Goal: Information Seeking & Learning: Find specific fact

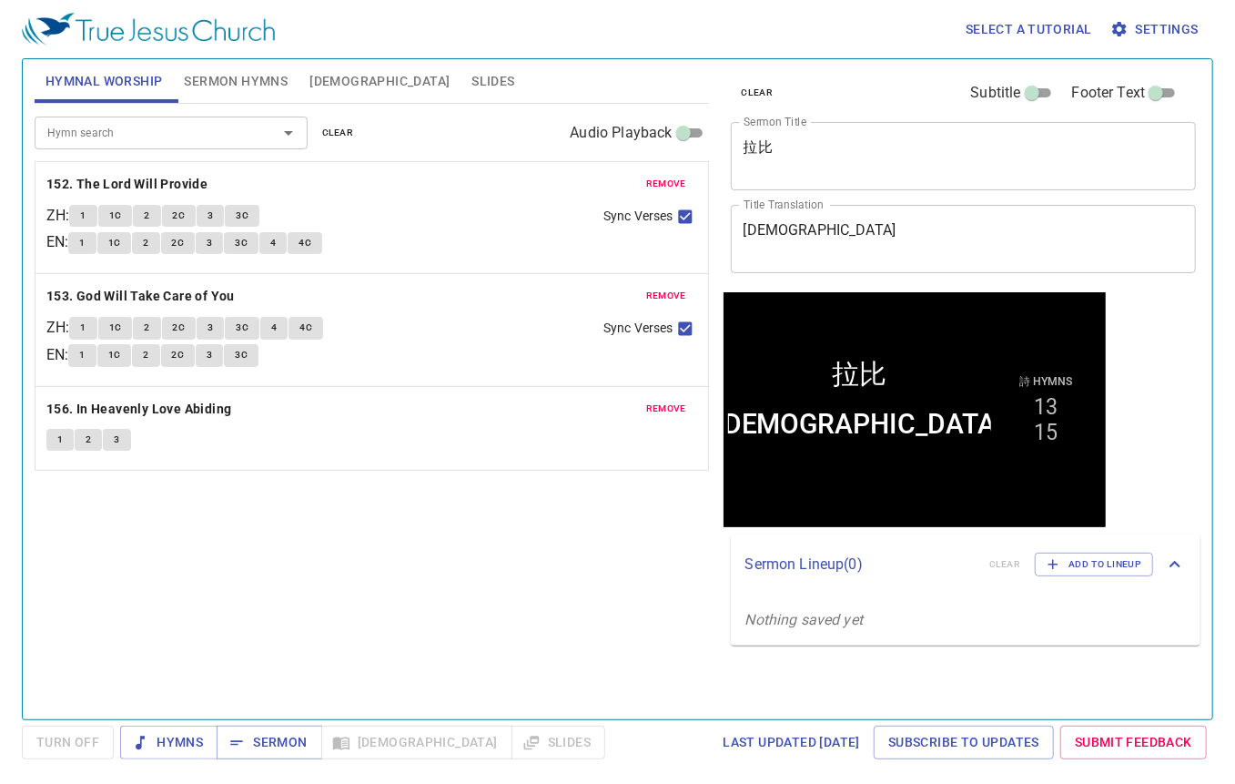
click at [353, 669] on div "Hymn search Hymn search clear Audio Playback remove 152. The Lord Will Provide …" at bounding box center [372, 404] width 675 height 600
drag, startPoint x: 814, startPoint y: 143, endPoint x: 598, endPoint y: 141, distance: 215.8
click at [625, 144] on div "Hymnal Worship Sermon Hymns Bible Slides Hymn search Hymn search clear Audio Pl…" at bounding box center [617, 382] width 1181 height 660
paste textarea "彌賽亞"
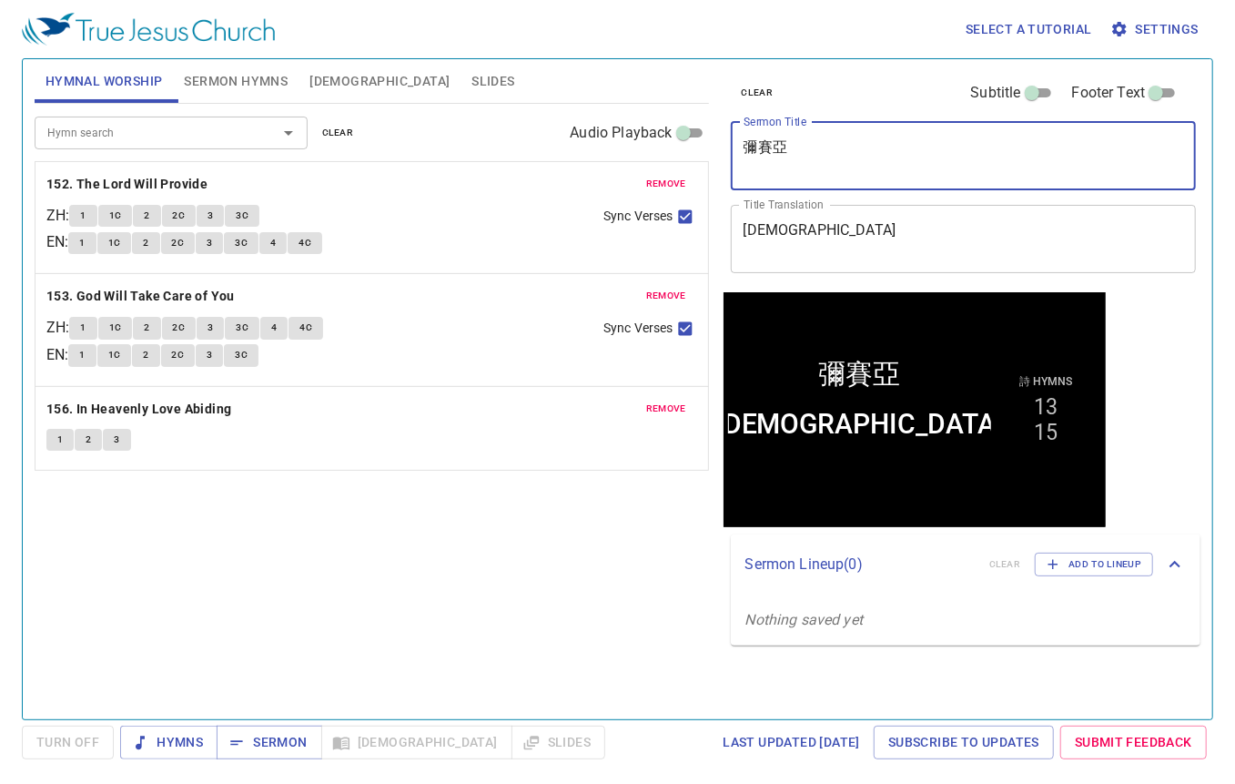
type textarea "彌賽亞"
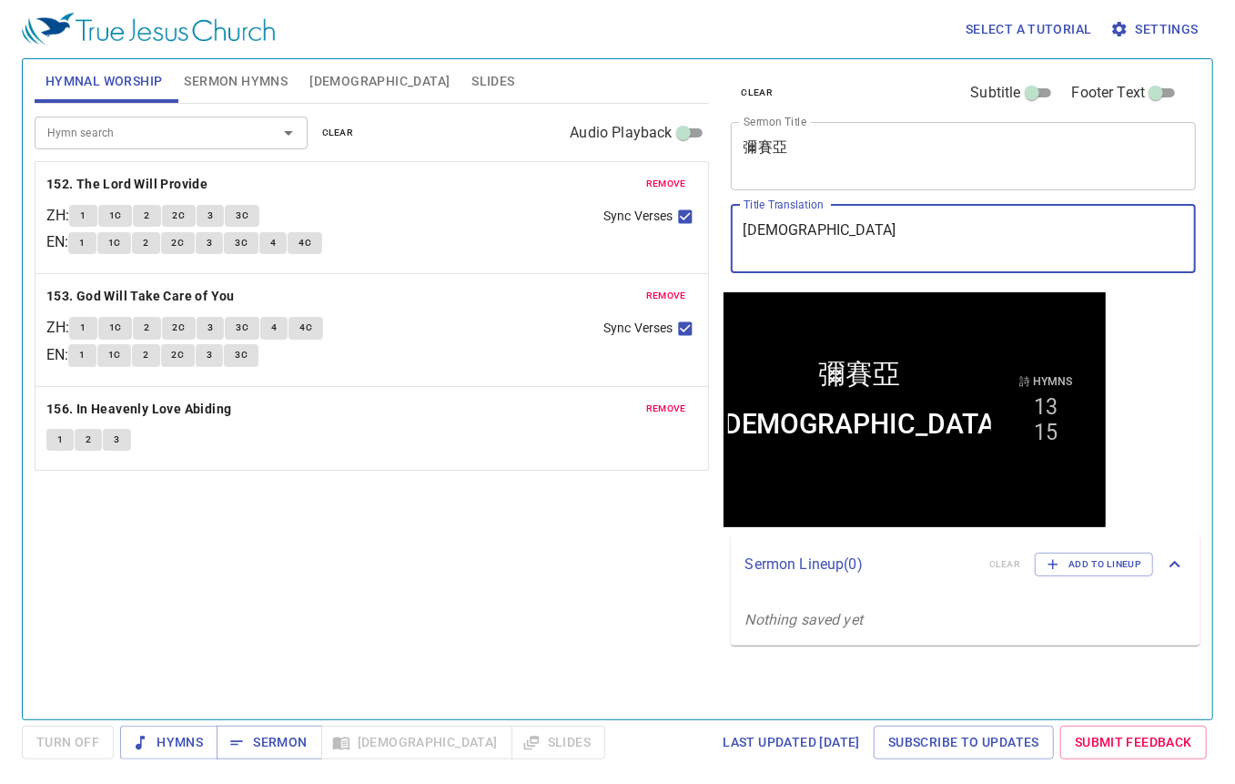
drag, startPoint x: 869, startPoint y: 250, endPoint x: 641, endPoint y: 230, distance: 229.4
click at [648, 232] on div "Hymnal Worship Sermon Hymns Bible Slides Hymn search Hymn search clear Audio Pl…" at bounding box center [617, 382] width 1181 height 660
paste textarea "[DEMOGRAPHIC_DATA]"
type textarea "[DEMOGRAPHIC_DATA]"
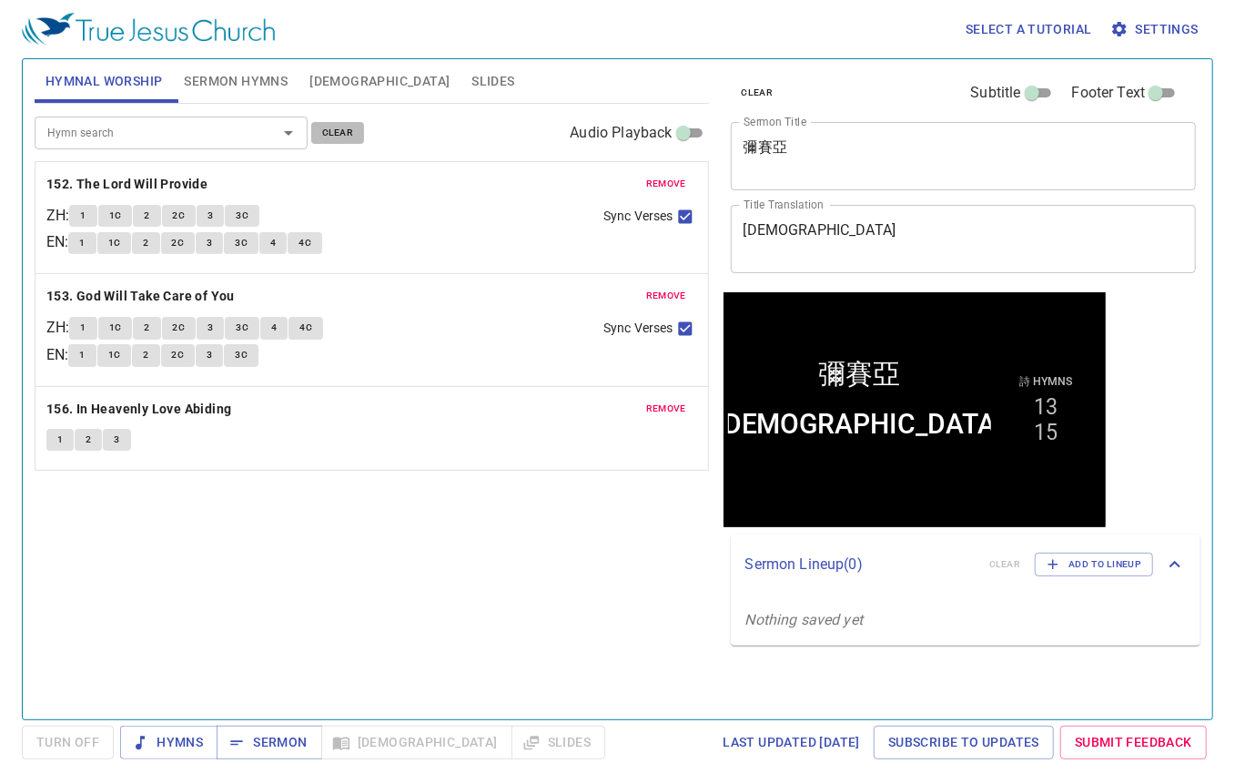
click at [322, 128] on span "clear" at bounding box center [338, 133] width 32 height 16
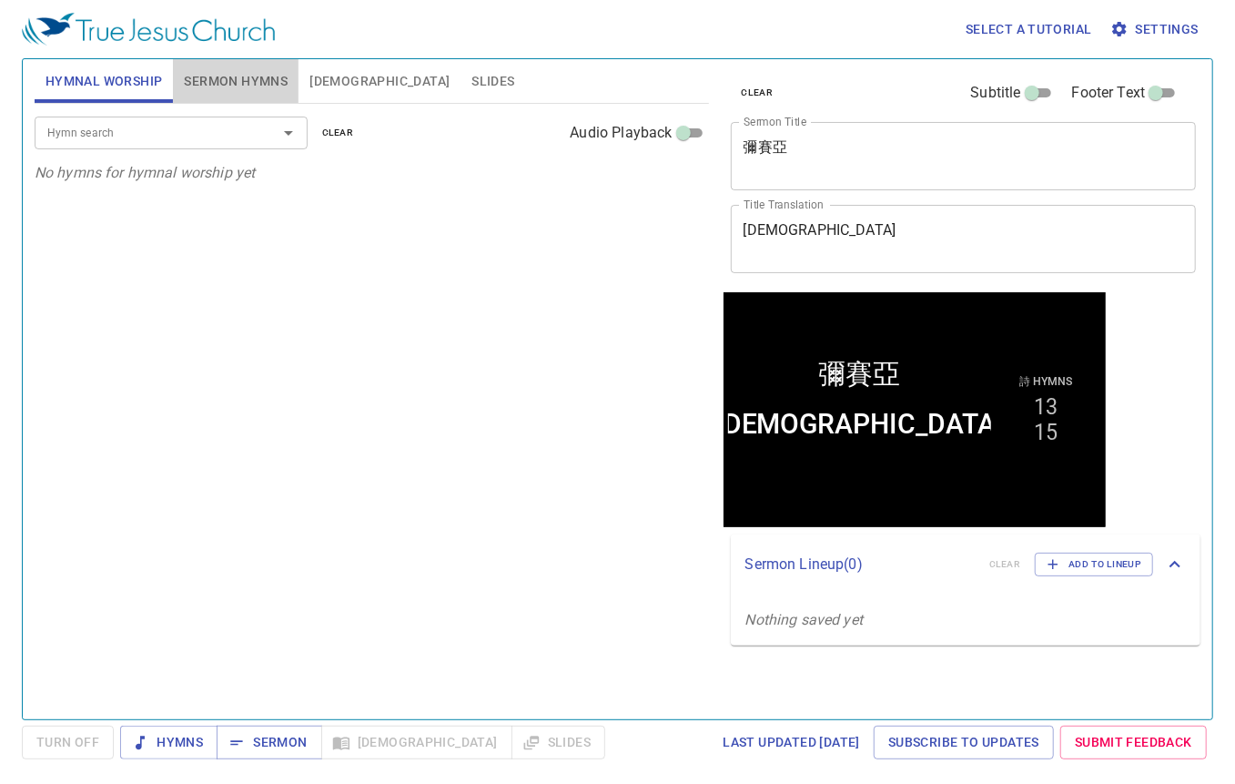
click at [253, 82] on span "Sermon Hymns" at bounding box center [236, 81] width 104 height 23
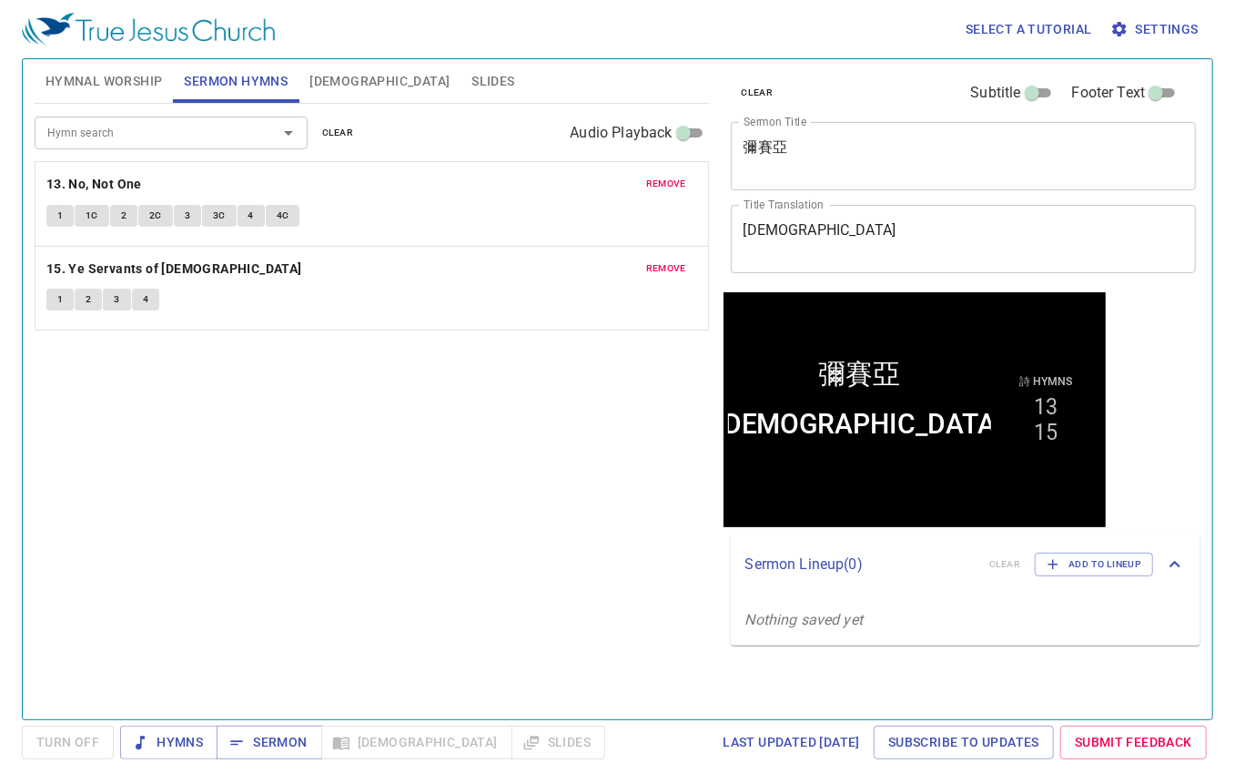
drag, startPoint x: 333, startPoint y: 136, endPoint x: 340, endPoint y: 93, distance: 43.4
click at [333, 136] on span "clear" at bounding box center [338, 133] width 32 height 16
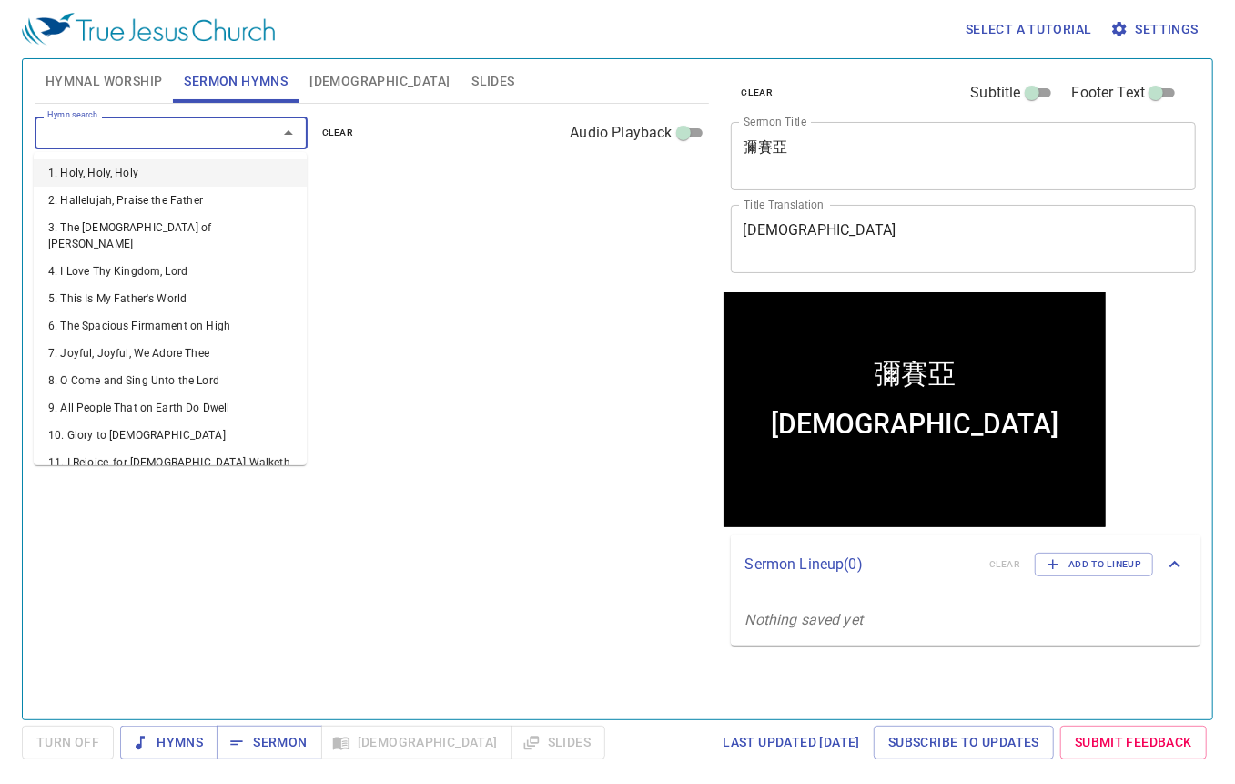
click at [178, 137] on input "Hymn search" at bounding box center [144, 132] width 208 height 21
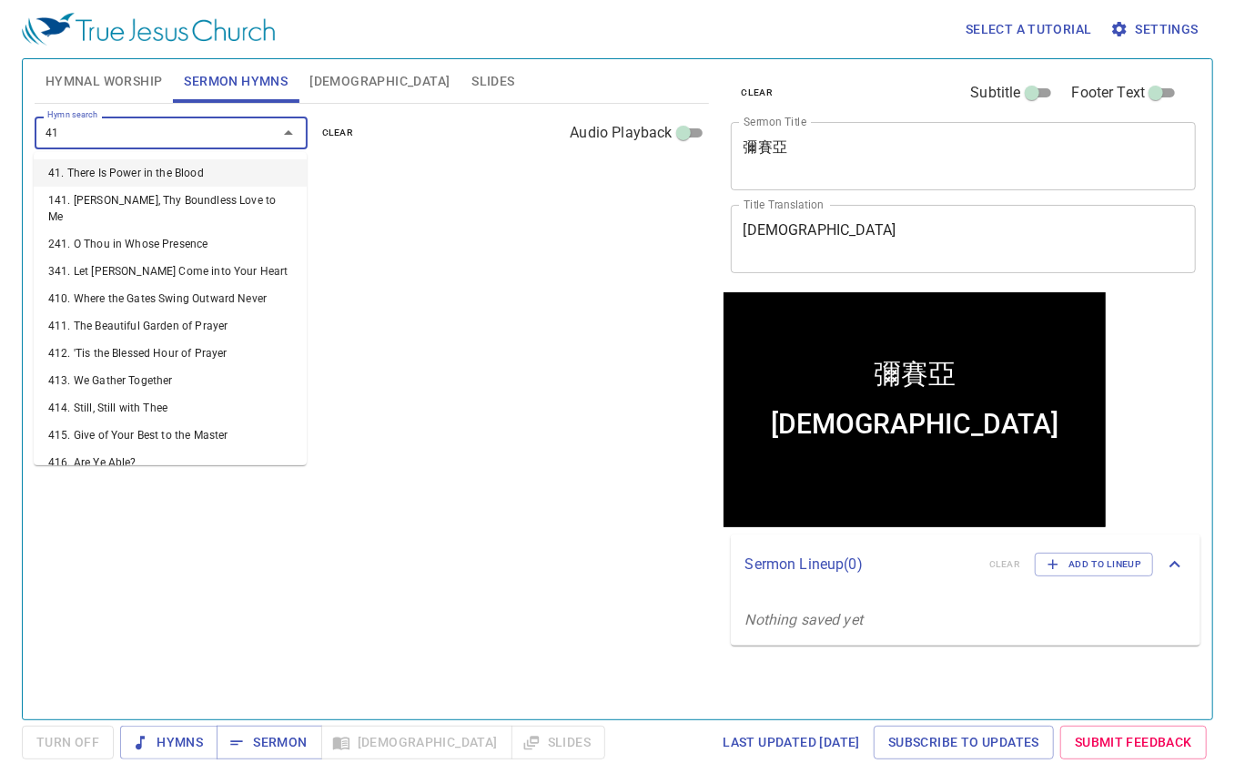
type input "415"
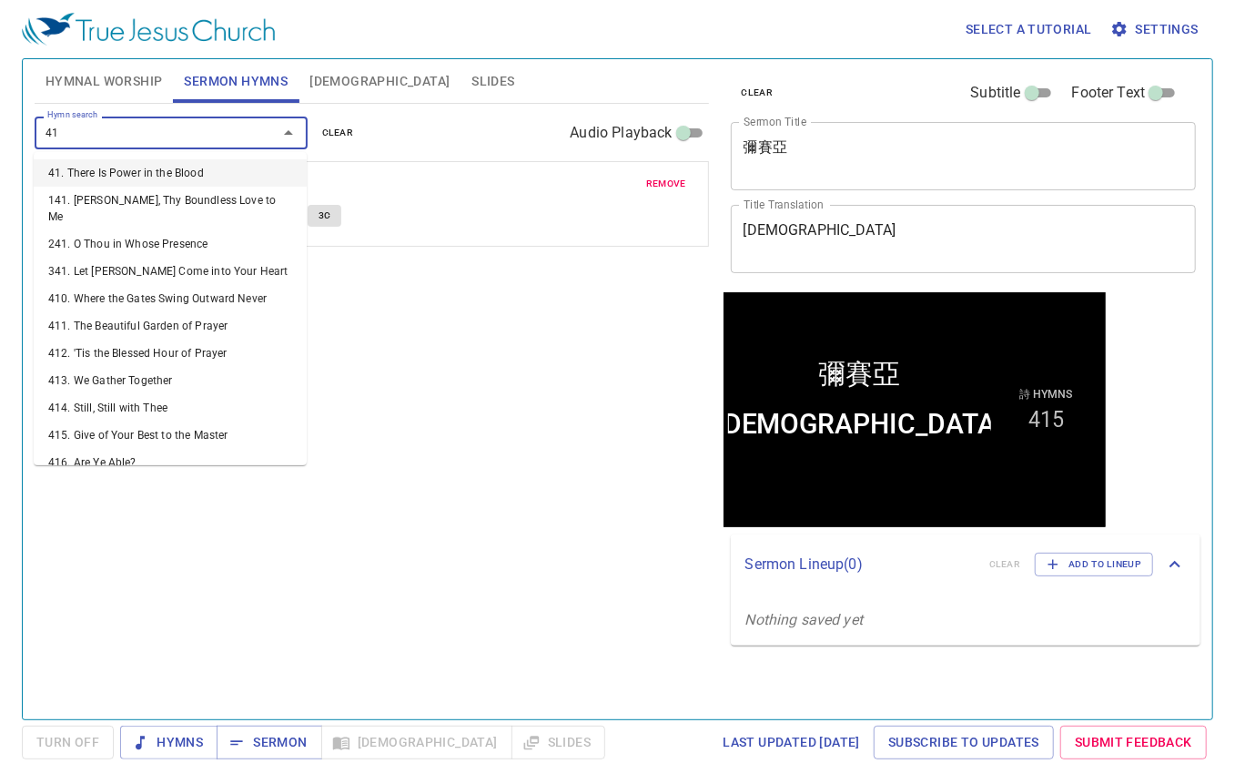
type input "416"
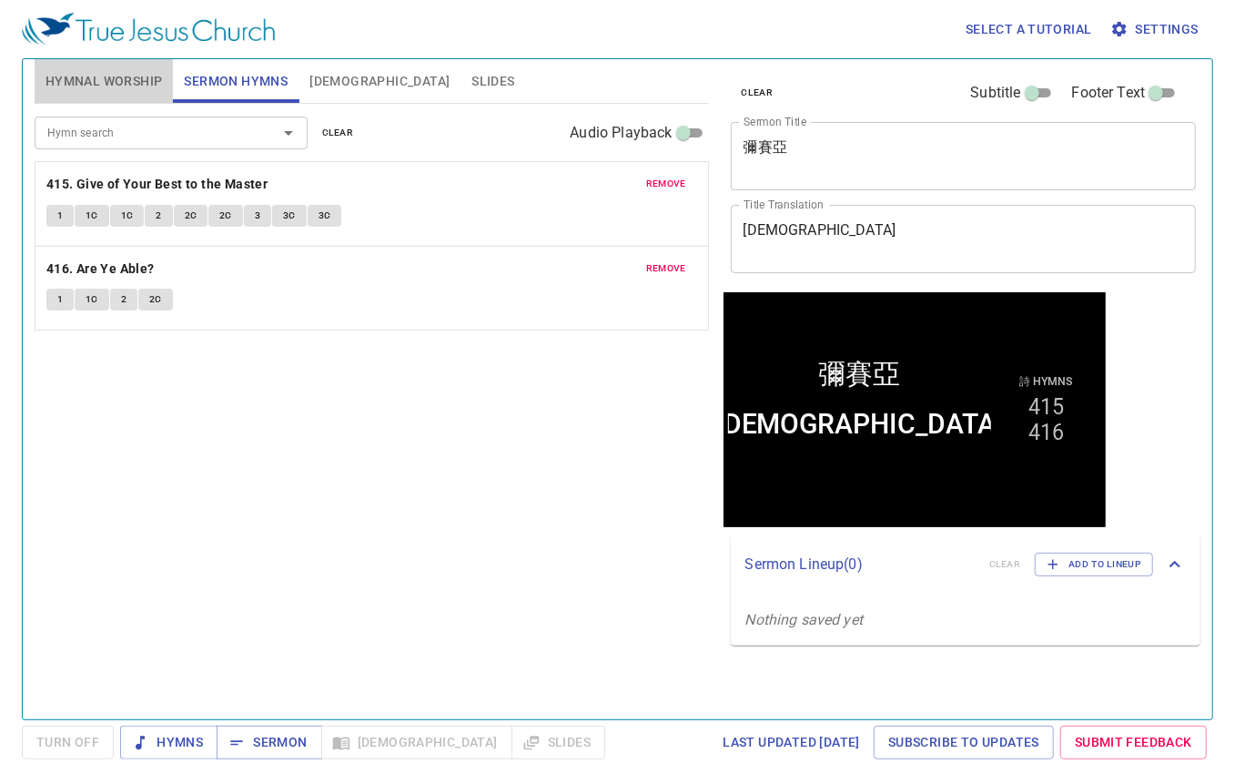
click at [106, 76] on span "Hymnal Worship" at bounding box center [104, 81] width 117 height 23
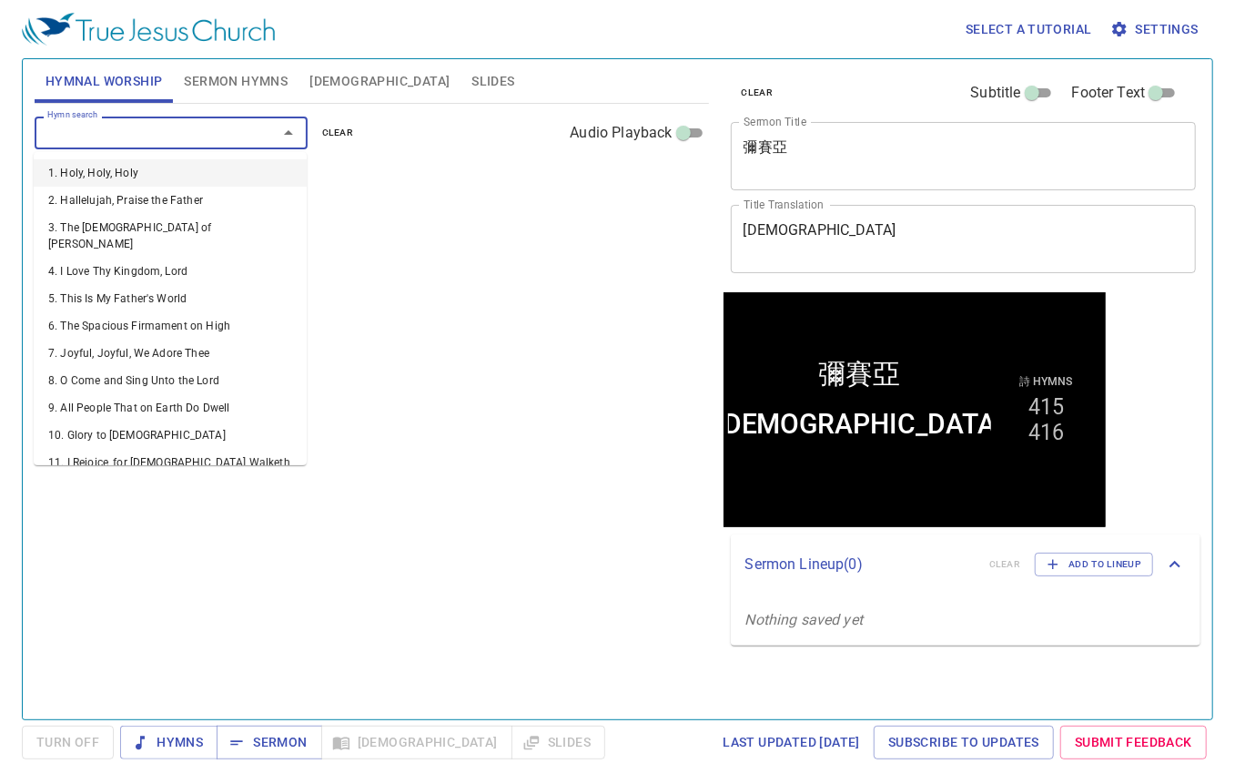
click at [129, 136] on input "Hymn search" at bounding box center [144, 132] width 208 height 21
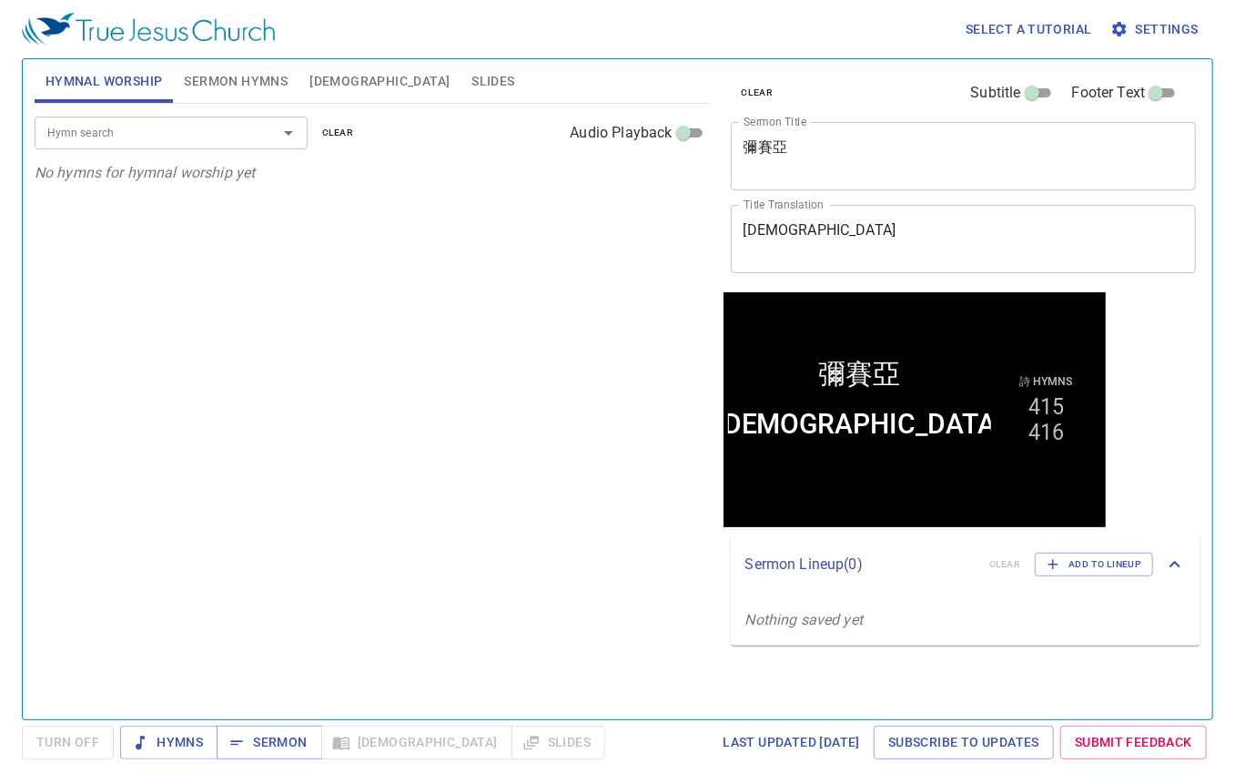
click at [455, 68] on div "Hymnal Worship Sermon Hymns Bible Slides" at bounding box center [372, 81] width 675 height 44
click at [222, 137] on input "Hymn search" at bounding box center [144, 132] width 208 height 21
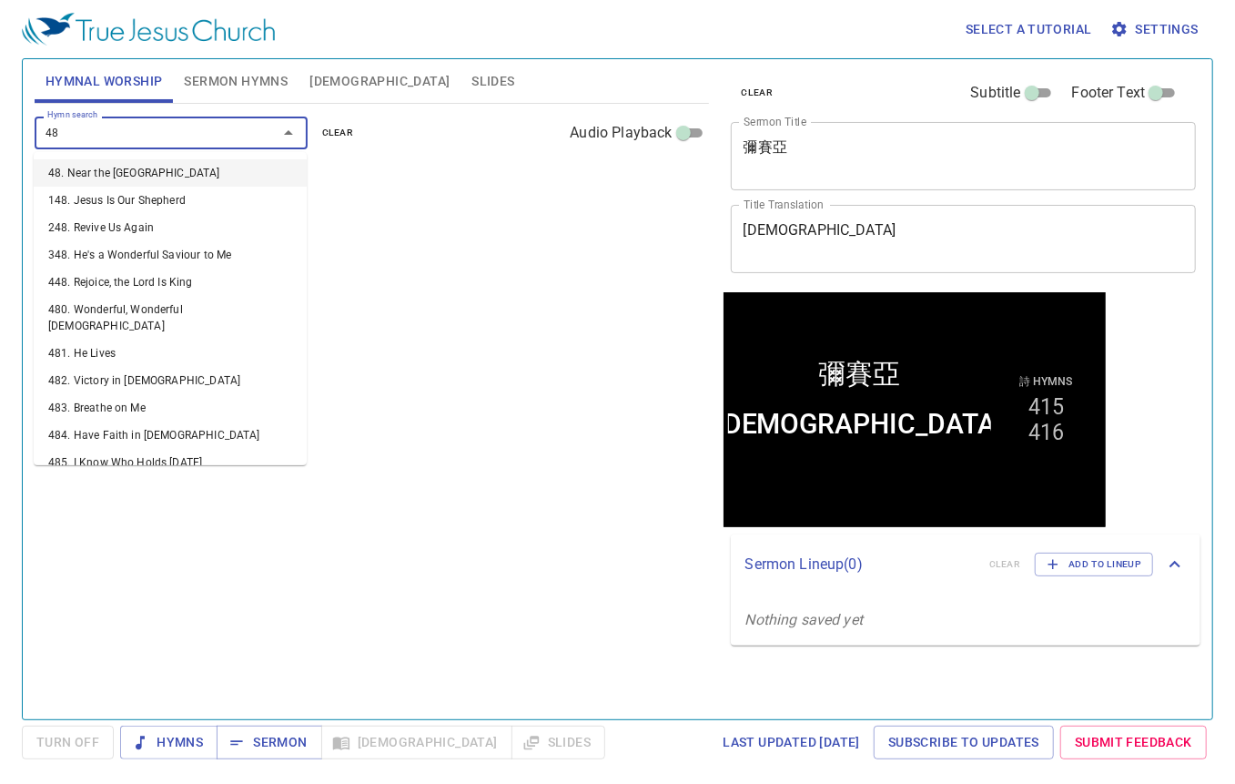
type input "483"
type input "484"
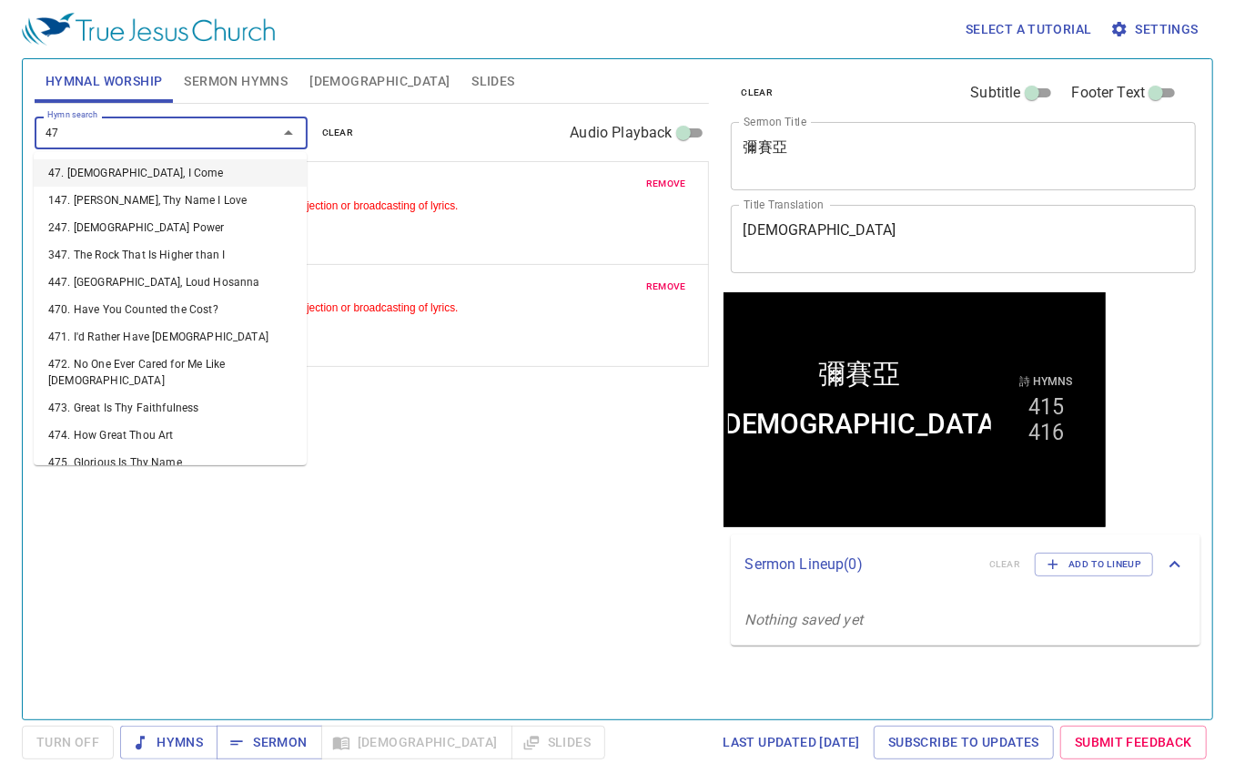
type input "472"
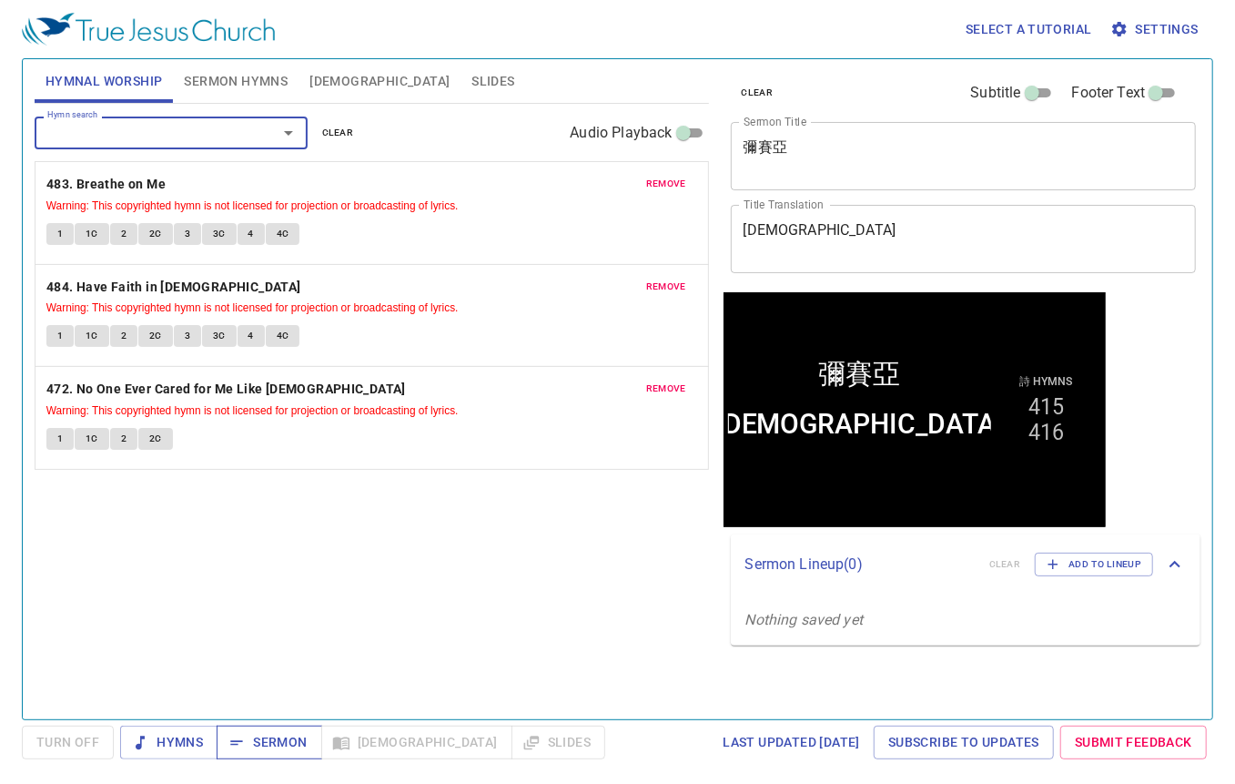
click at [257, 744] on span "Sermon" at bounding box center [269, 742] width 76 height 23
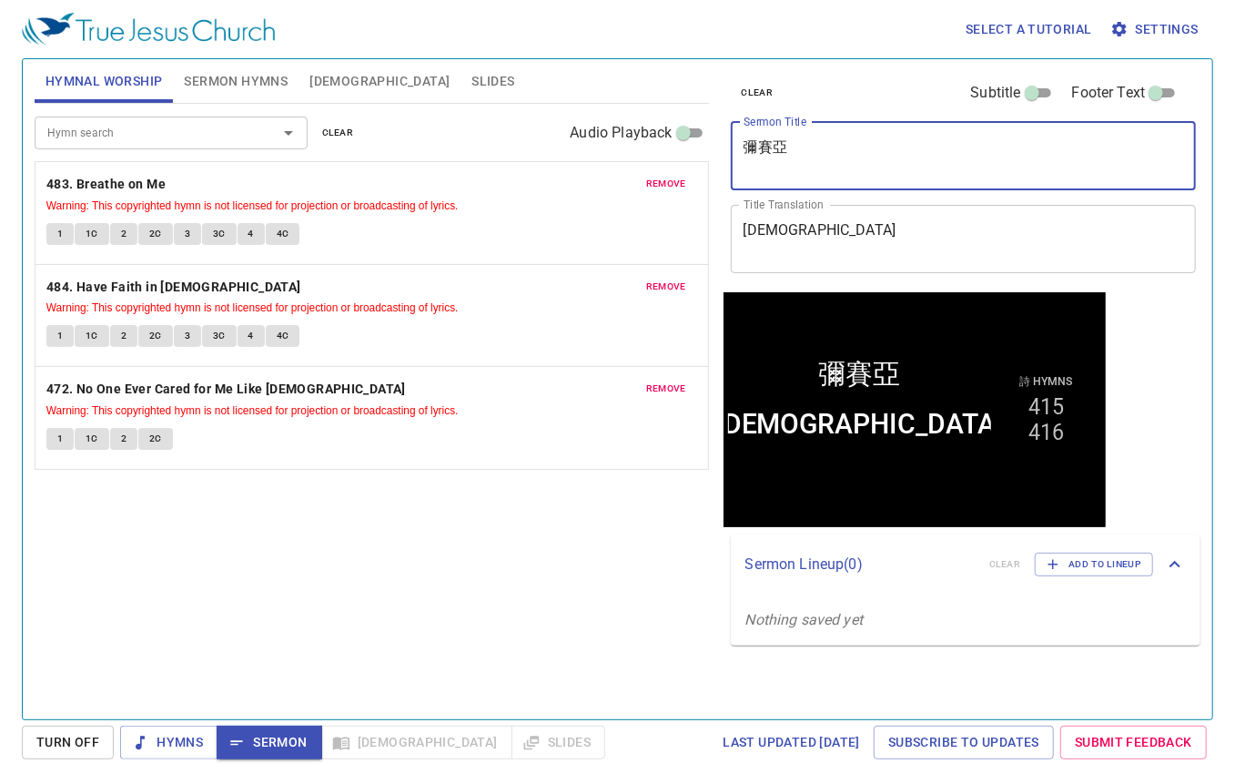
drag, startPoint x: 858, startPoint y: 146, endPoint x: 727, endPoint y: 150, distance: 131.2
click at [727, 150] on div "clear Subtitle Footer Text Sermon Title 彌賽亞 x Sermon Title Title Translation Me…" at bounding box center [963, 175] width 478 height 233
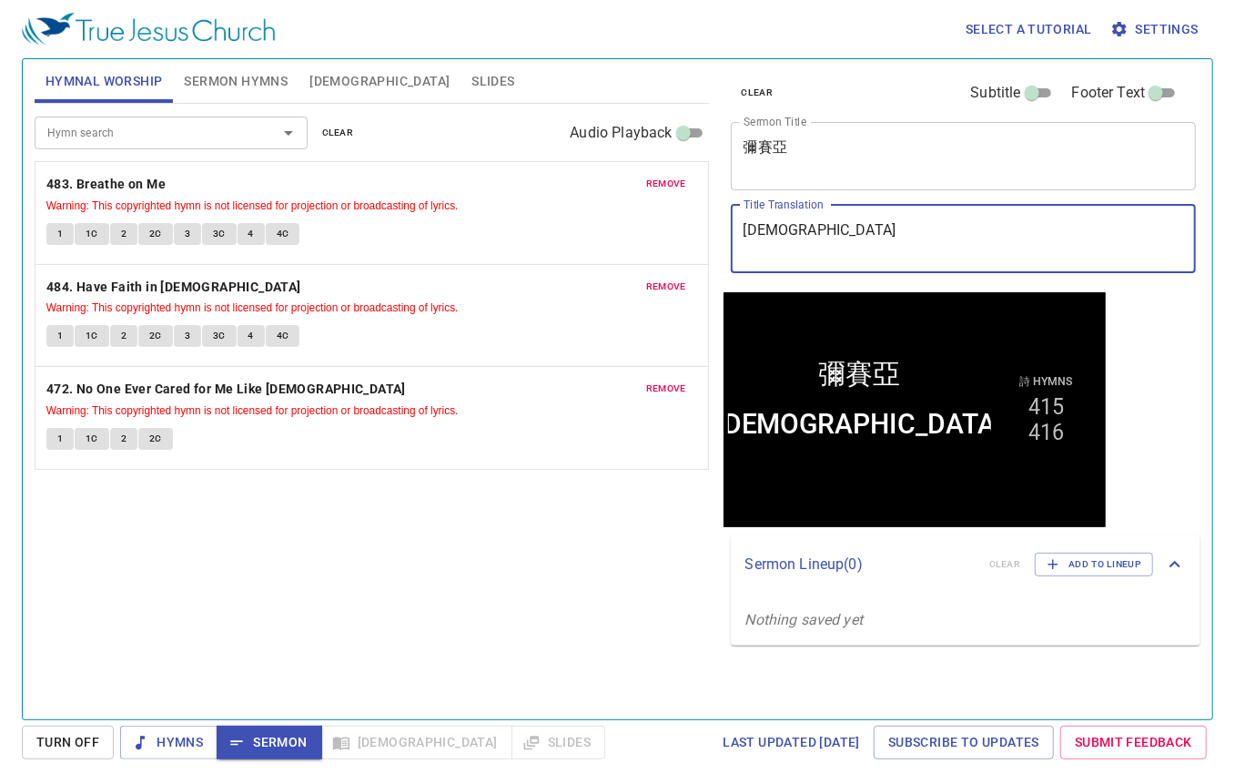
drag, startPoint x: 839, startPoint y: 241, endPoint x: 652, endPoint y: 226, distance: 188.2
click at [652, 226] on div "Hymnal Worship Sermon Hymns Bible Slides Hymn search Hymn search clear Audio Pl…" at bounding box center [617, 382] width 1181 height 660
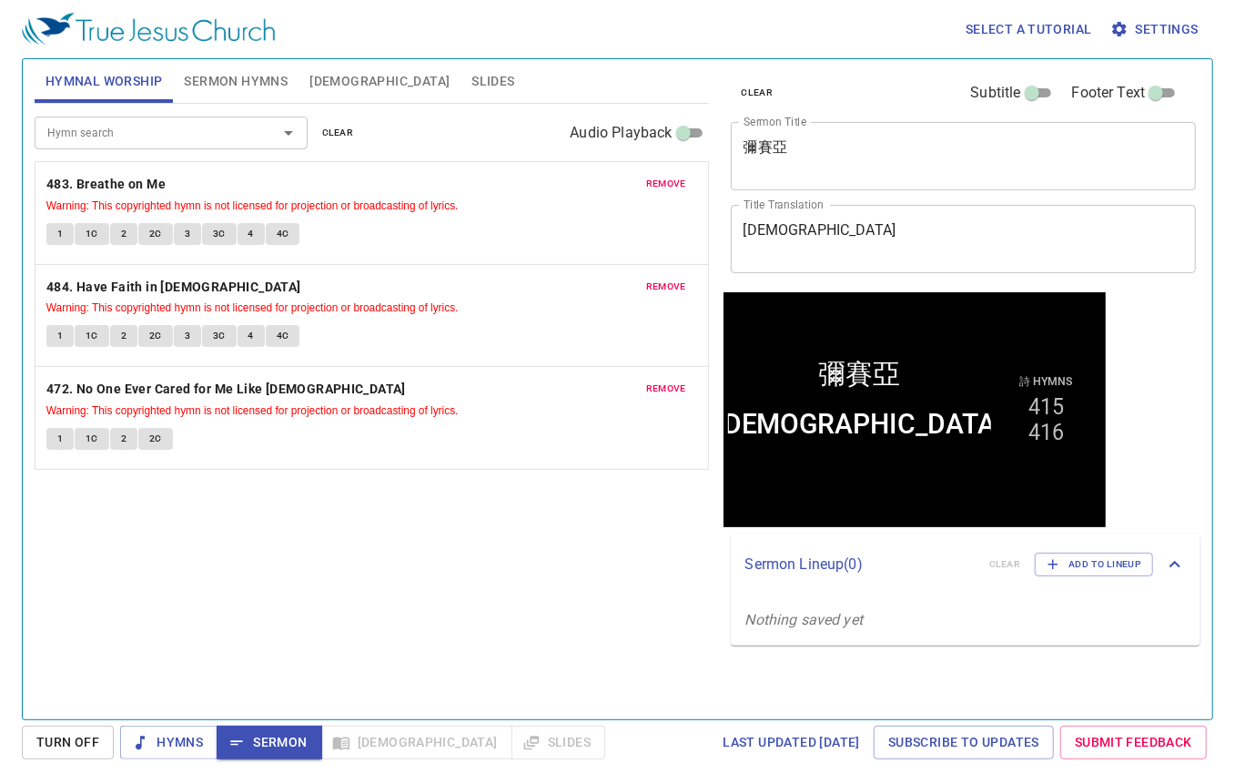
click at [266, 543] on div "Hymn search Hymn search clear Audio Playback remove 483. Breathe on Me Warning:…" at bounding box center [372, 404] width 675 height 600
click at [276, 564] on div "Hymn search Hymn search clear Audio Playback remove 483. Breathe on Me Warning:…" at bounding box center [372, 404] width 675 height 600
click at [101, 185] on b "483. Breathe on Me" at bounding box center [105, 184] width 119 height 23
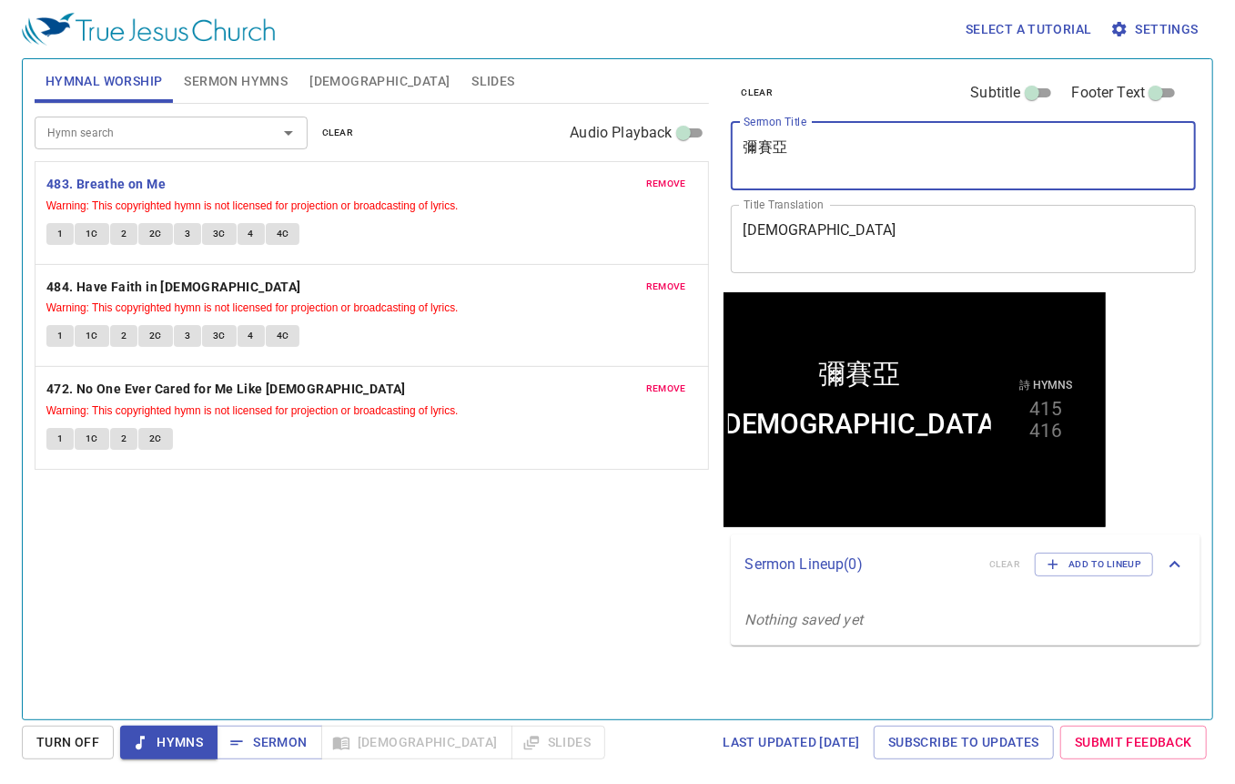
drag, startPoint x: 807, startPoint y: 152, endPoint x: 464, endPoint y: 103, distance: 346.7
click at [464, 103] on div "Hymnal Worship Sermon Hymns Bible Slides Hymn search Hymn search clear Audio Pl…" at bounding box center [617, 382] width 1181 height 660
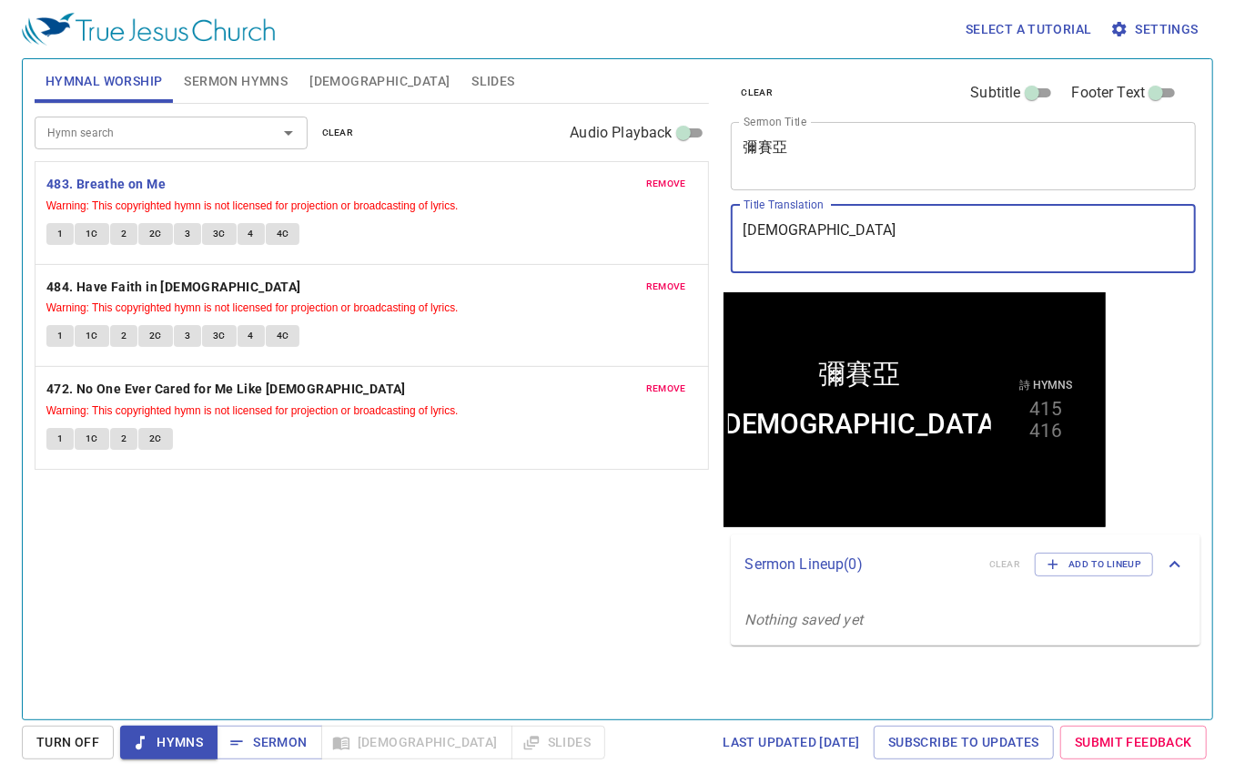
drag, startPoint x: 850, startPoint y: 231, endPoint x: 459, endPoint y: 199, distance: 392.7
click at [472, 193] on div "Hymnal Worship Sermon Hymns Bible Slides Hymn search Hymn search clear Audio Pl…" at bounding box center [617, 382] width 1181 height 660
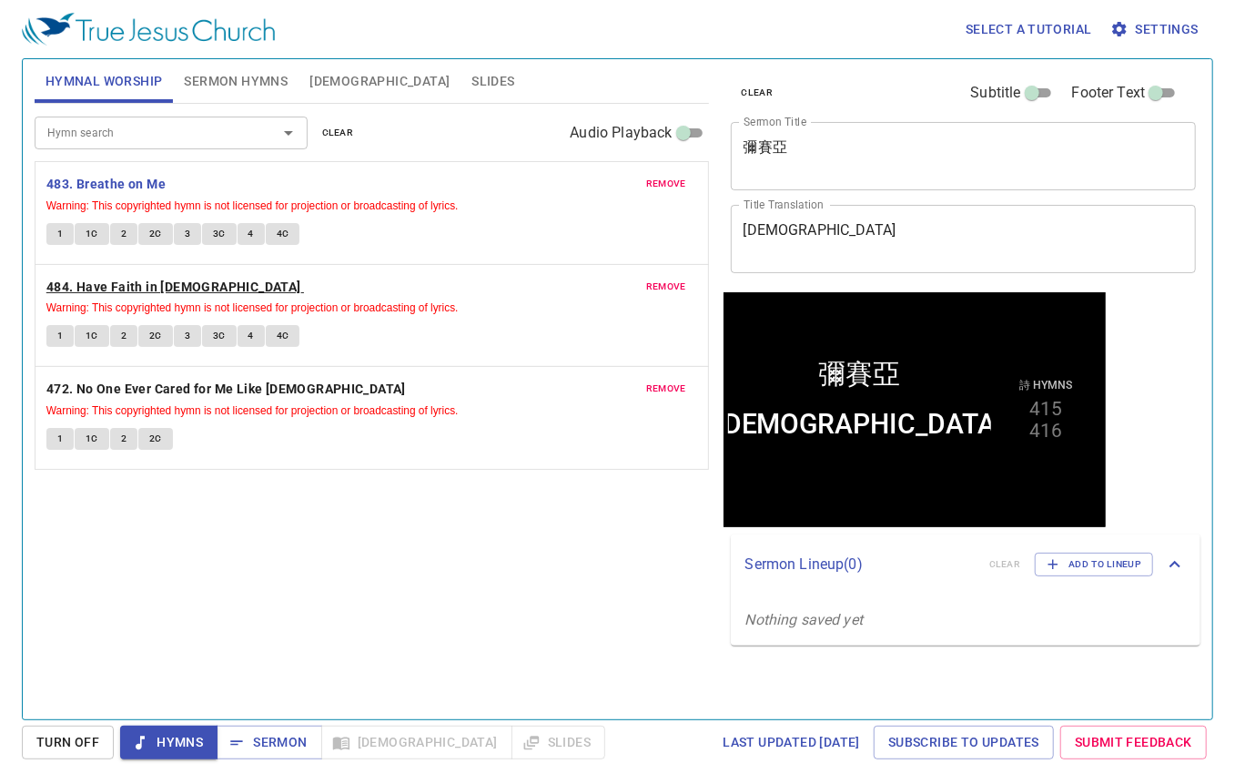
click at [67, 286] on b "484. Have Faith in [DEMOGRAPHIC_DATA]" at bounding box center [173, 287] width 255 height 23
click at [272, 642] on div "Hymn search Hymn search clear Audio Playback remove 483. Breathe on Me Warning:…" at bounding box center [372, 404] width 675 height 600
drag, startPoint x: 288, startPoint y: 742, endPoint x: 266, endPoint y: 742, distance: 21.8
click at [288, 742] on span "Sermon" at bounding box center [269, 742] width 76 height 23
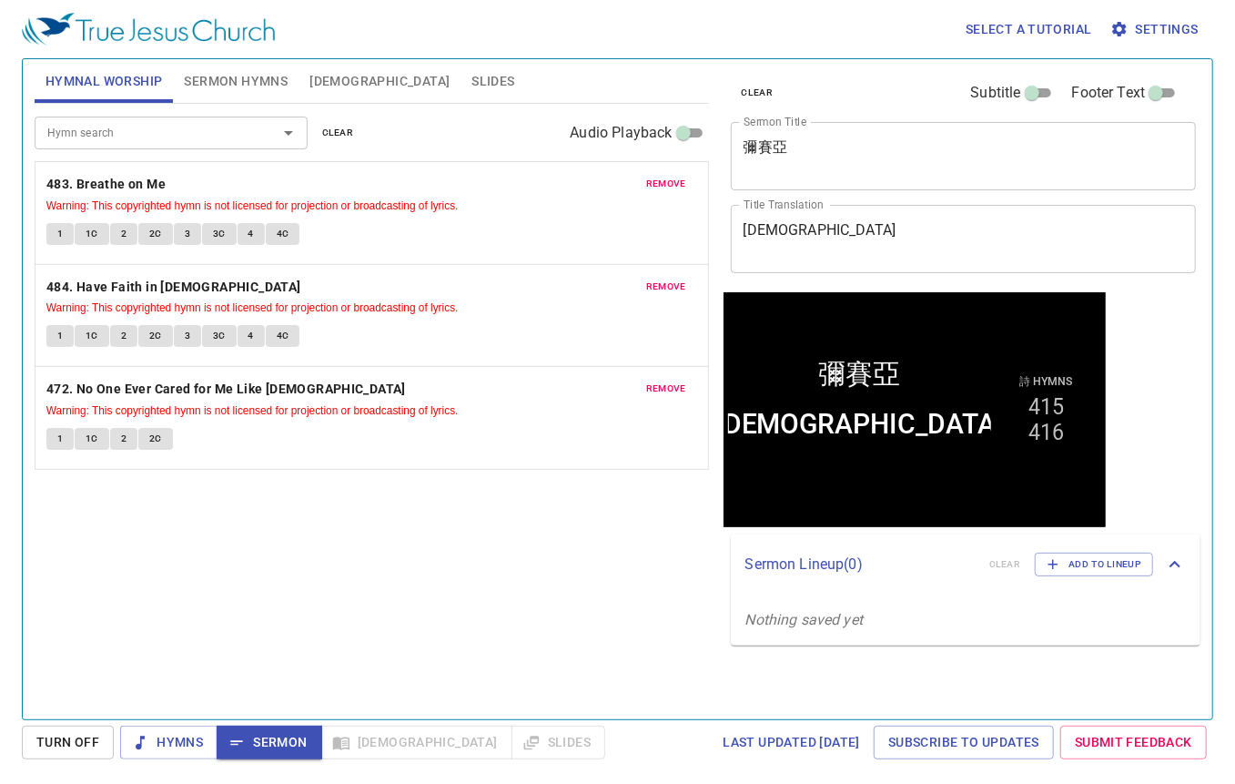
click at [472, 80] on span "Slides" at bounding box center [493, 81] width 43 height 23
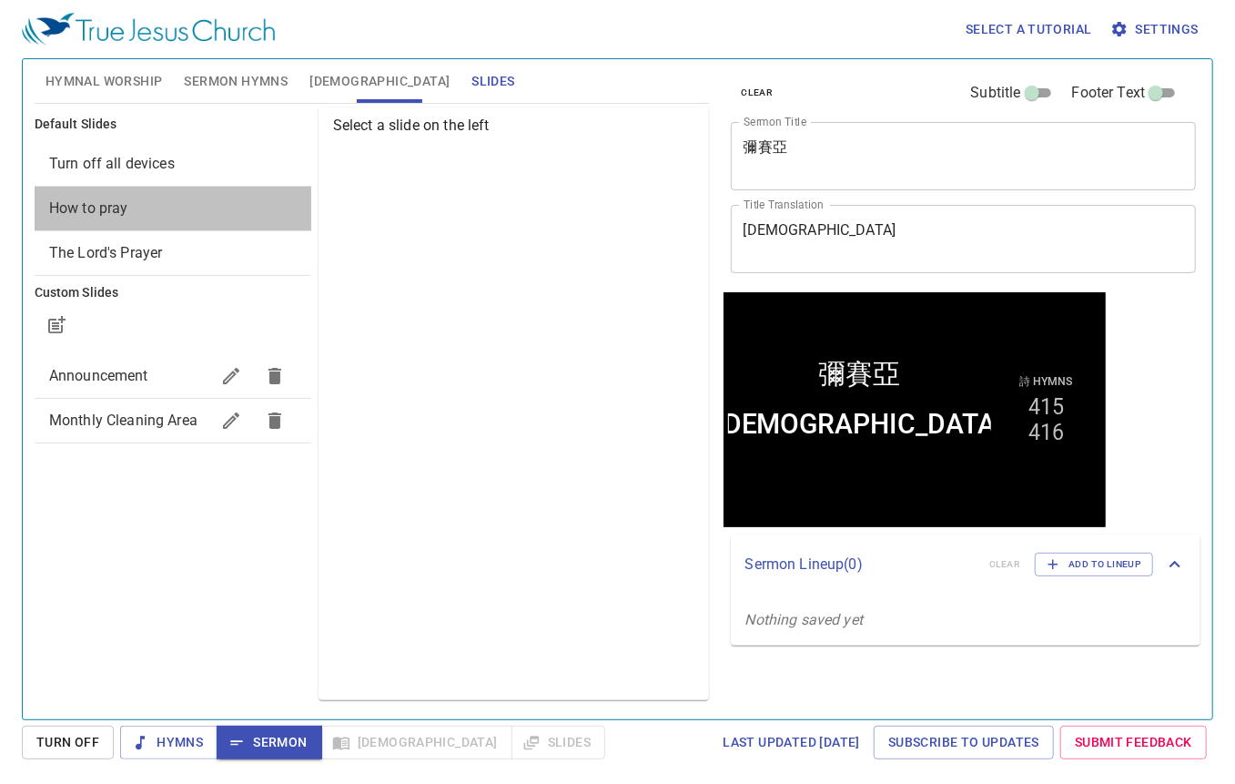
click at [189, 213] on span "How to pray" at bounding box center [173, 209] width 248 height 22
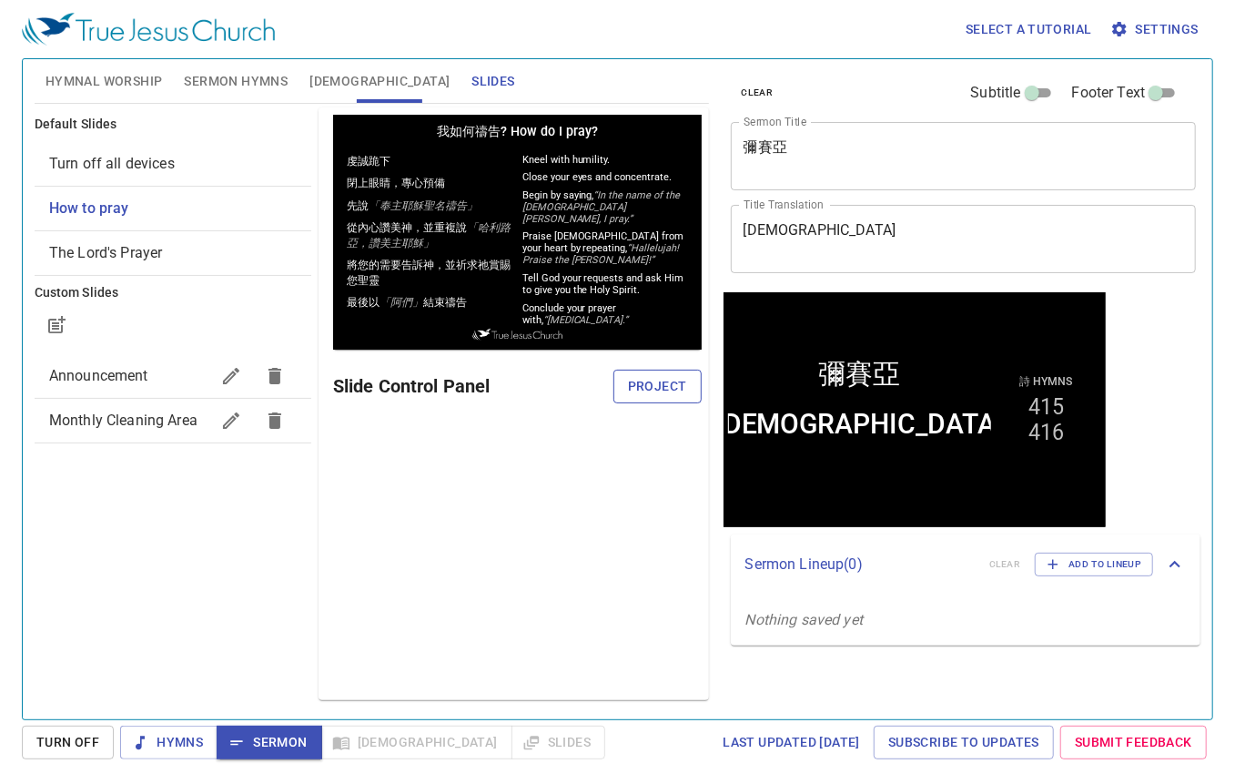
click at [648, 384] on span "Project" at bounding box center [657, 386] width 59 height 23
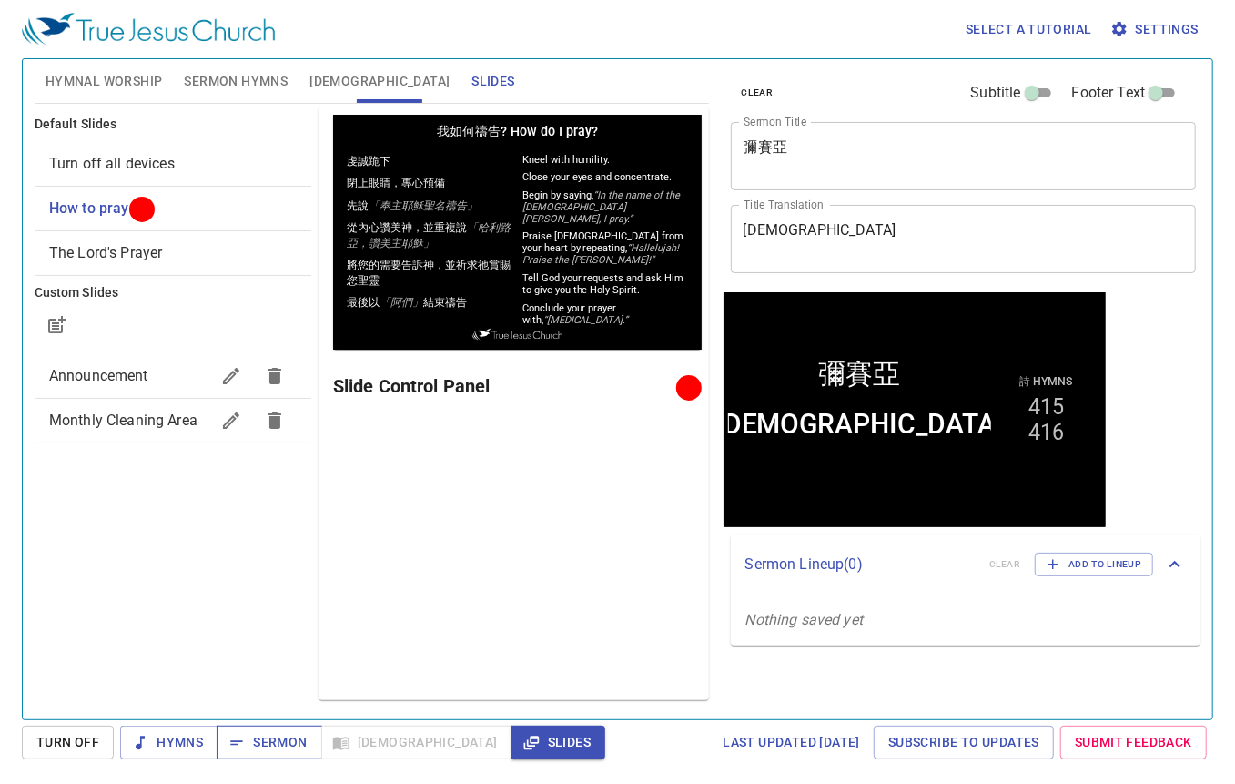
click at [261, 744] on span "Sermon" at bounding box center [269, 742] width 76 height 23
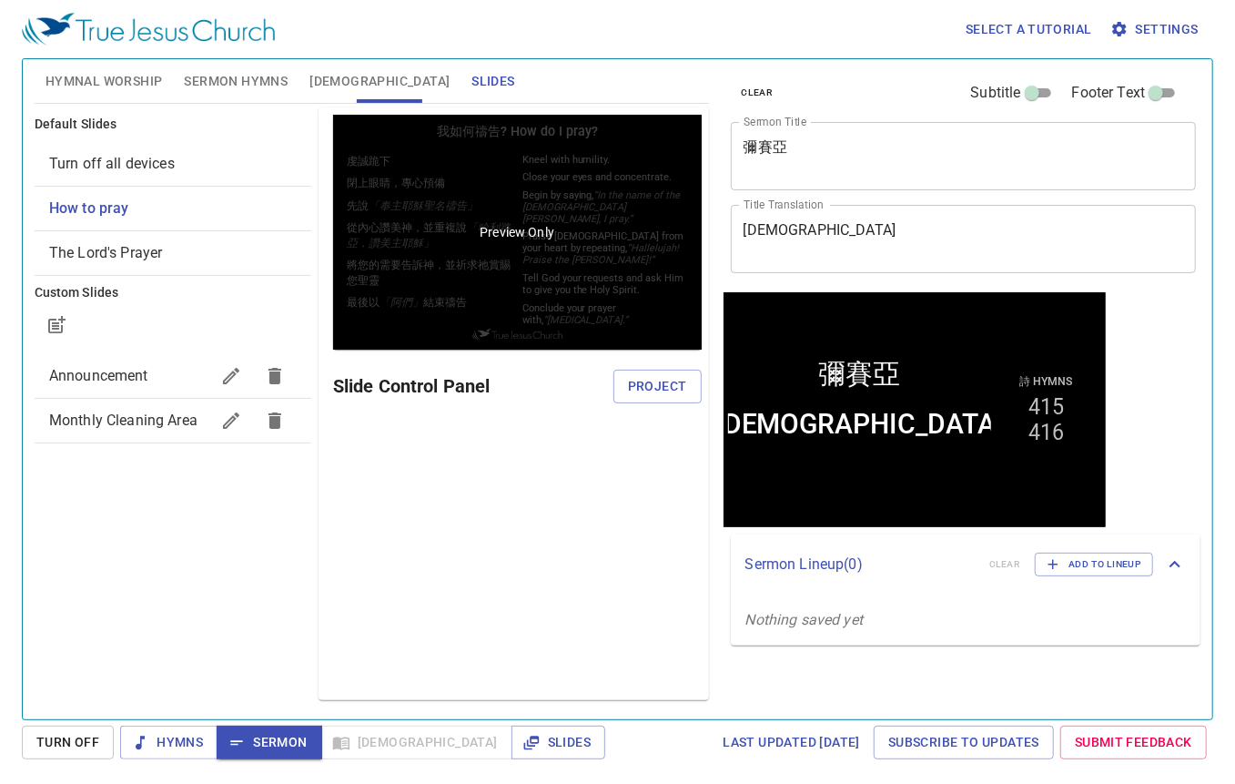
drag, startPoint x: 404, startPoint y: 641, endPoint x: 411, endPoint y: 341, distance: 299.6
click at [407, 622] on div "Preview Only Slide Control Panel Project" at bounding box center [514, 403] width 391 height 593
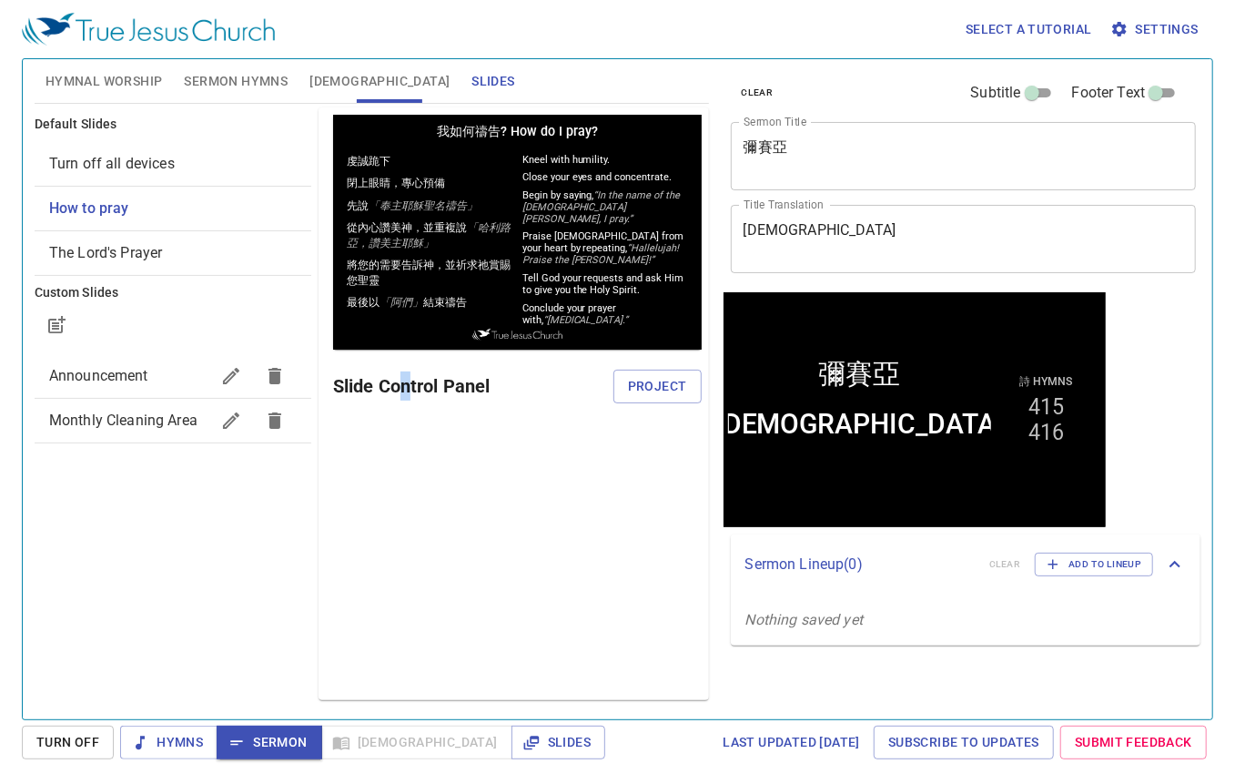
click at [304, 74] on button "[DEMOGRAPHIC_DATA]" at bounding box center [380, 81] width 162 height 44
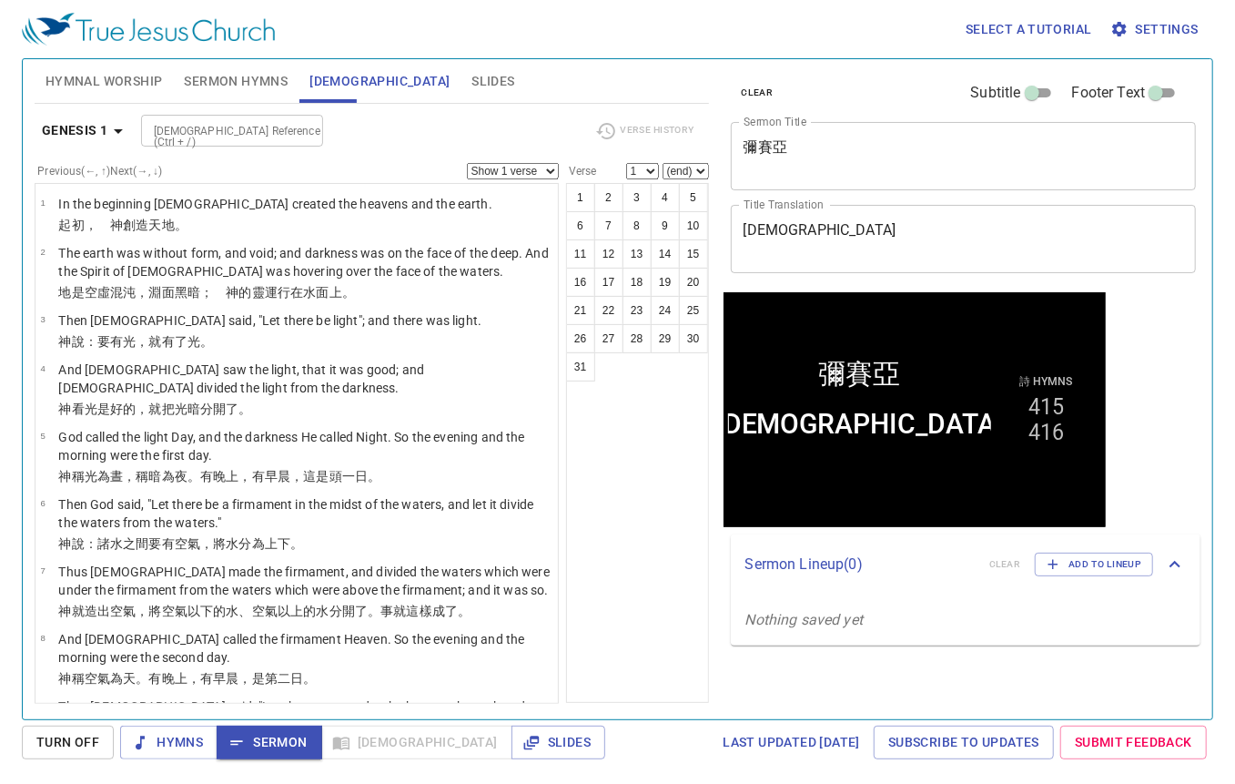
click at [269, 122] on input "[DEMOGRAPHIC_DATA] Reference (Ctrl + /)" at bounding box center [217, 130] width 141 height 21
type input "jn 1 41"
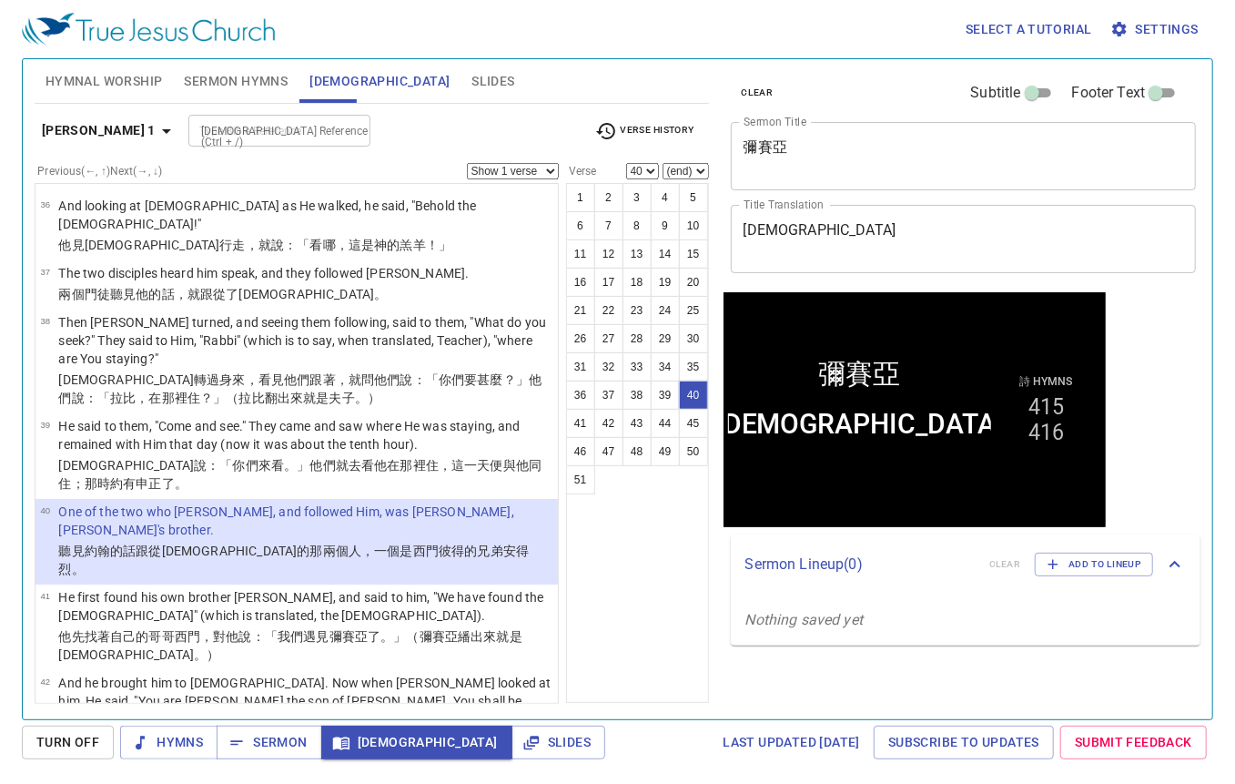
select select "41"
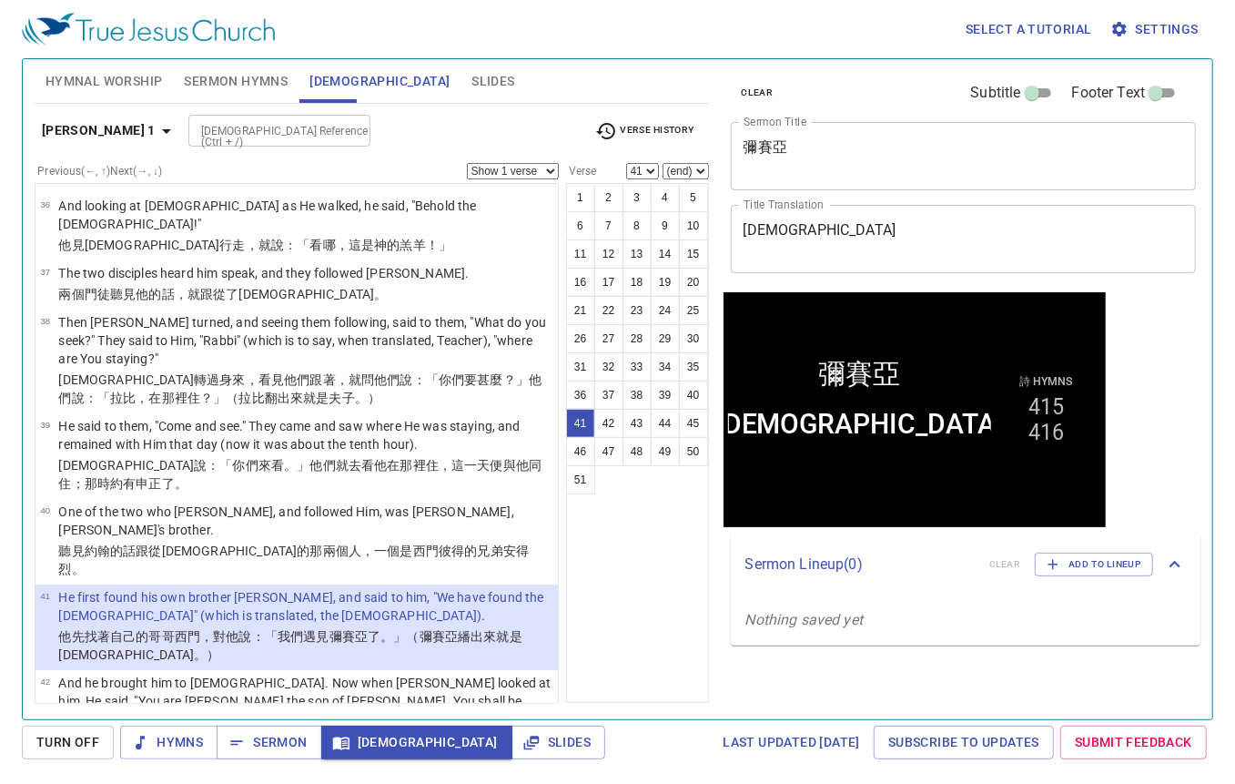
click at [534, 175] on select "Show 1 verse Show 2 verses Show 3 verses Show 4 verses Show 5 verses" at bounding box center [513, 171] width 92 height 16
select select "2"
click at [467, 163] on select "Show 1 verse Show 2 verses Show 3 verses Show 4 verses Show 5 verses" at bounding box center [513, 171] width 92 height 16
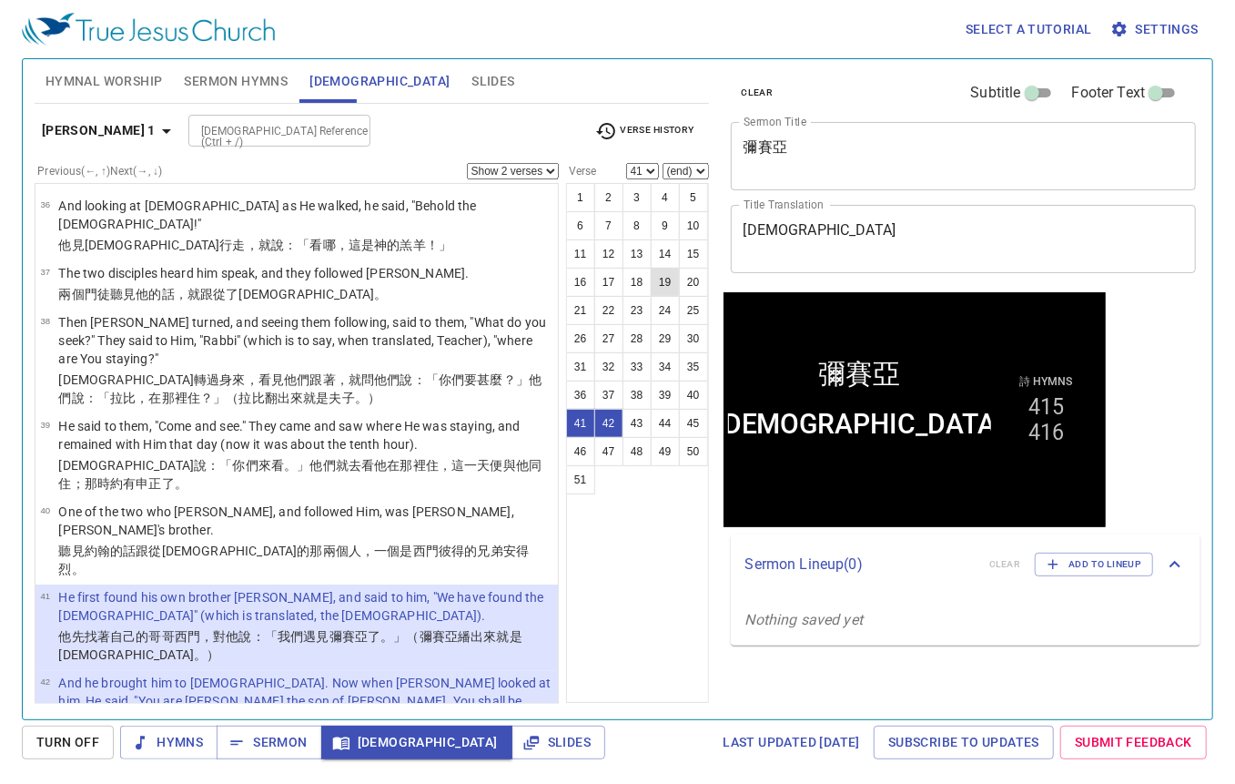
click at [671, 274] on button "19" at bounding box center [665, 282] width 29 height 29
select select "19"
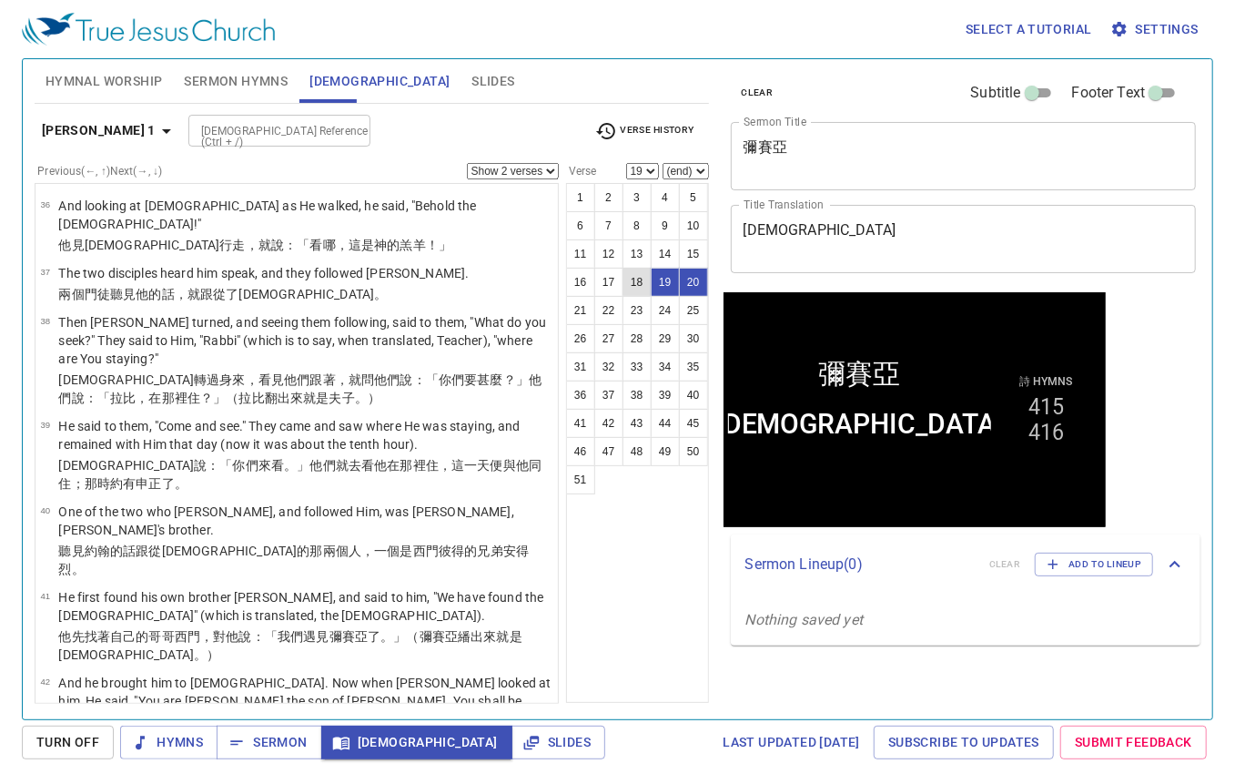
scroll to position [875, 0]
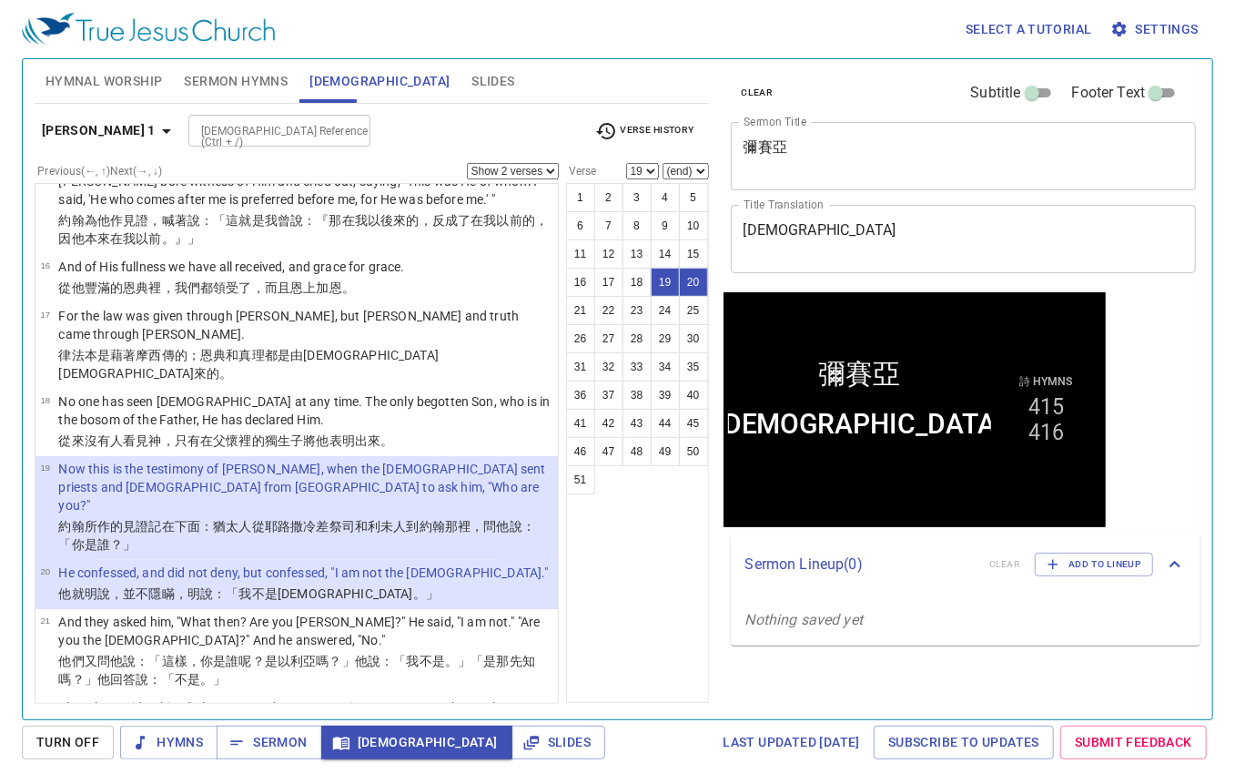
click at [529, 165] on select "Show 1 verse Show 2 verses Show 3 verses Show 4 verses Show 5 verses" at bounding box center [513, 171] width 92 height 16
select select "3"
click at [467, 163] on select "Show 1 verse Show 2 verses Show 3 verses Show 4 verses Show 5 verses" at bounding box center [513, 171] width 92 height 16
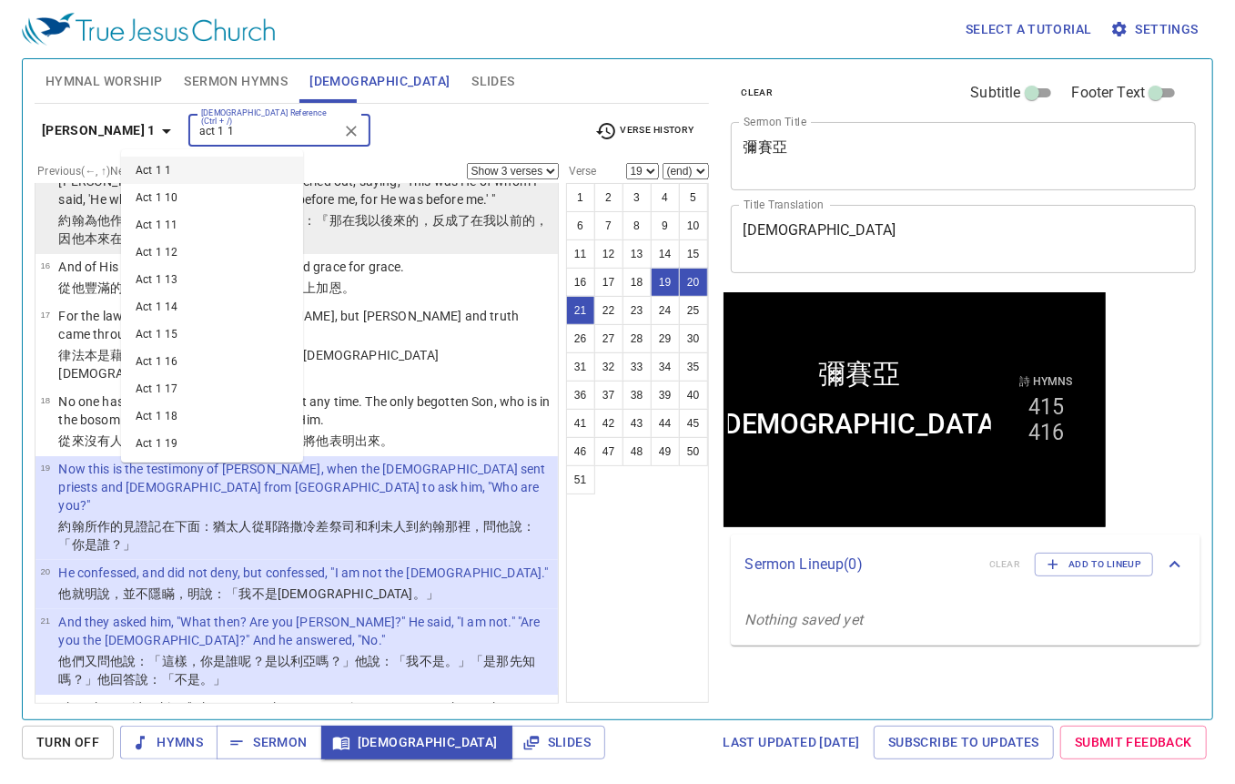
type input "act 1 1"
select select "1"
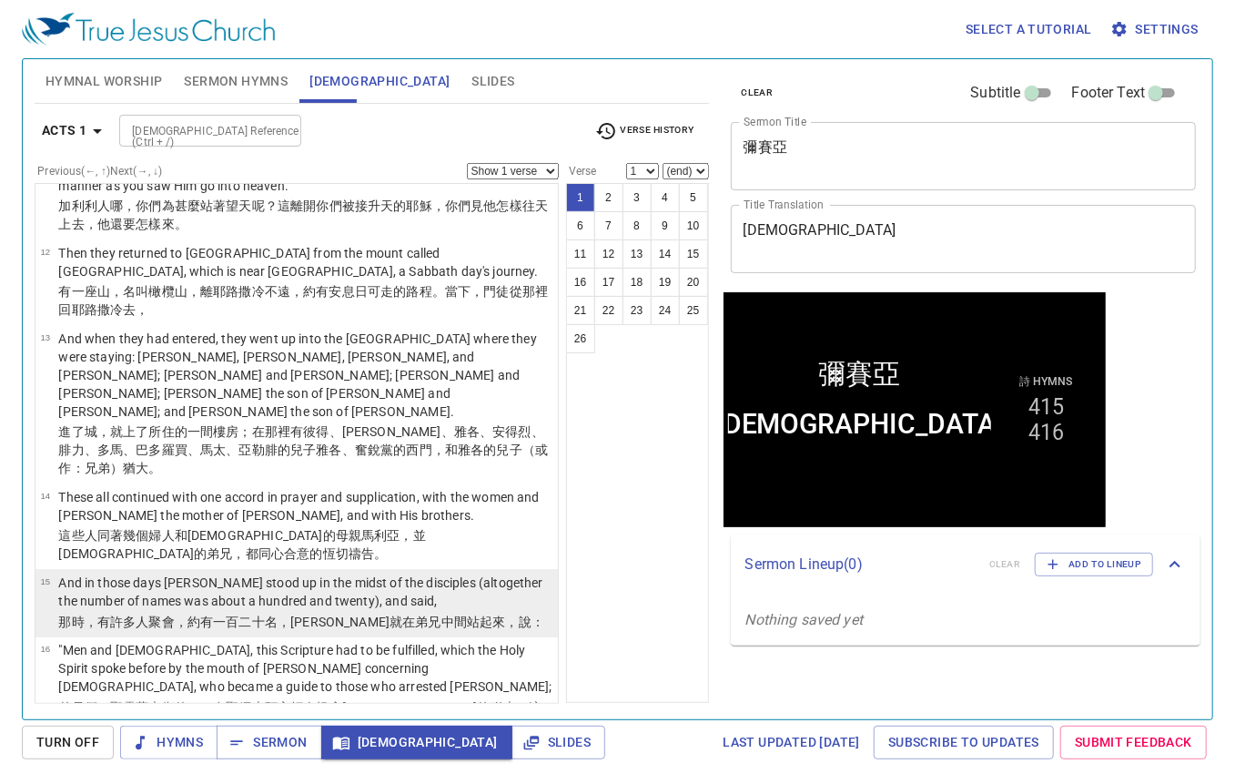
scroll to position [0, 0]
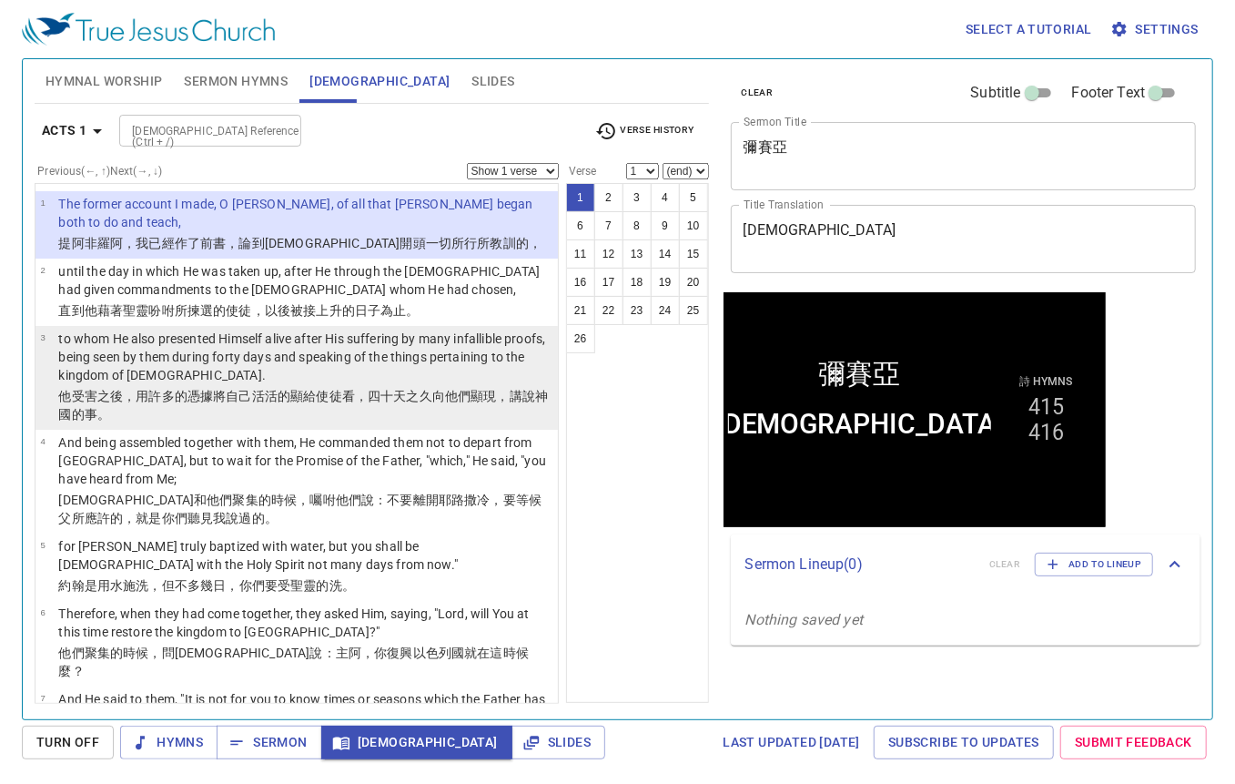
click at [352, 358] on p "to whom He also presented Himself alive after His suffering by many infallible …" at bounding box center [305, 357] width 494 height 55
select select "3"
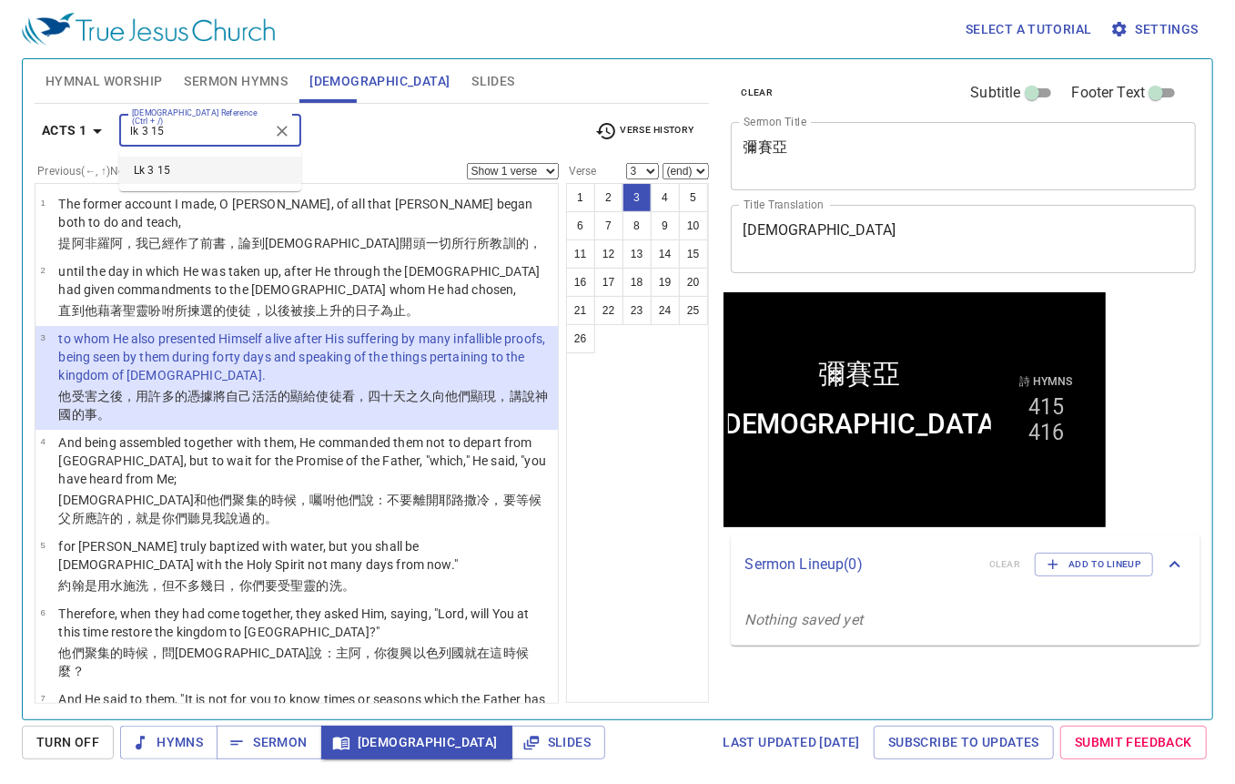
type input "lk 3 15"
select select "15"
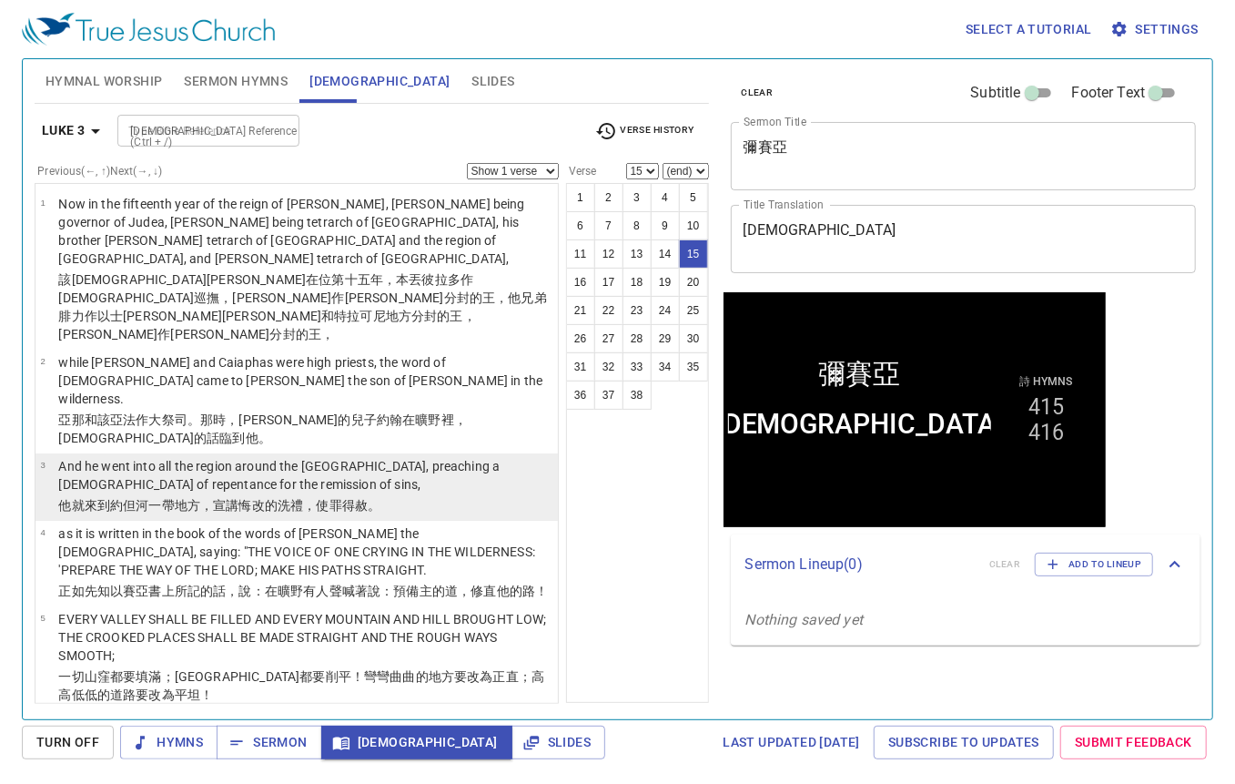
scroll to position [833, 0]
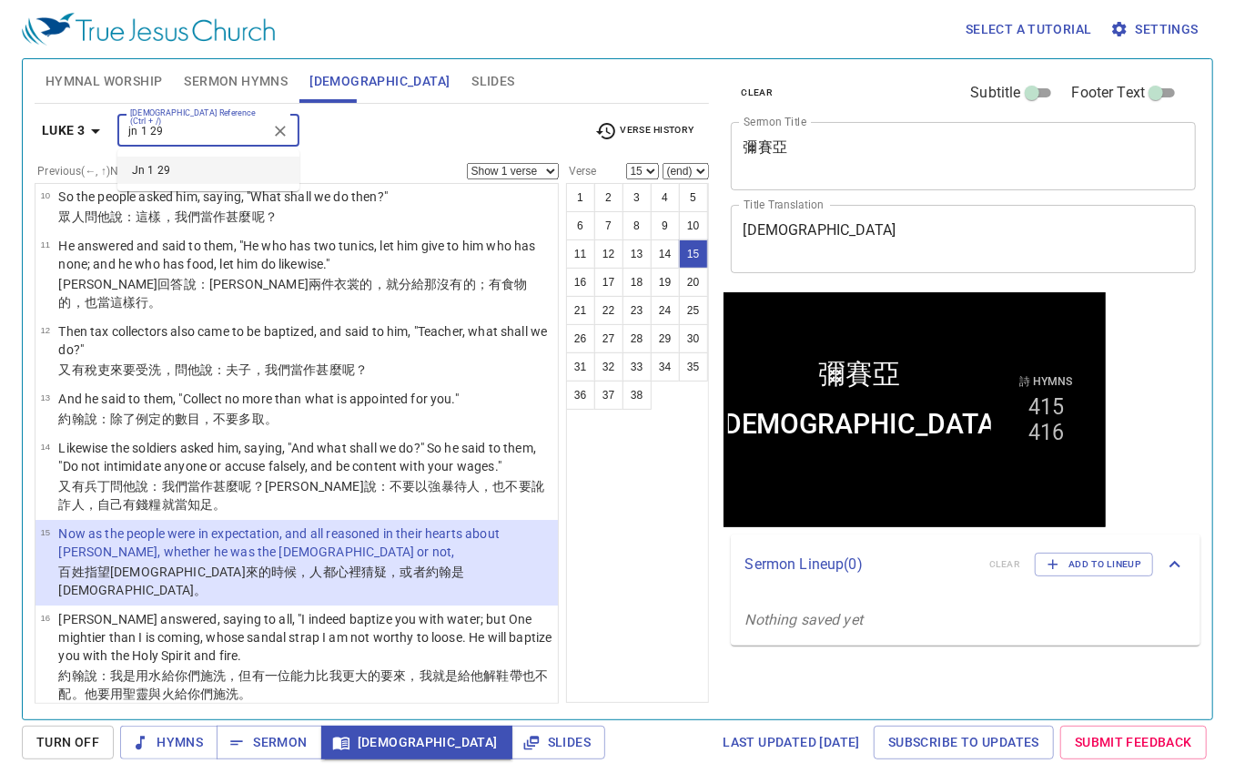
type input "jn 1 29"
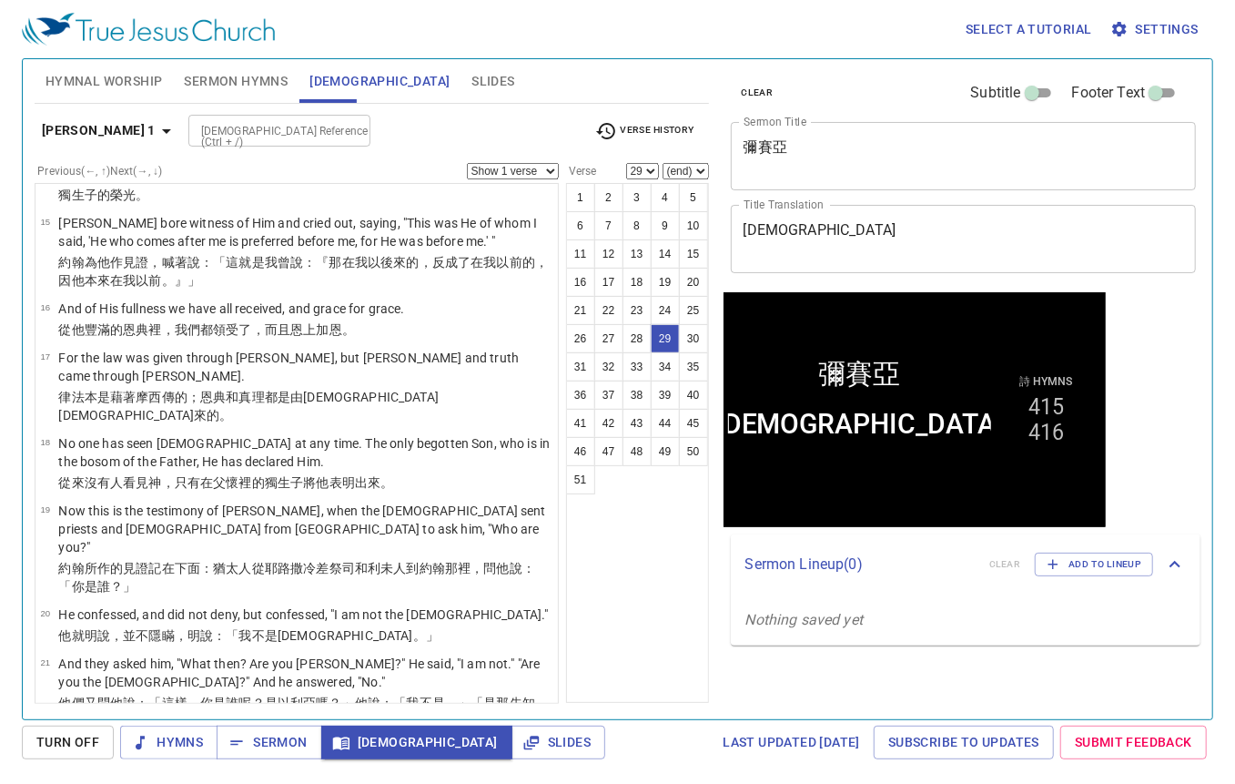
scroll to position [1549, 0]
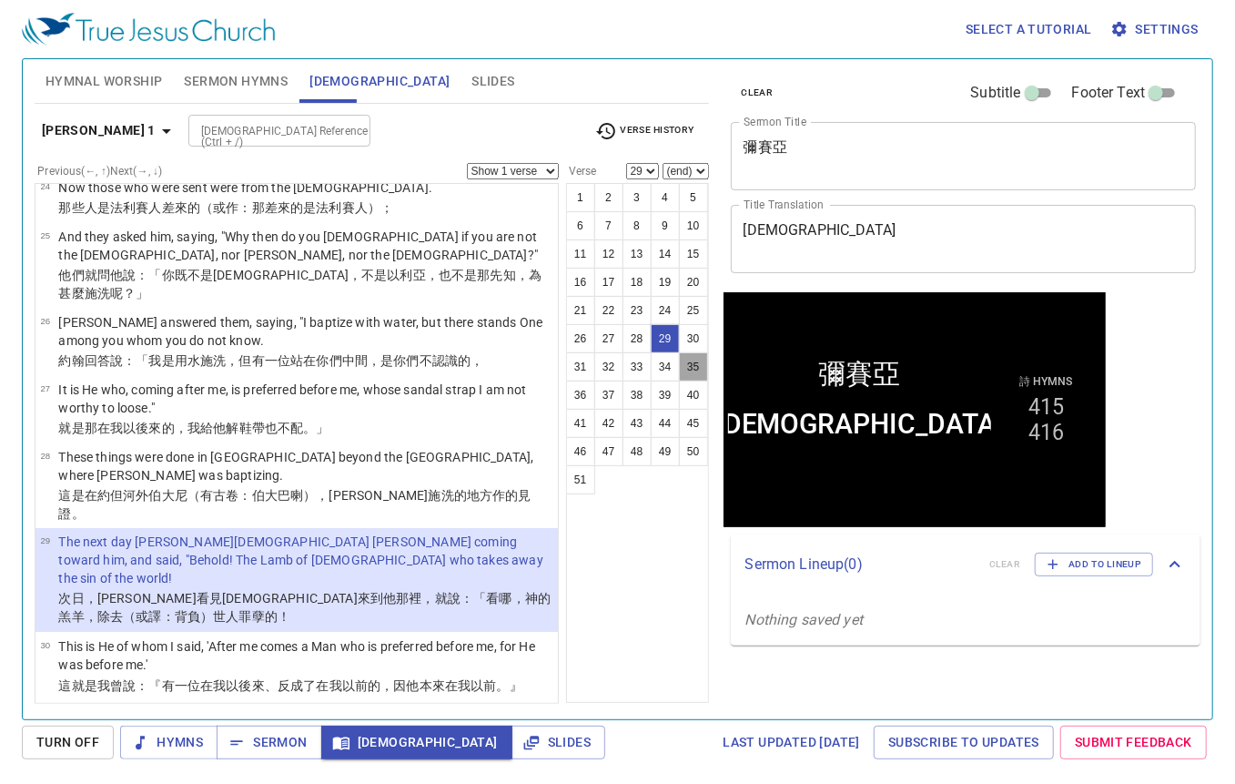
click at [686, 373] on button "35" at bounding box center [693, 366] width 29 height 29
select select "35"
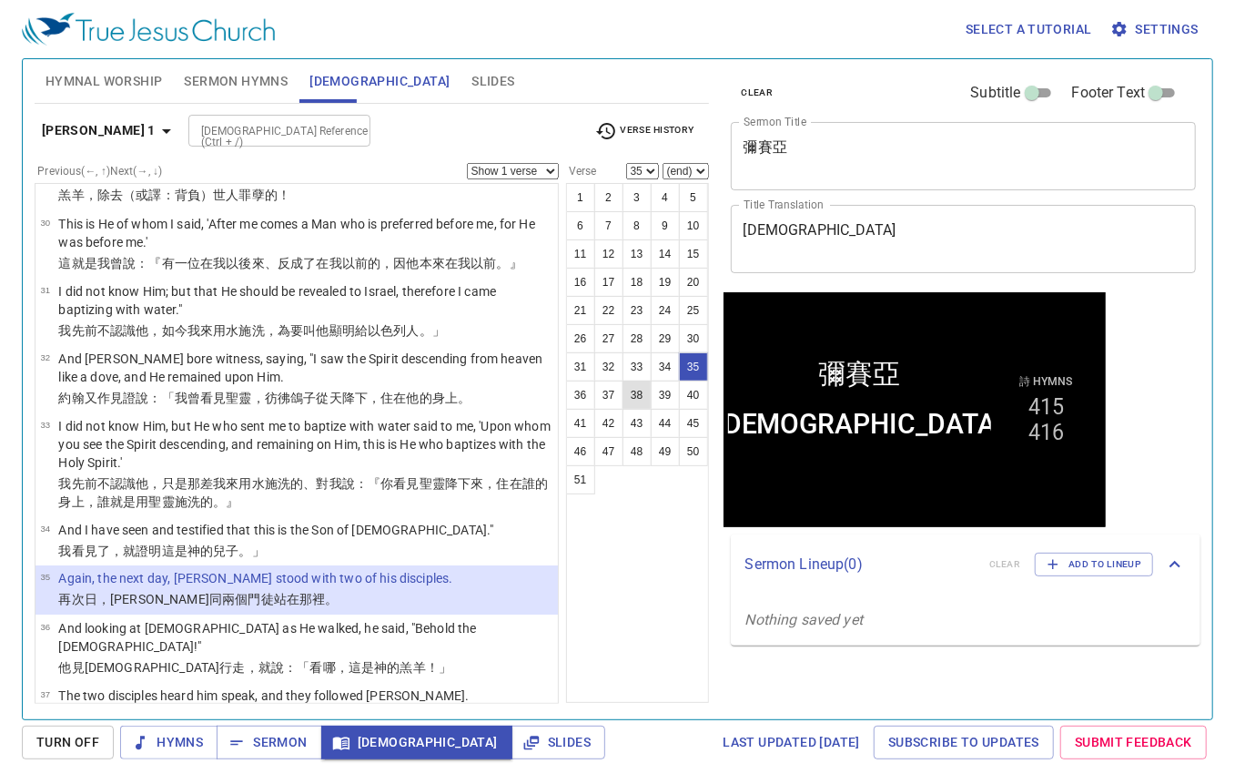
select select "36"
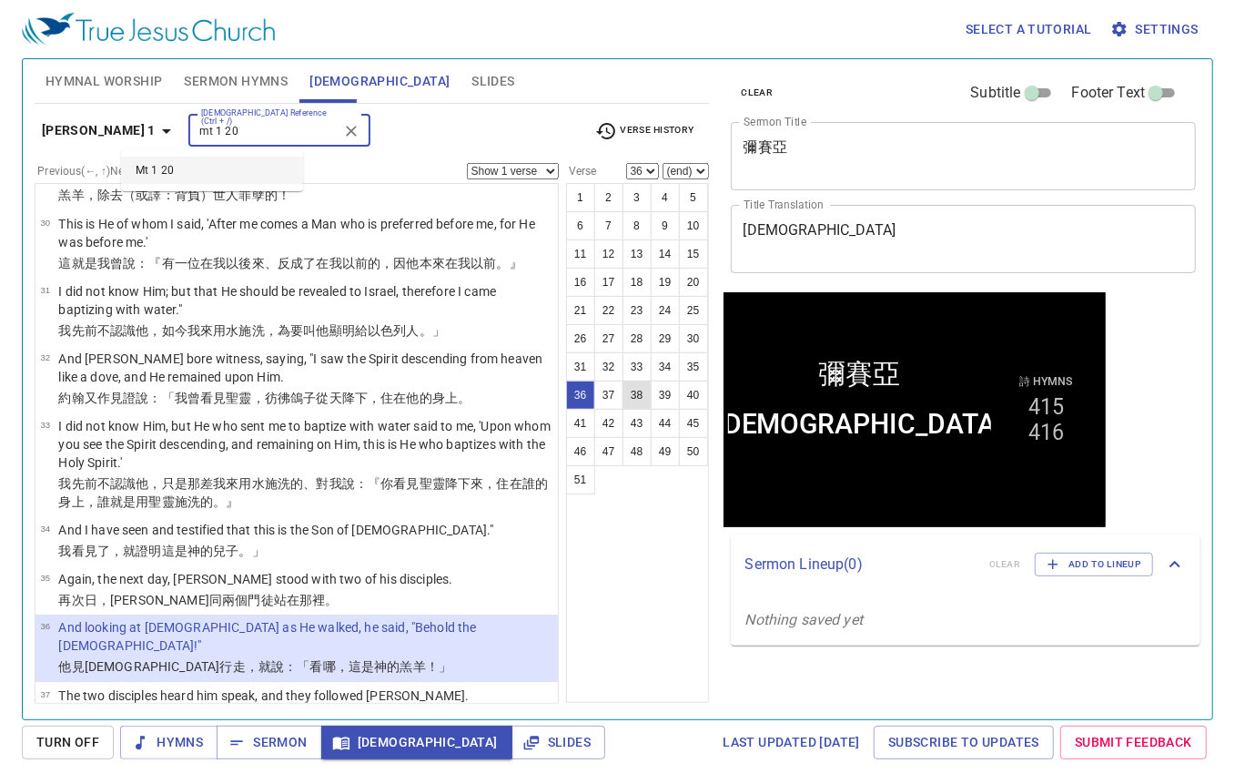
type input "mt 1 20"
select select "20"
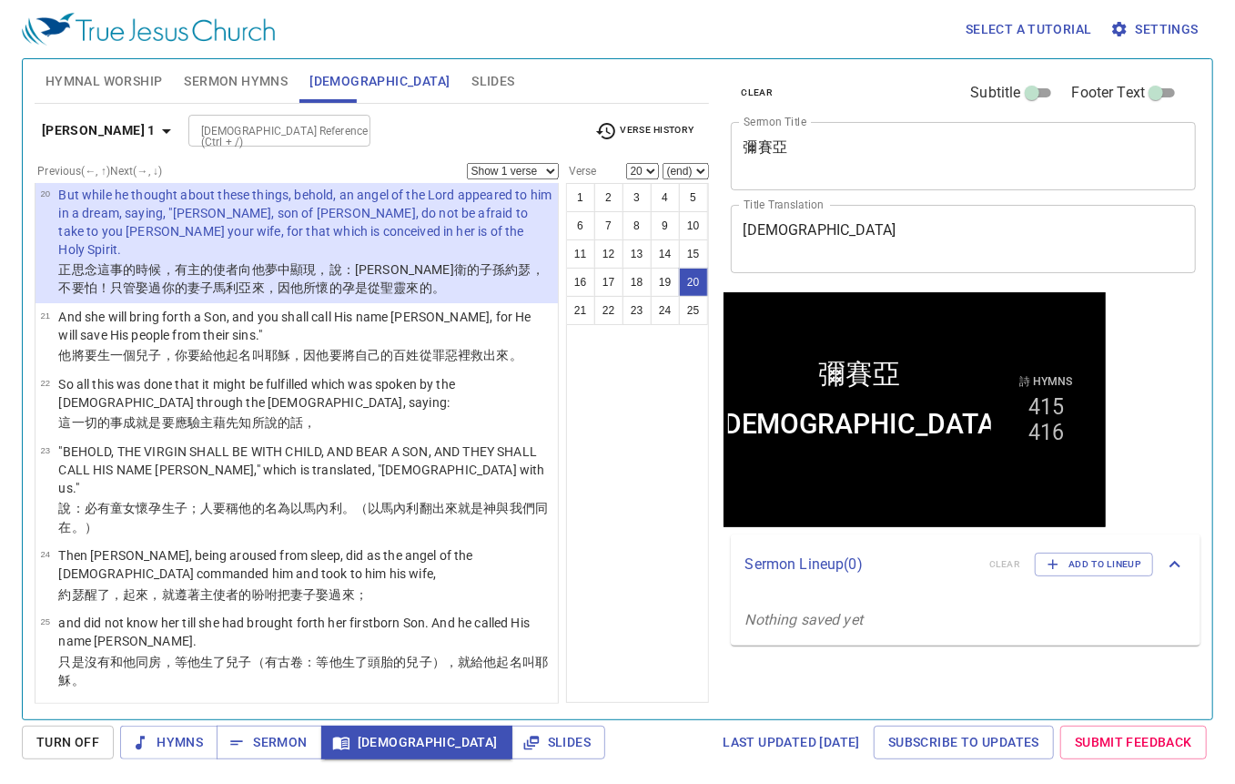
scroll to position [1014, 0]
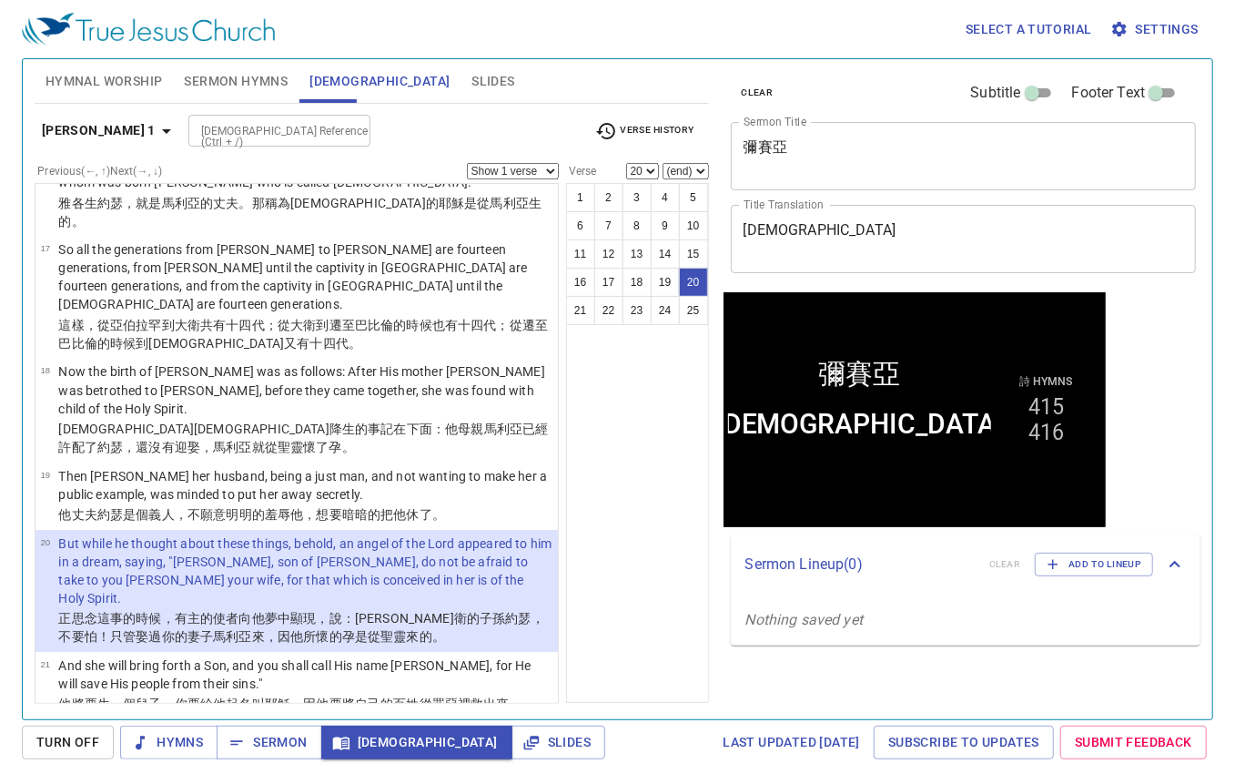
click at [522, 170] on select "Show 1 verse Show 2 verses Show 3 verses Show 4 verses Show 5 verses" at bounding box center [513, 171] width 92 height 16
click at [467, 163] on select "Show 1 verse Show 2 verses Show 3 verses Show 4 verses Show 5 verses" at bounding box center [513, 171] width 92 height 16
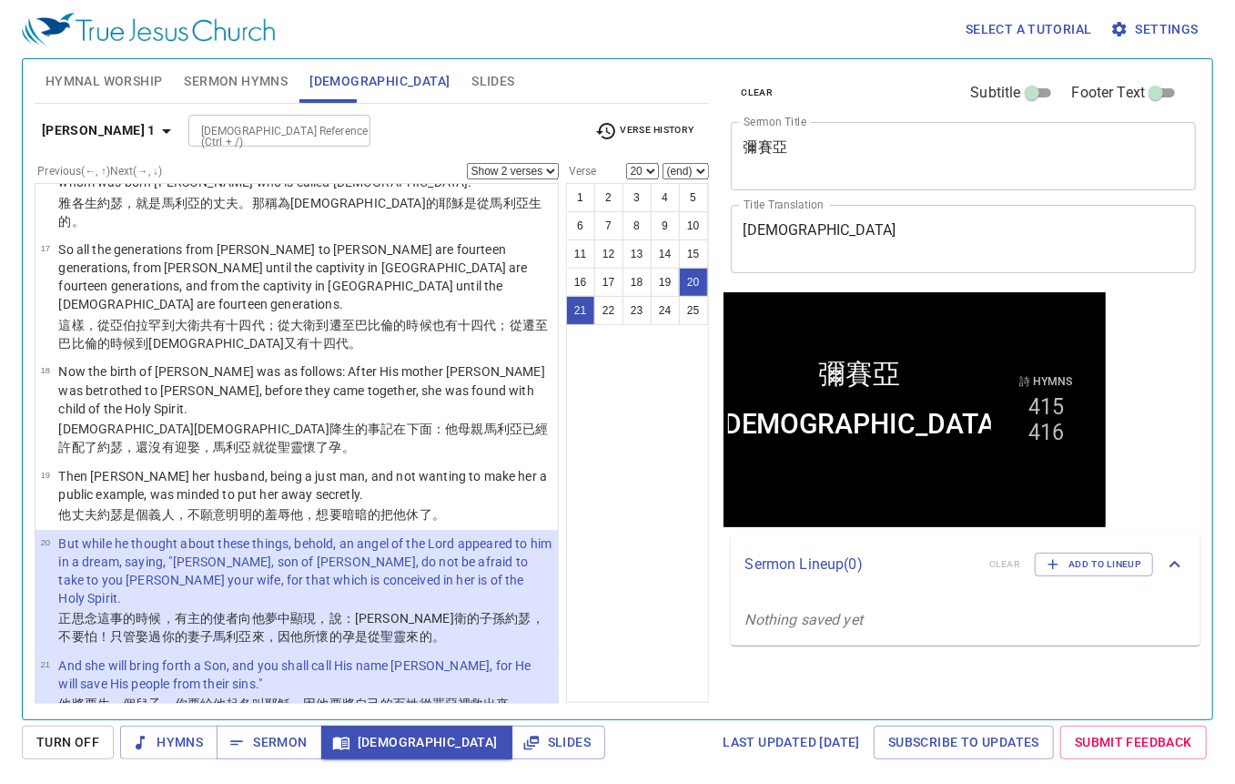
click at [530, 168] on select "Show 1 verse Show 2 verses Show 3 verses Show 4 verses Show 5 verses" at bounding box center [513, 171] width 92 height 16
select select "3"
click at [467, 163] on select "Show 1 verse Show 2 verses Show 3 verses Show 4 verses Show 5 verses" at bounding box center [513, 171] width 92 height 16
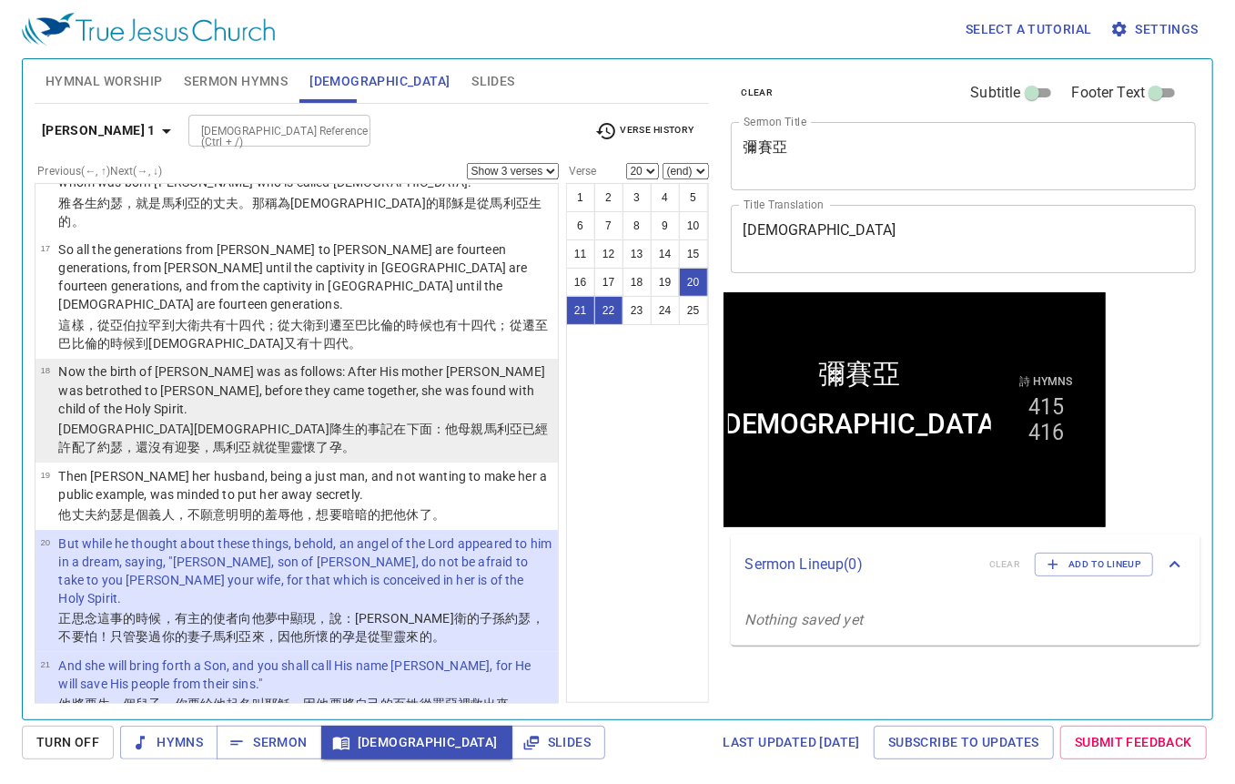
select select "23"
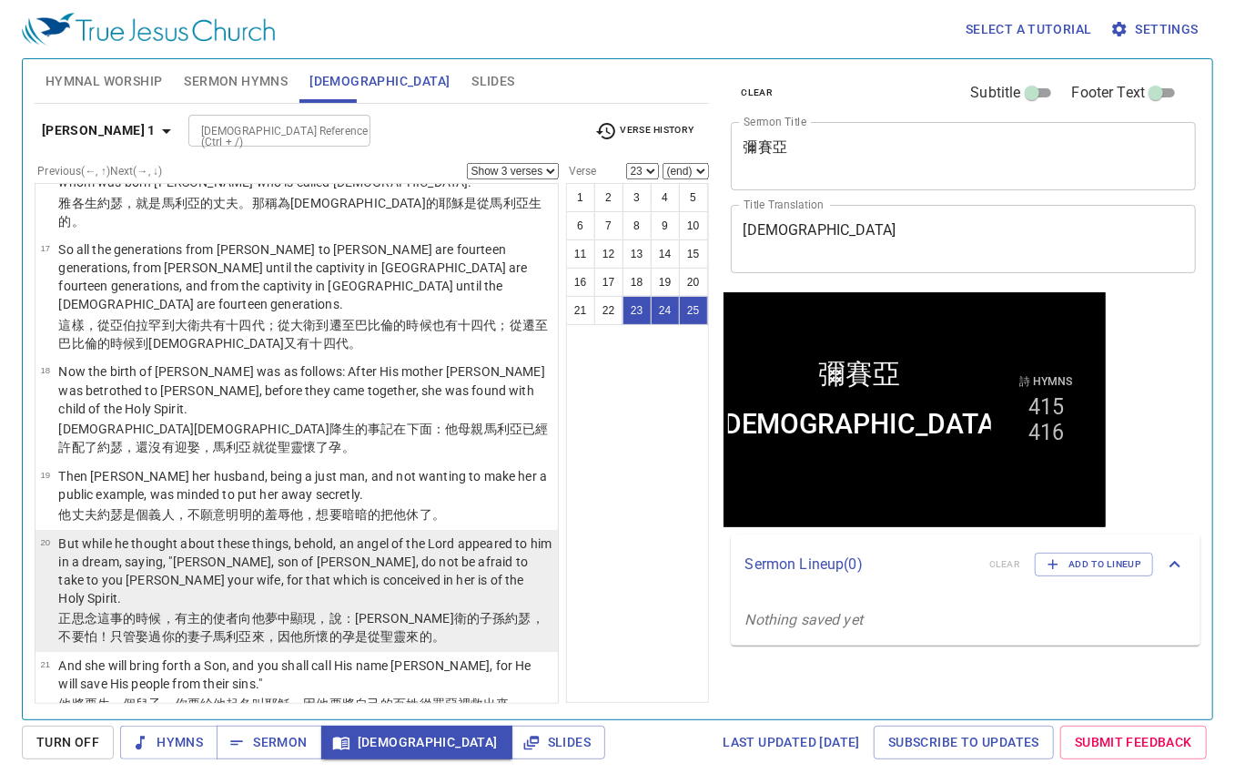
scroll to position [1105, 0]
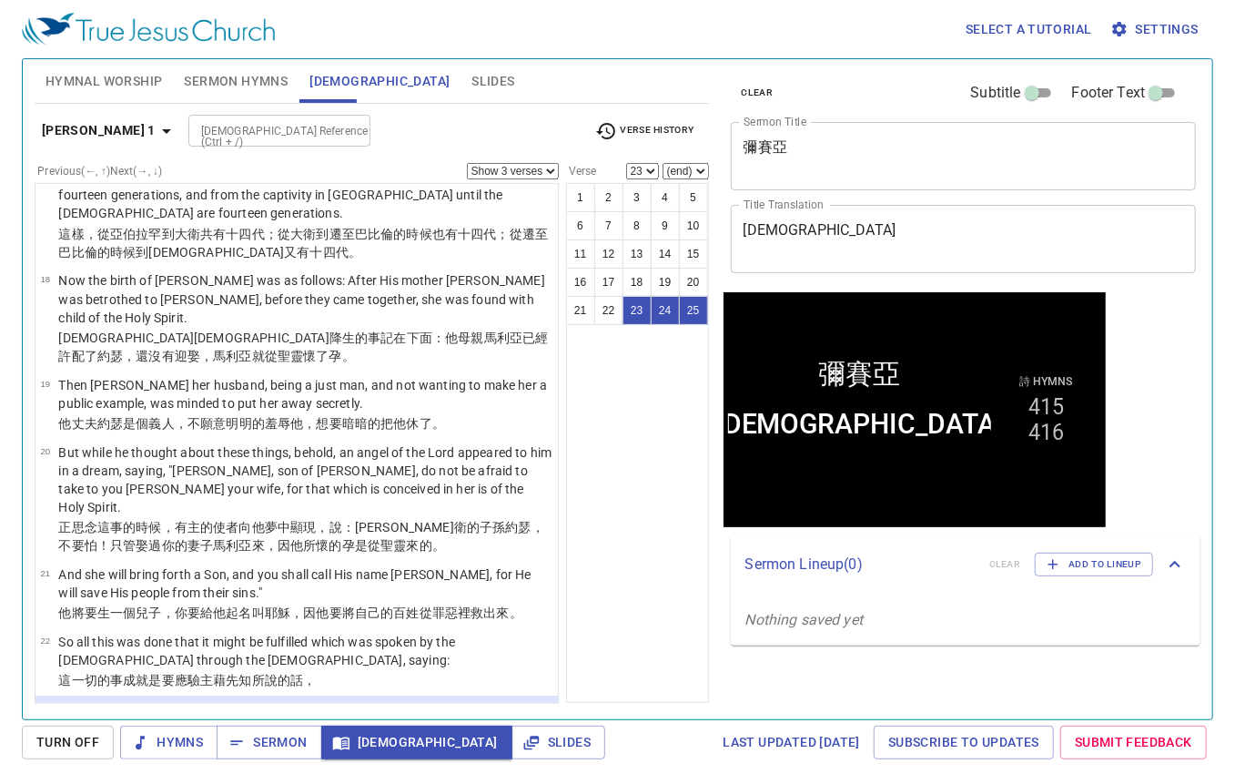
click at [506, 172] on select "Show 1 verse Show 2 verses Show 3 verses Show 4 verses Show 5 verses" at bounding box center [513, 171] width 92 height 16
select select "1"
click at [467, 163] on select "Show 1 verse Show 2 verses Show 3 verses Show 4 verses Show 5 verses" at bounding box center [513, 171] width 92 height 16
type input "jn 1 49"
select select "49"
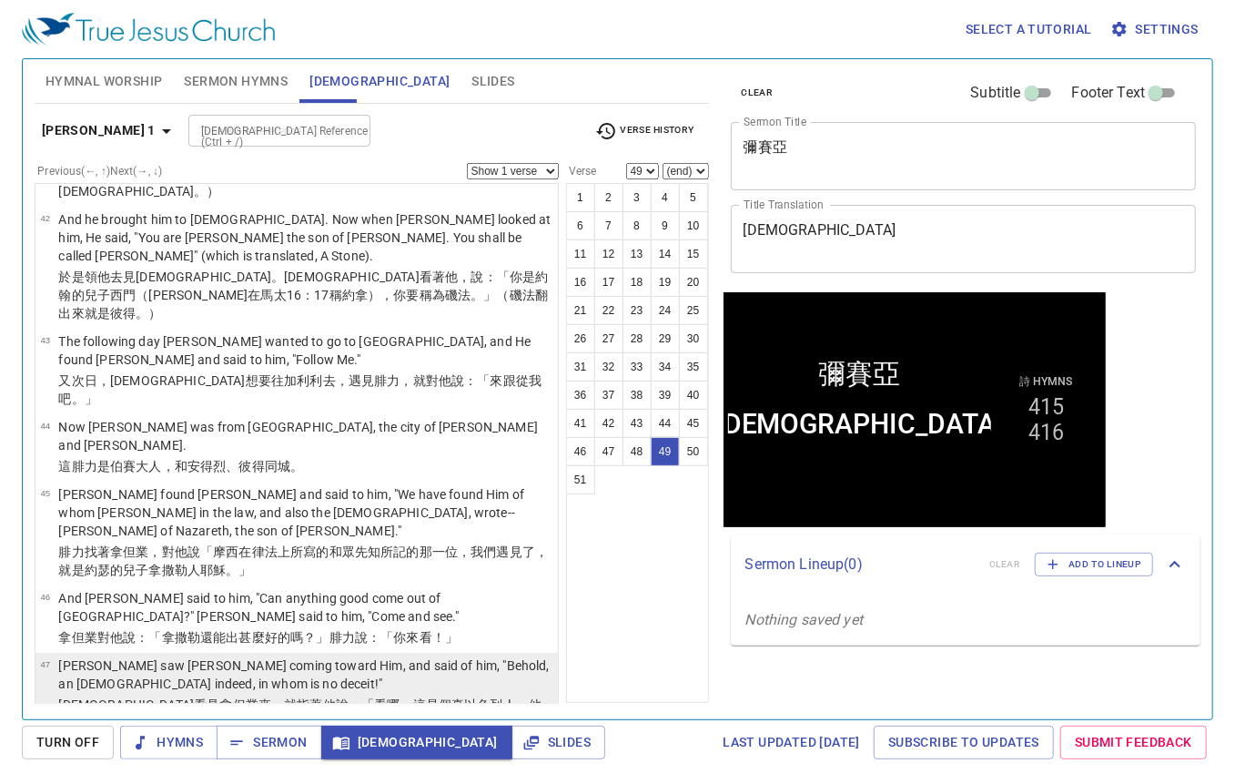
scroll to position [2948, 0]
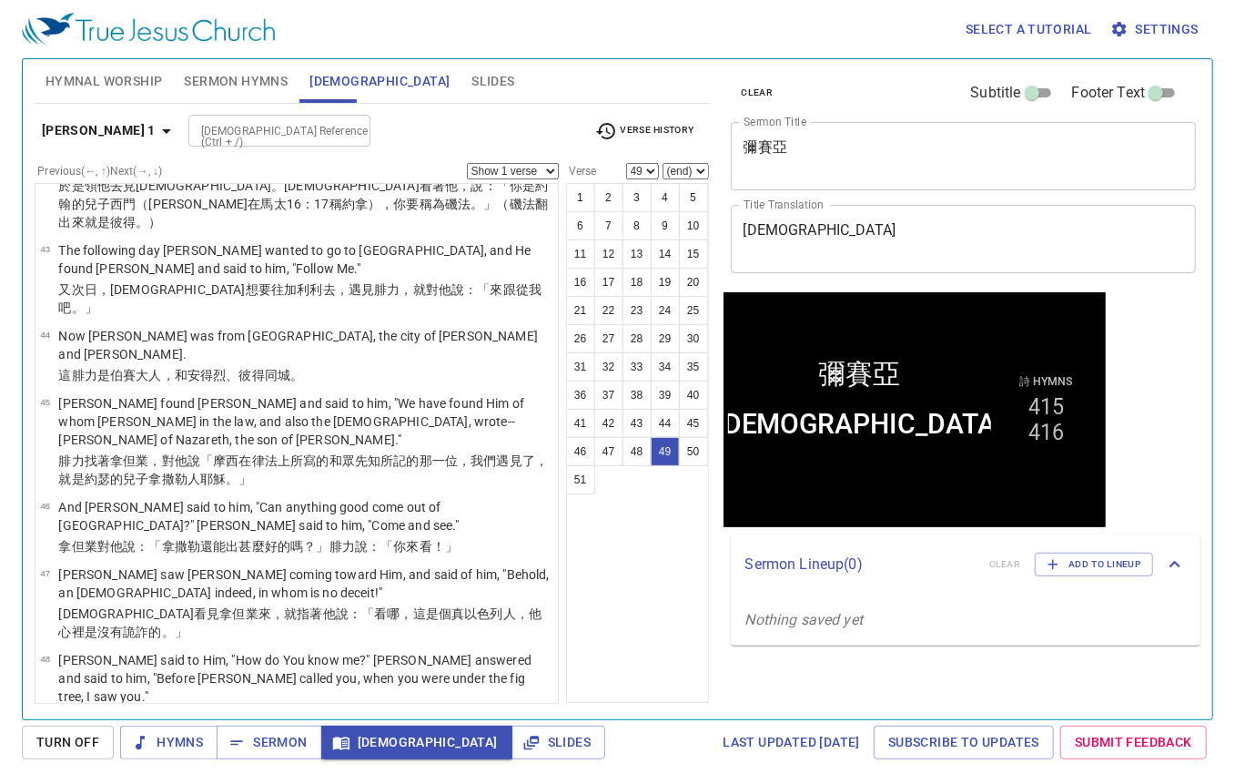
click at [544, 167] on select "Show 1 verse Show 2 verses Show 3 verses Show 4 verses Show 5 verses" at bounding box center [513, 171] width 92 height 16
click at [467, 163] on select "Show 1 verse Show 2 verses Show 3 verses Show 4 verses Show 5 verses" at bounding box center [513, 171] width 92 height 16
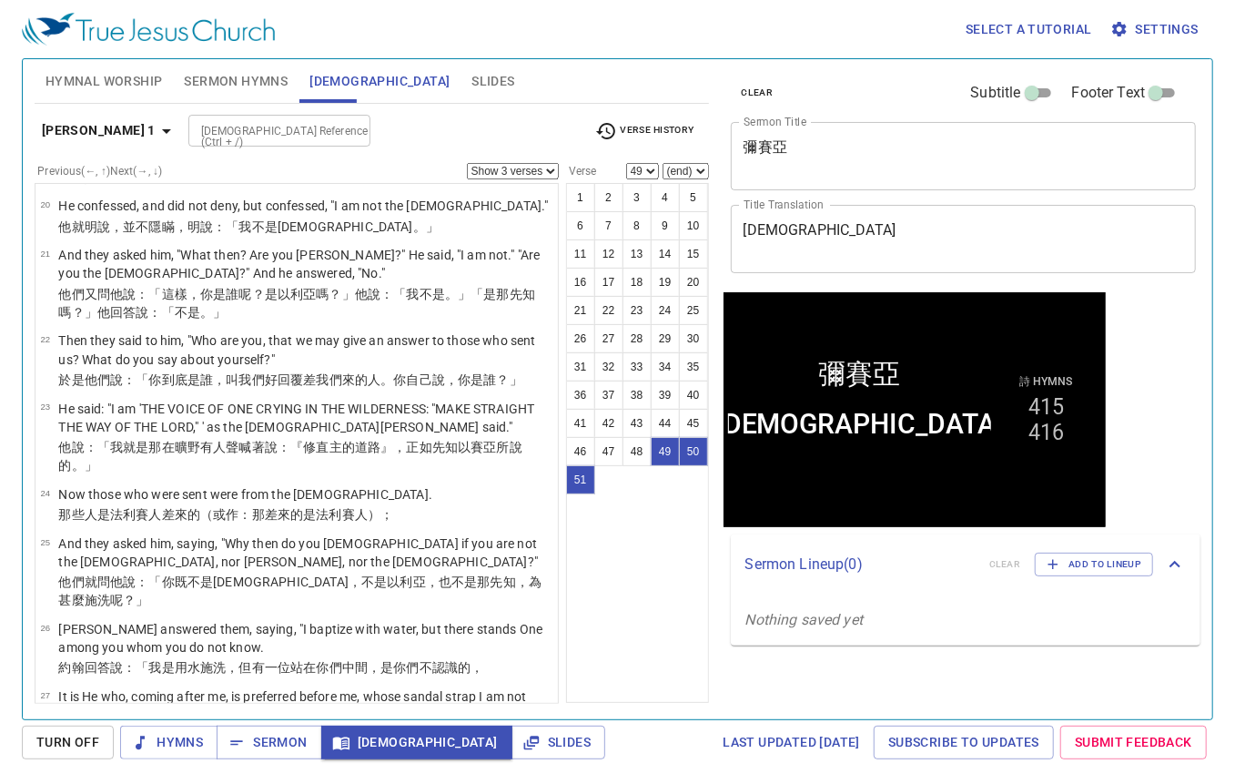
scroll to position [1218, 0]
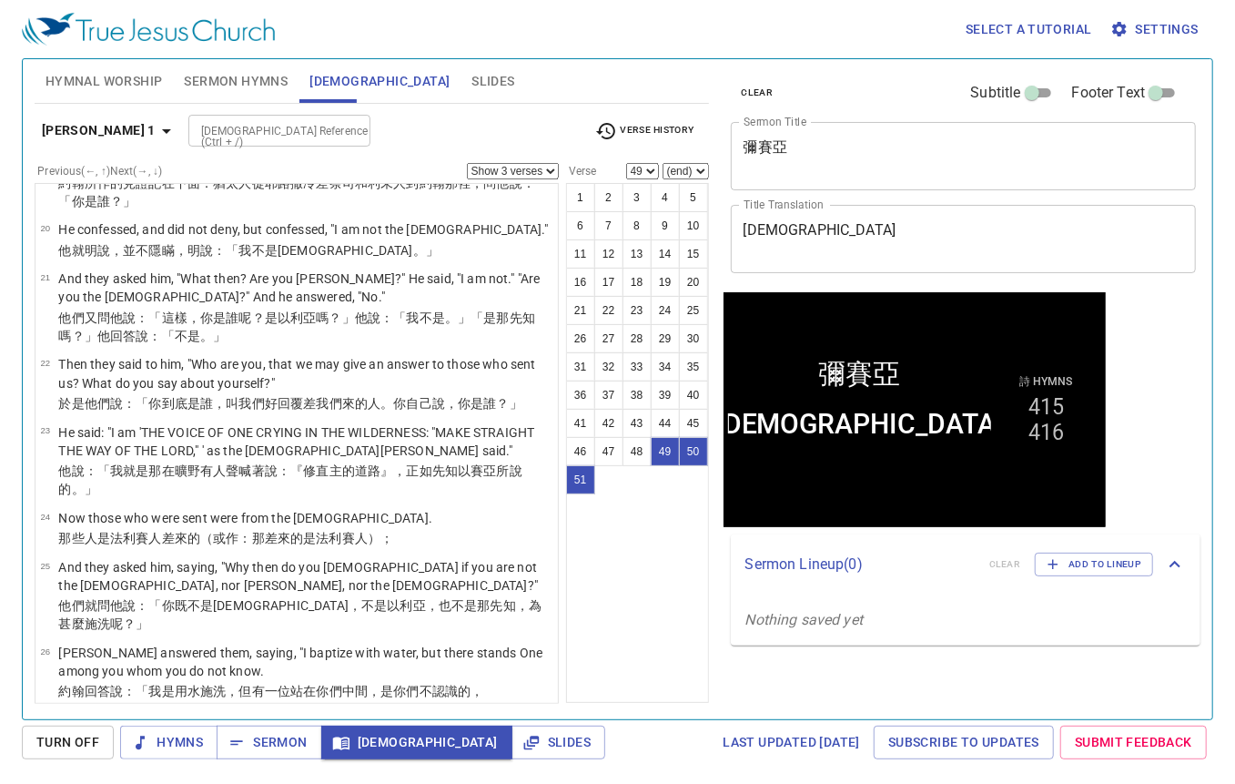
click at [592, 625] on div "1 2 3 4 5 6 7 8 9 10 11 12 13 14 15 16 17 18 19 20 21 22 23 24 25 26 27 28 29 3…" at bounding box center [637, 443] width 143 height 520
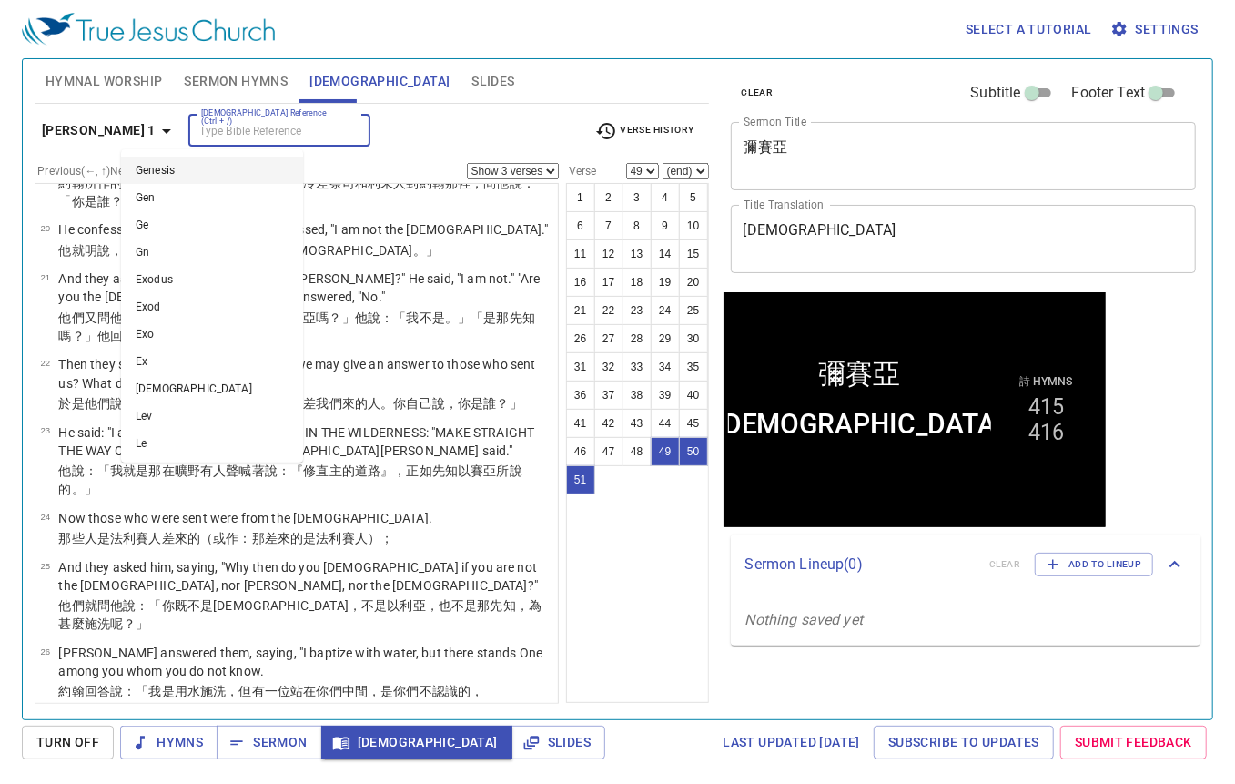
click at [237, 120] on input "[DEMOGRAPHIC_DATA] Reference (Ctrl + /)" at bounding box center [264, 130] width 141 height 21
click at [104, 117] on button "John 1" at bounding box center [110, 131] width 150 height 34
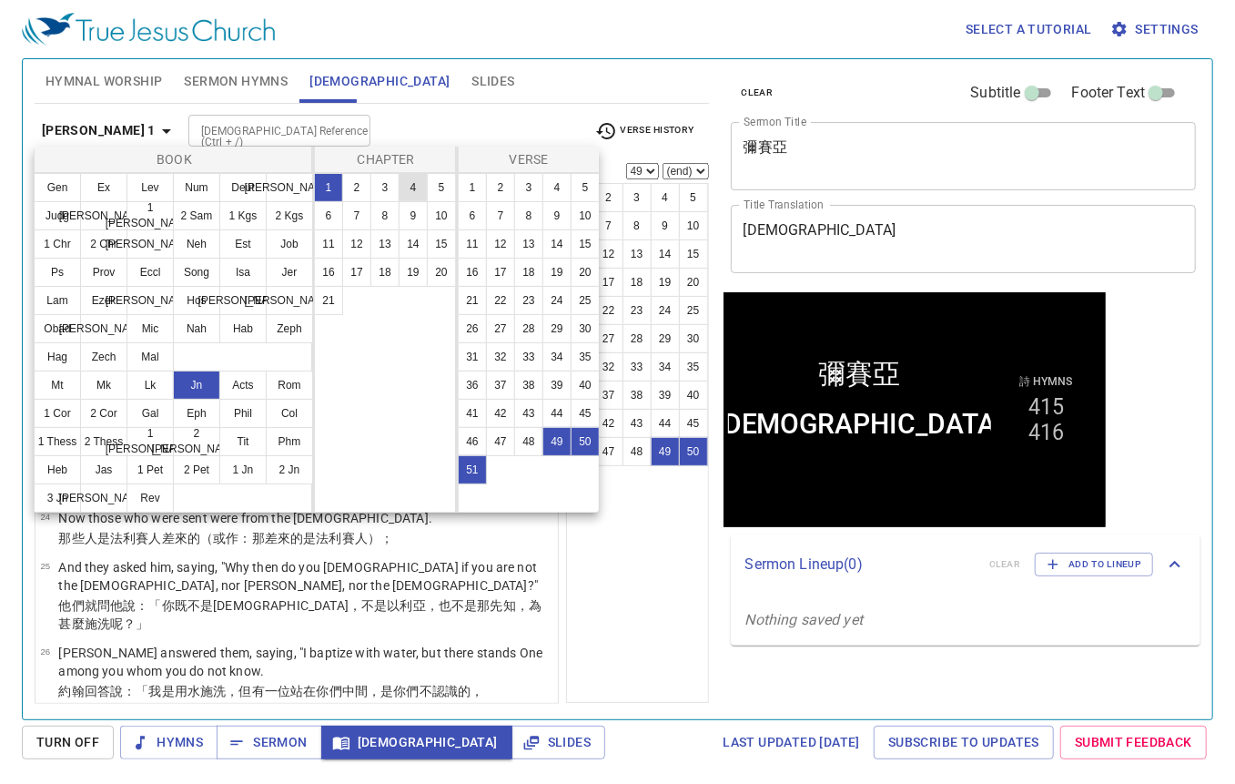
click at [406, 185] on button "4" at bounding box center [413, 187] width 29 height 29
select select "1"
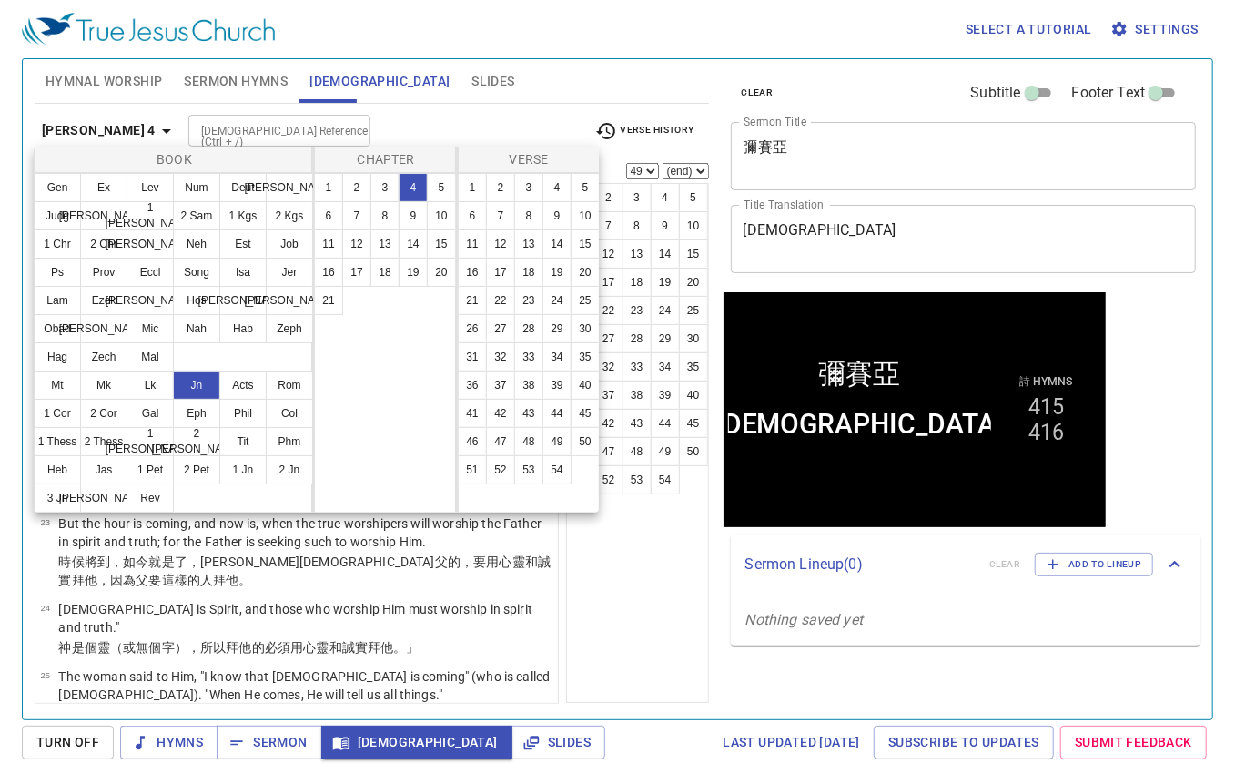
scroll to position [0, 0]
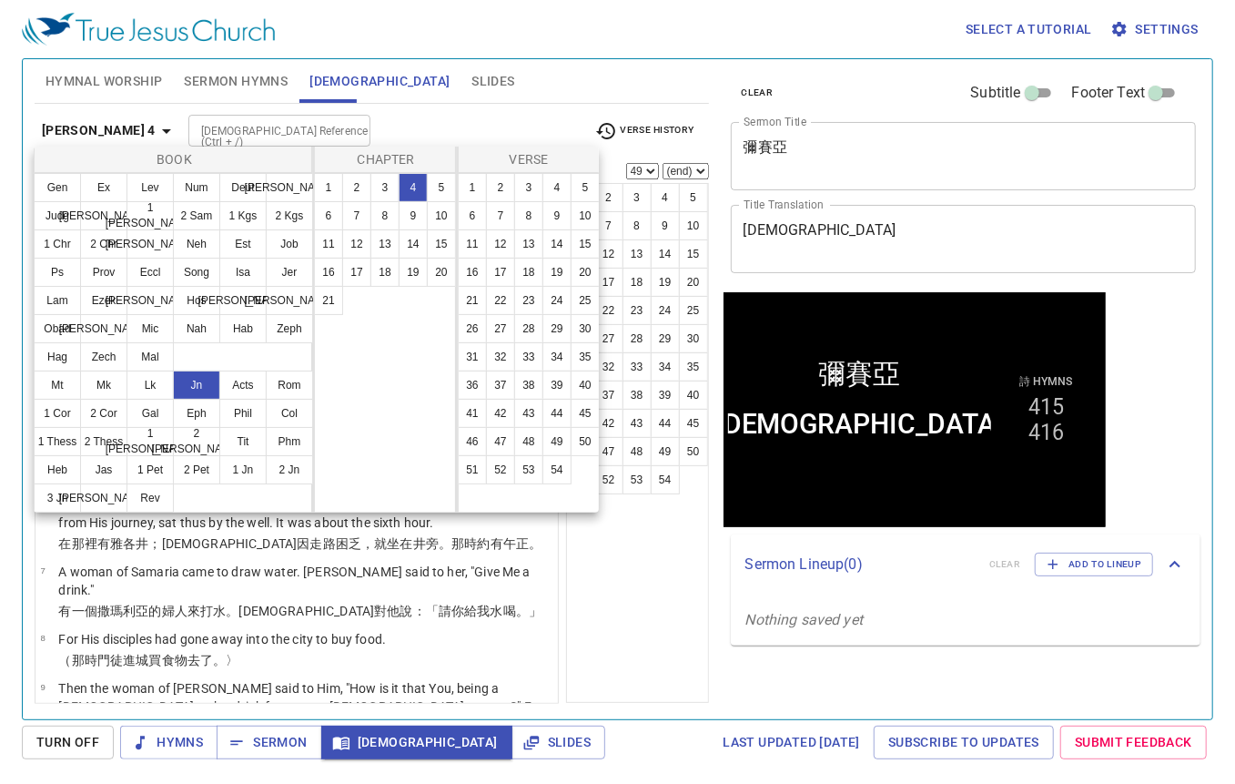
click at [327, 120] on div at bounding box center [617, 392] width 1235 height 784
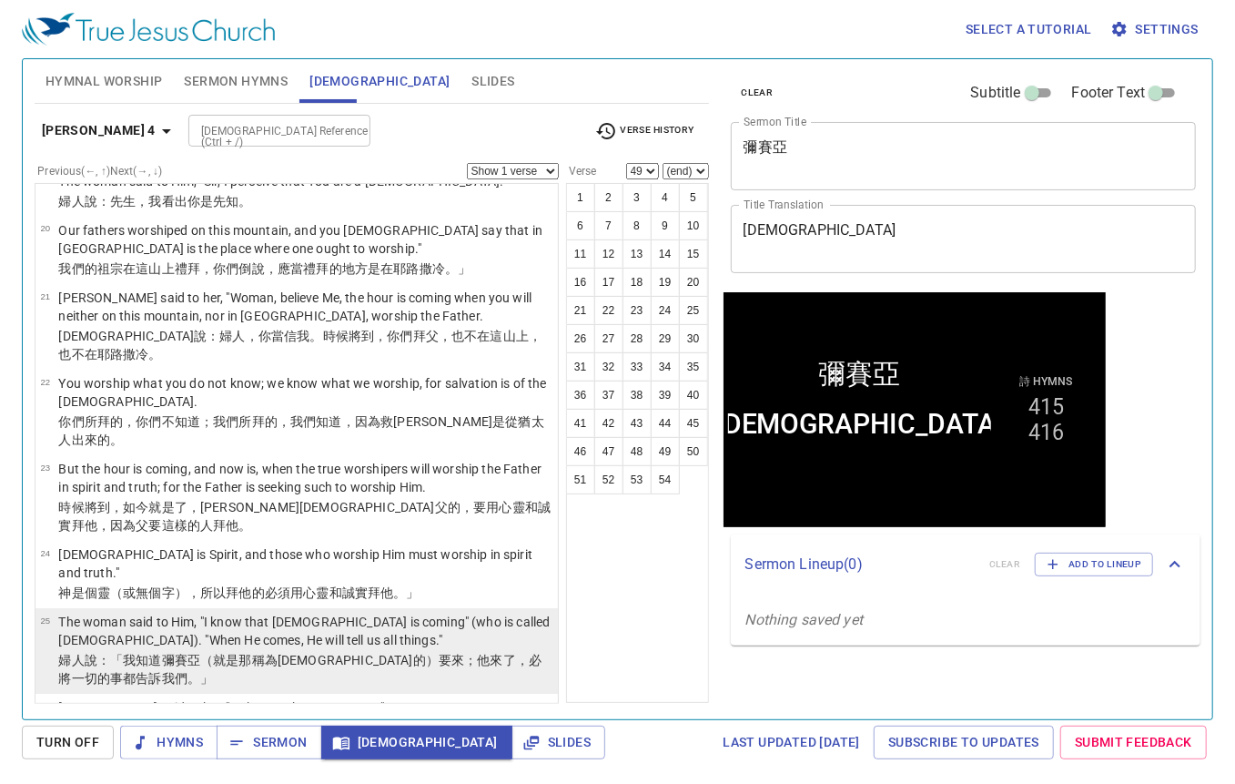
scroll to position [1274, 0]
click at [337, 651] on wg5547 "的）要來 ； 他 來了 ，必將一切的事 都告訴 我們 。」" at bounding box center [299, 667] width 483 height 33
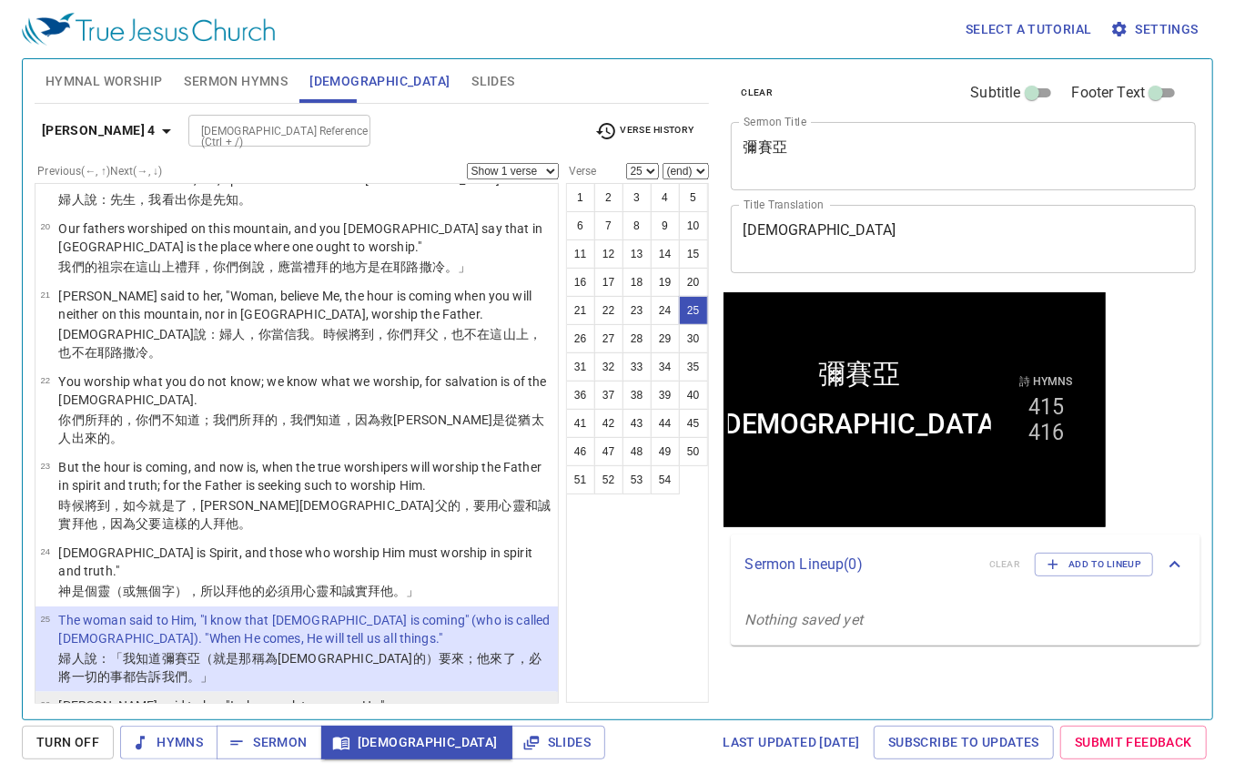
click at [340, 692] on li "26 Jesus said to her, "I who speak to you am He." 耶穌 說 ：「這和你 說話的 就是 他！」" at bounding box center [297, 716] width 523 height 49
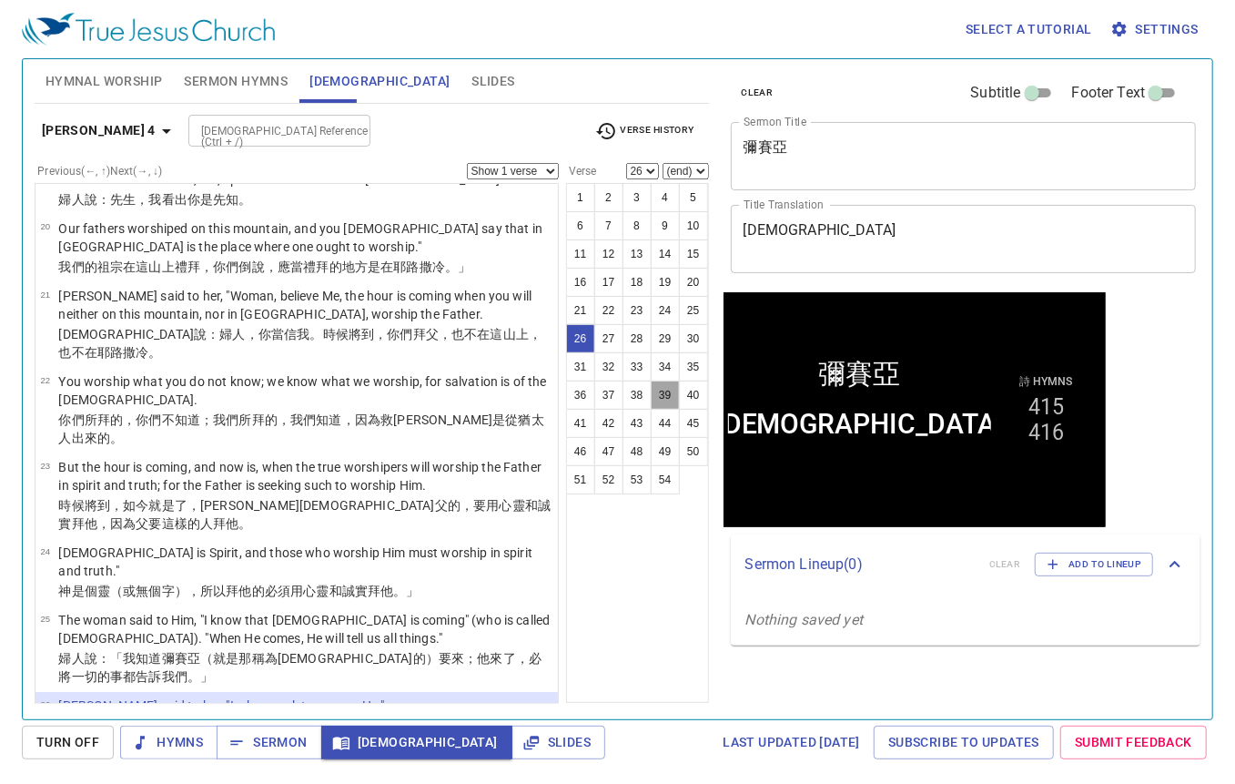
click at [659, 403] on button "39" at bounding box center [665, 395] width 29 height 29
select select "39"
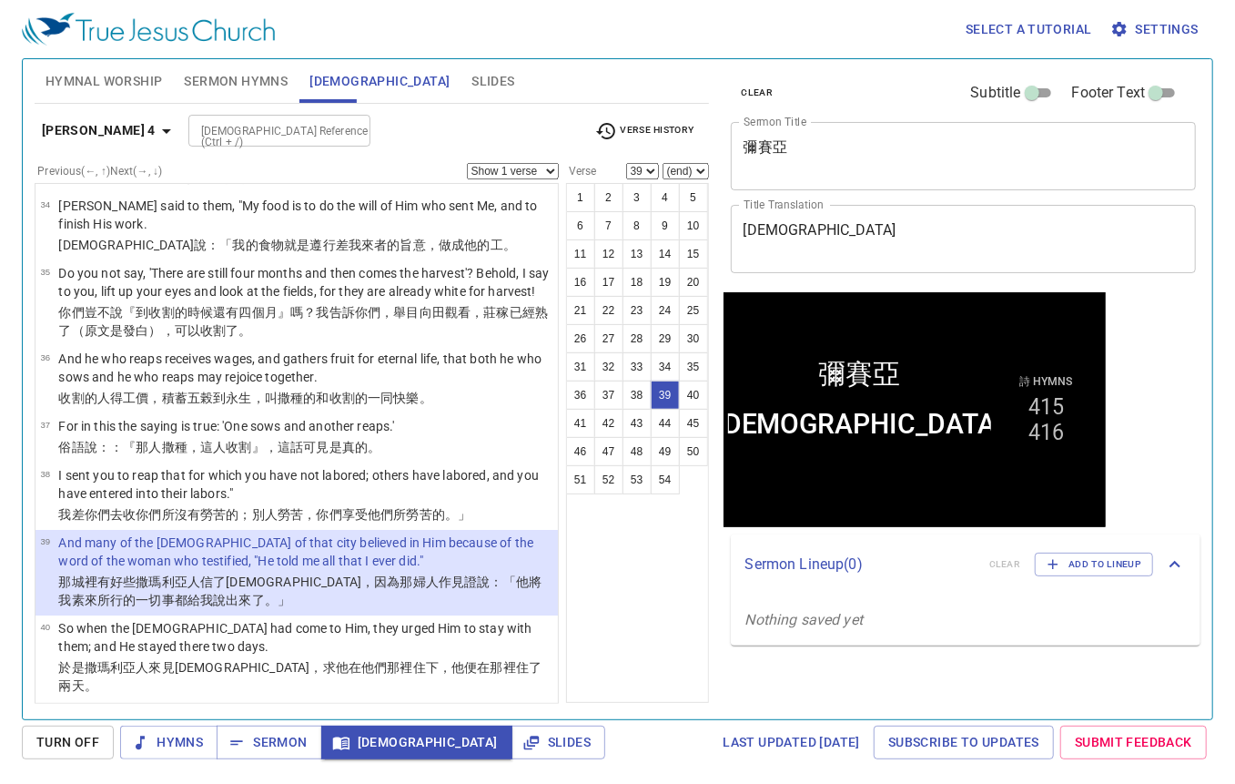
click at [511, 168] on select "Show 1 verse Show 2 verses Show 3 verses Show 4 verses Show 5 verses" at bounding box center [513, 171] width 92 height 16
select select "4"
click at [467, 163] on select "Show 1 verse Show 2 verses Show 3 verses Show 4 verses Show 5 verses" at bounding box center [513, 171] width 92 height 16
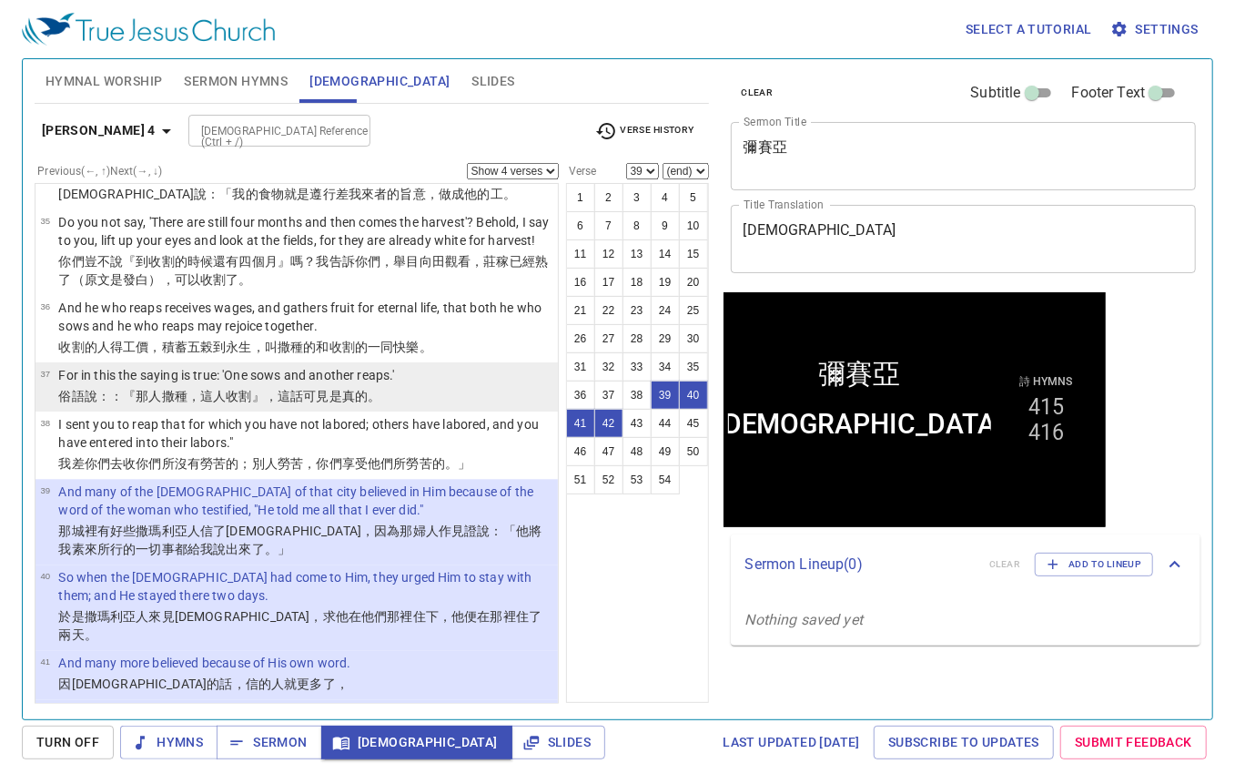
scroll to position [2350, 0]
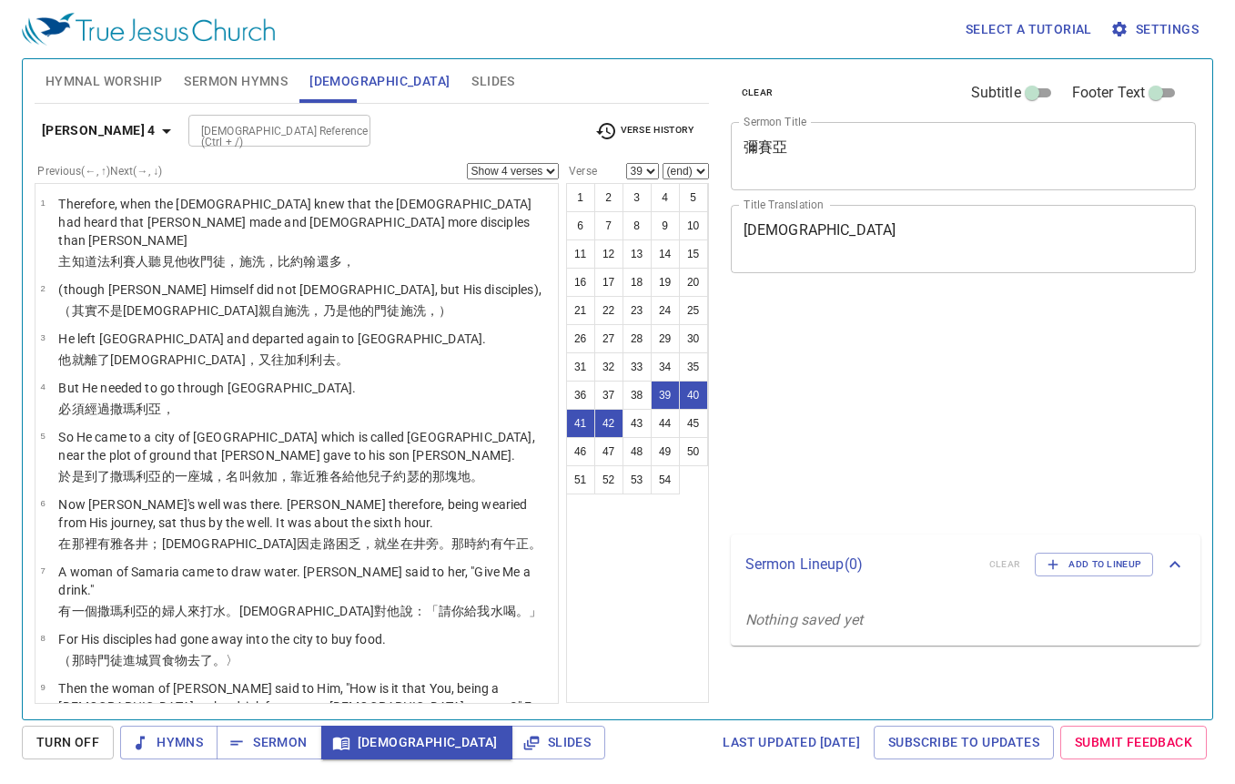
select select "4"
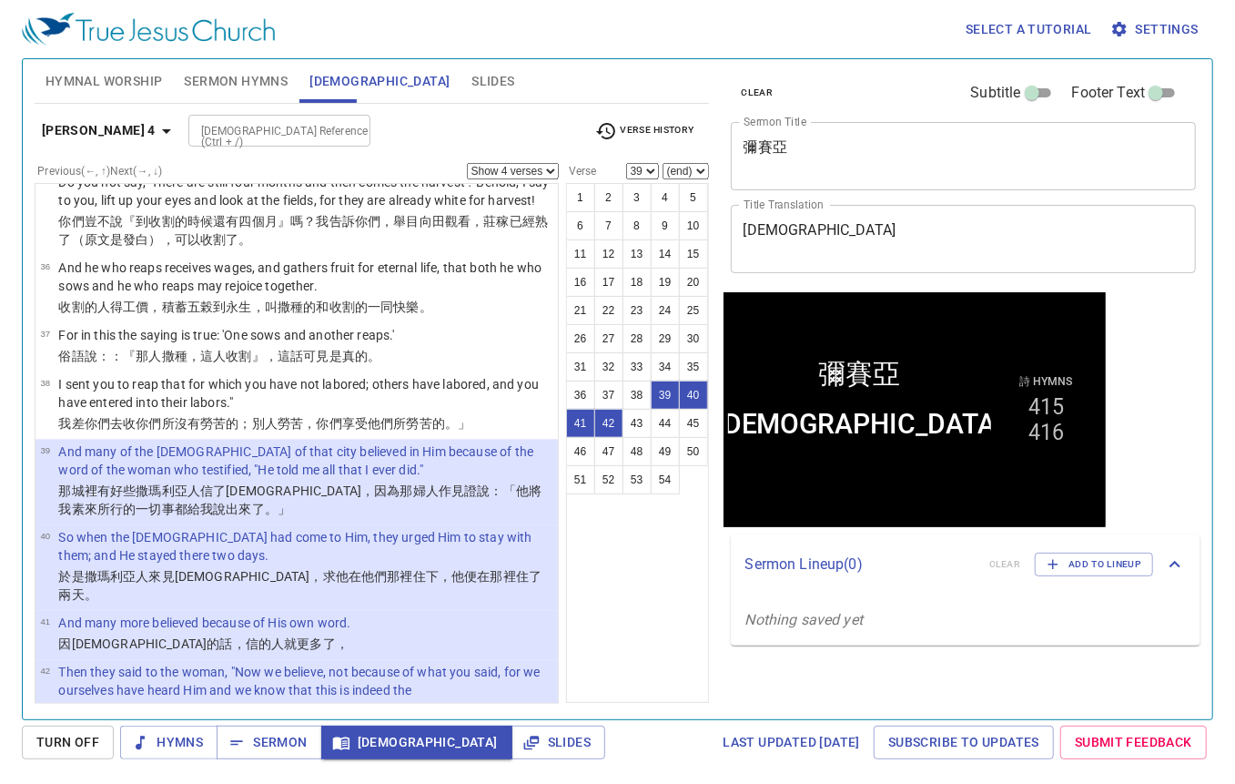
click at [339, 663] on p "Then they said to the woman, "Now we believe, not because of what you said, for…" at bounding box center [305, 690] width 494 height 55
select select "42"
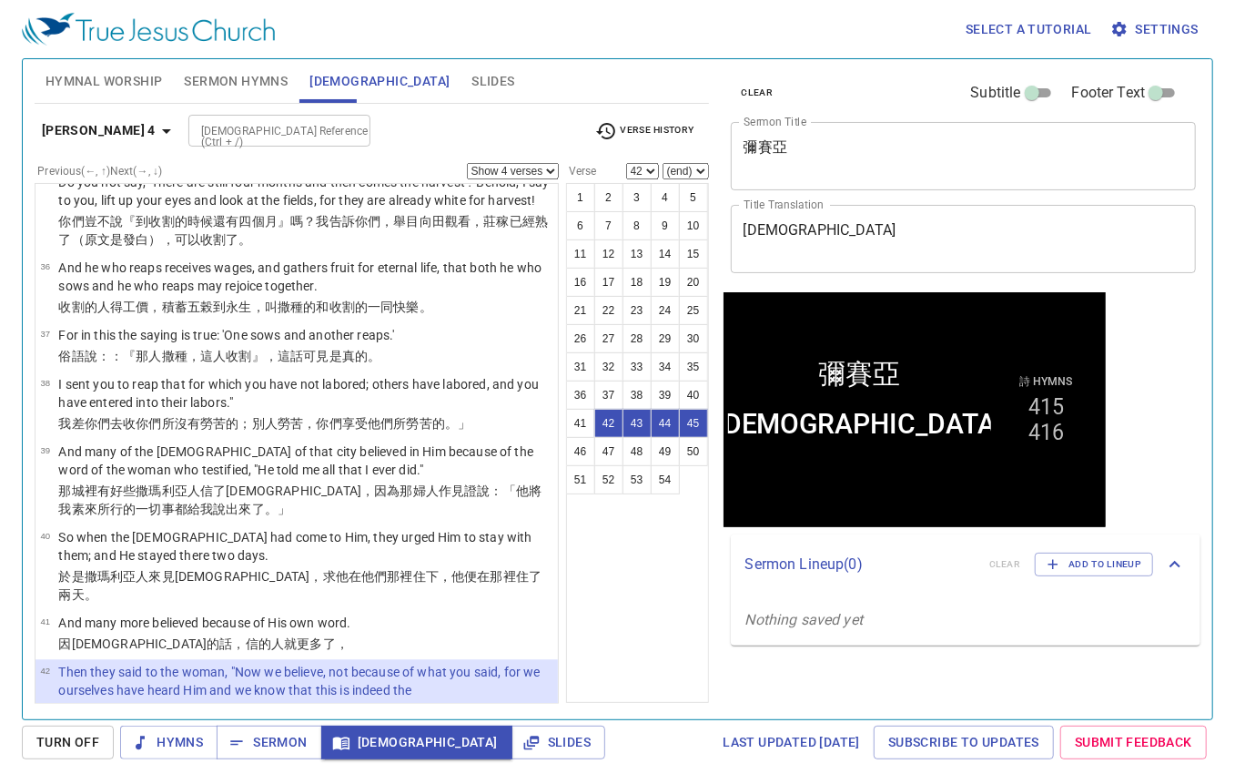
click at [484, 168] on select "Show 1 verse Show 2 verses Show 3 verses Show 4 verses Show 5 verses" at bounding box center [513, 171] width 92 height 16
select select "1"
click at [467, 163] on select "Show 1 verse Show 2 verses Show 3 verses Show 4 verses Show 5 verses" at bounding box center [513, 171] width 92 height 16
type input "1 pe 1 3"
select select "3"
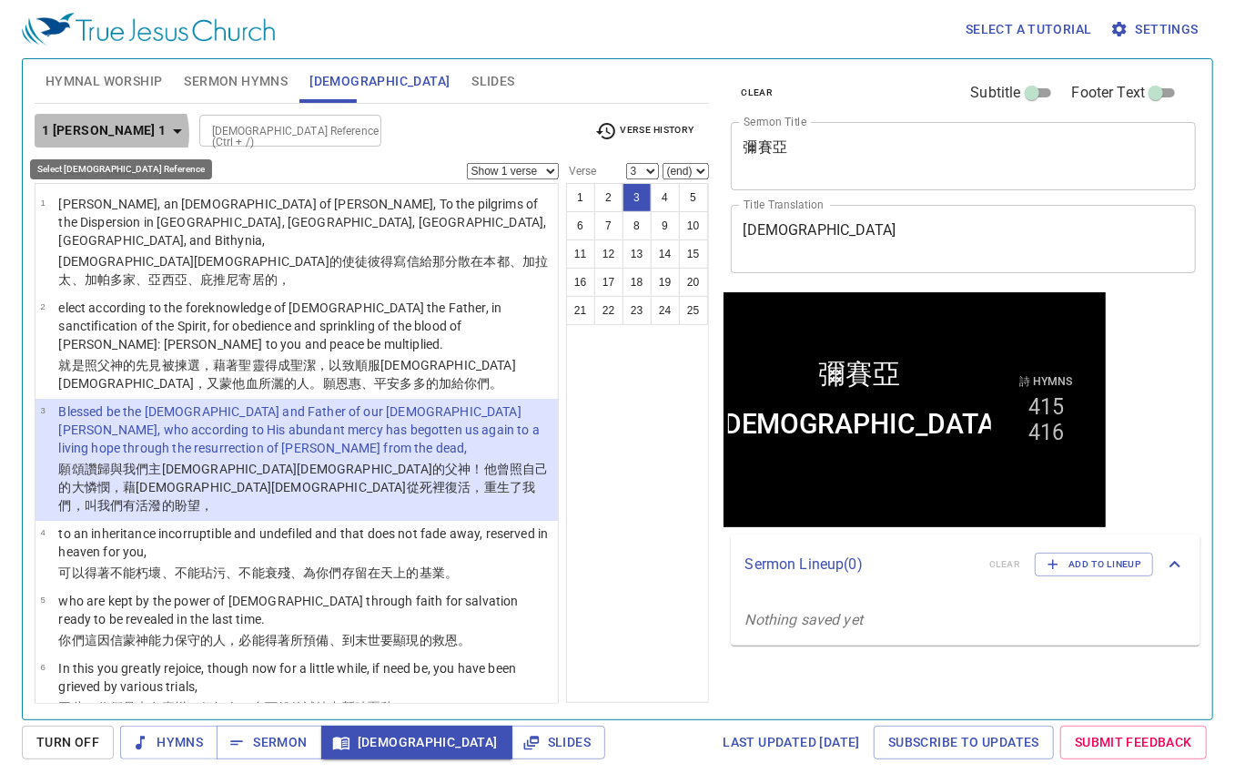
click at [167, 134] on icon "button" at bounding box center [178, 131] width 22 height 22
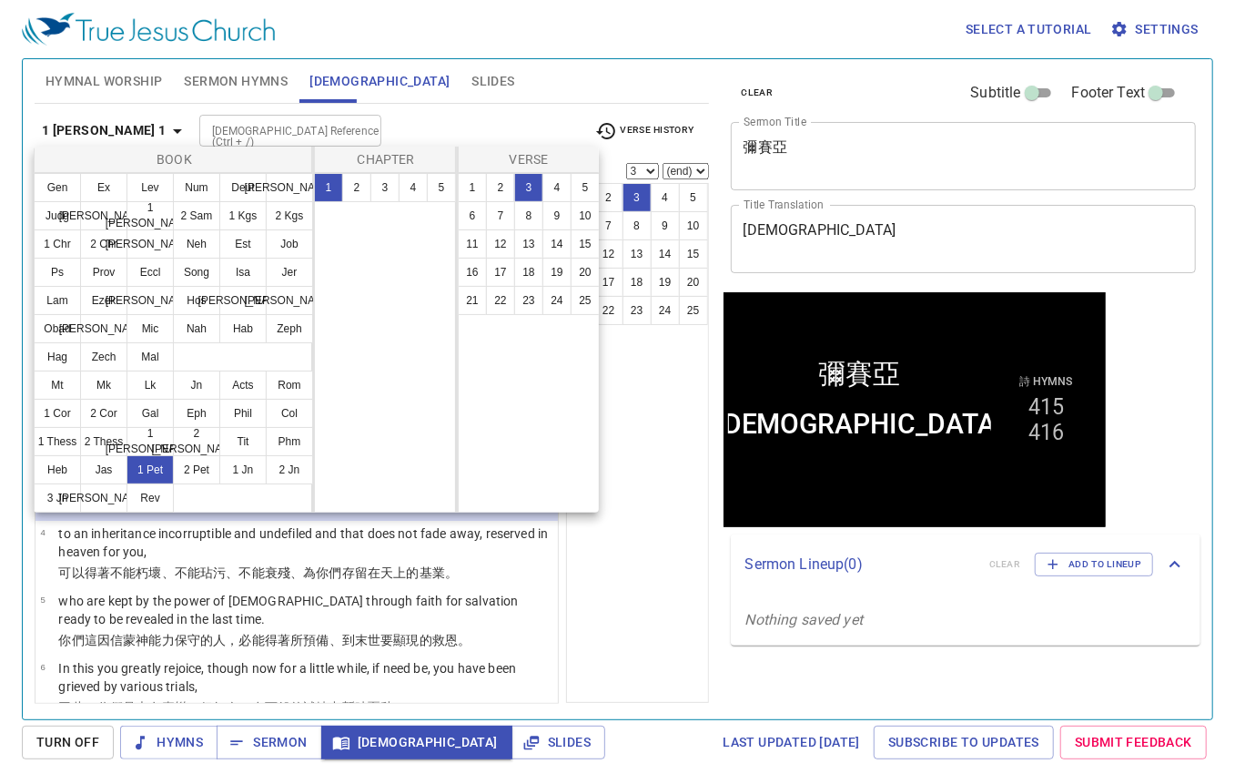
drag, startPoint x: 360, startPoint y: 188, endPoint x: 326, endPoint y: 411, distance: 225.7
click at [338, 393] on div "1 2 3 4 5" at bounding box center [385, 343] width 143 height 340
click at [209, 471] on button "2 Pet" at bounding box center [196, 469] width 47 height 29
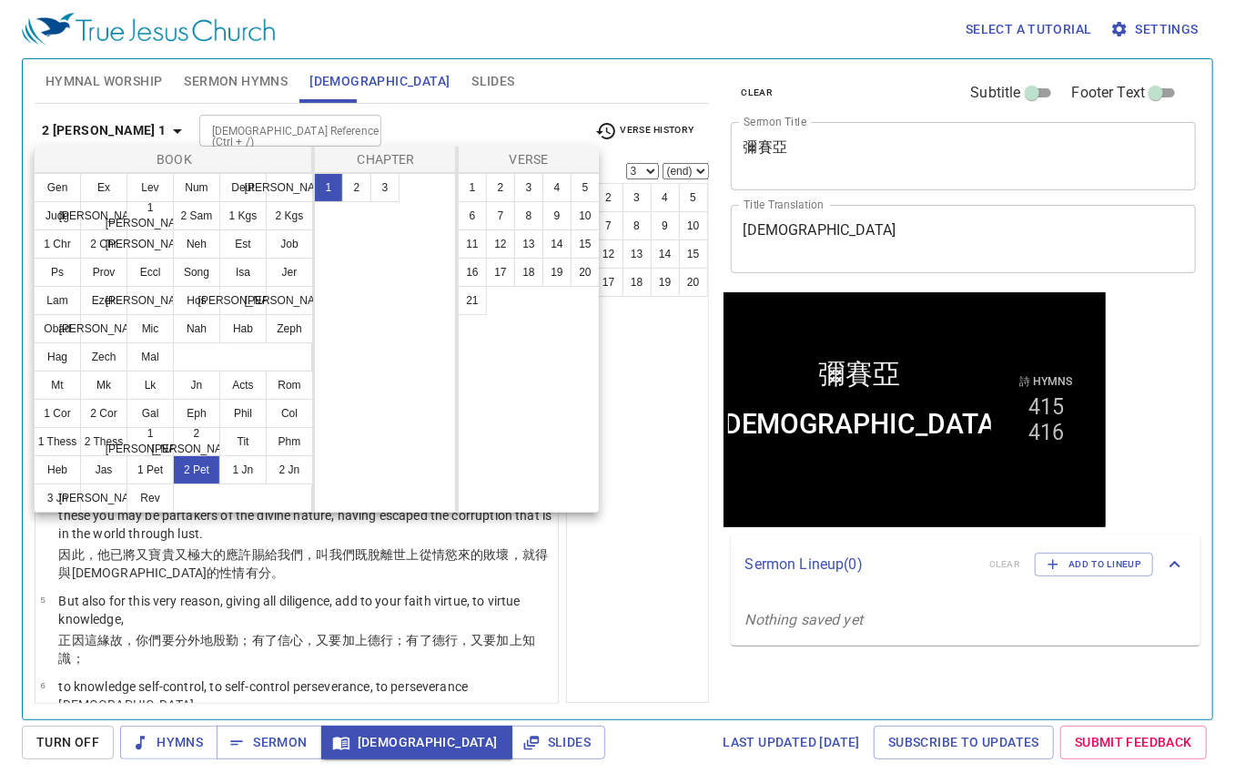
click at [497, 117] on div at bounding box center [617, 392] width 1235 height 784
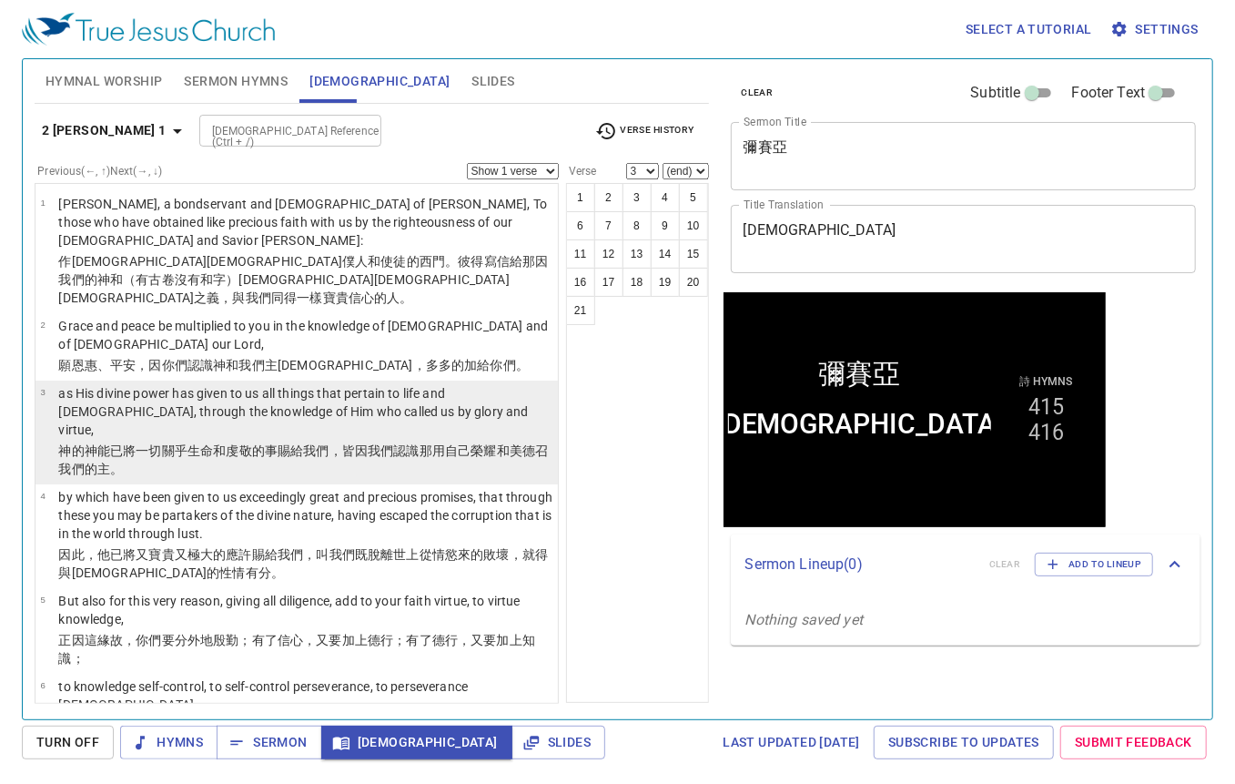
click at [430, 397] on p "as His divine power has given to us all things that pertain to life and godline…" at bounding box center [305, 411] width 494 height 55
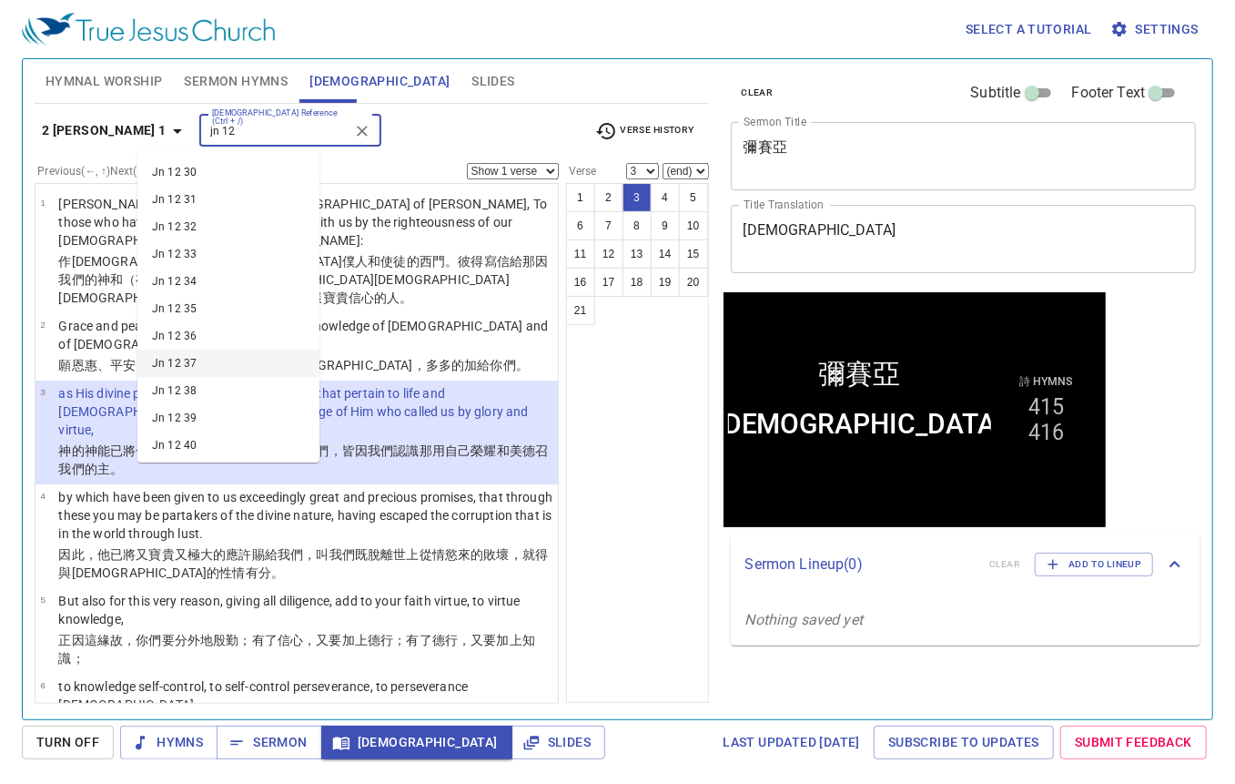
scroll to position [819, 0]
click at [201, 360] on li "Jn 12 38" at bounding box center [228, 361] width 182 height 27
type input "jn 12"
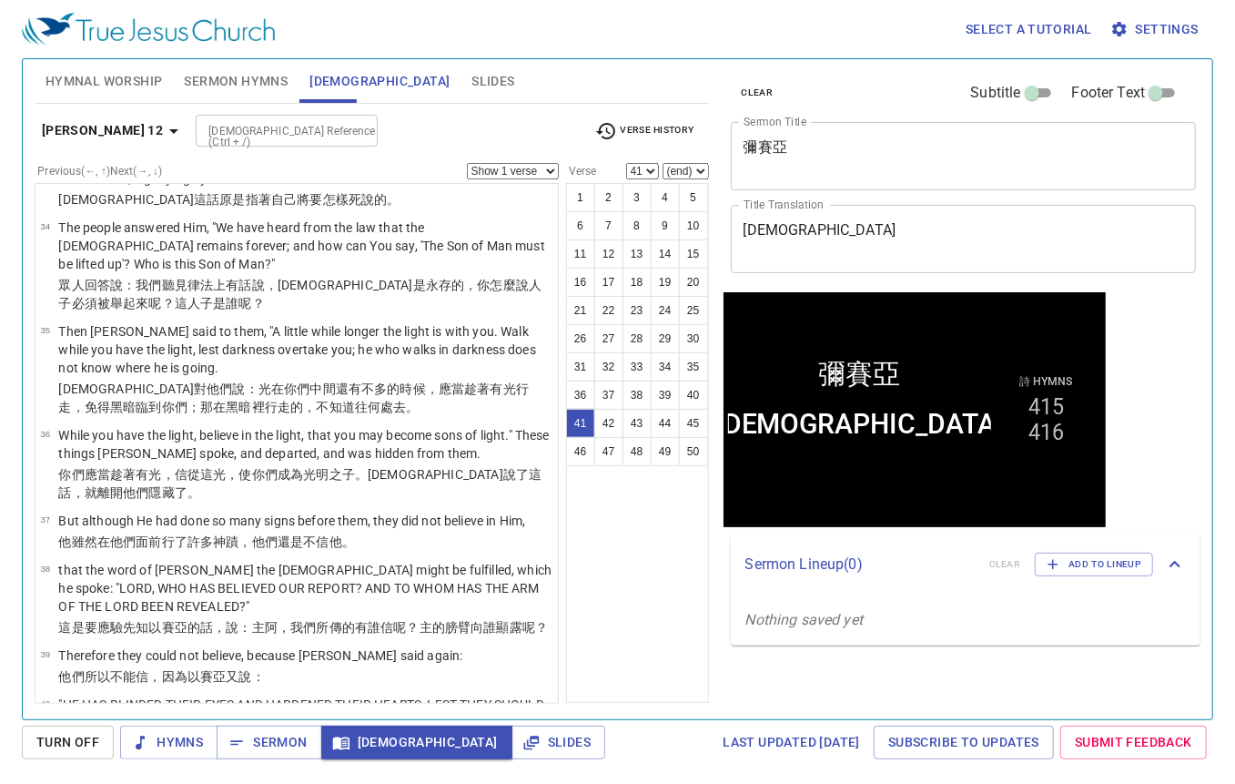
select select "42"
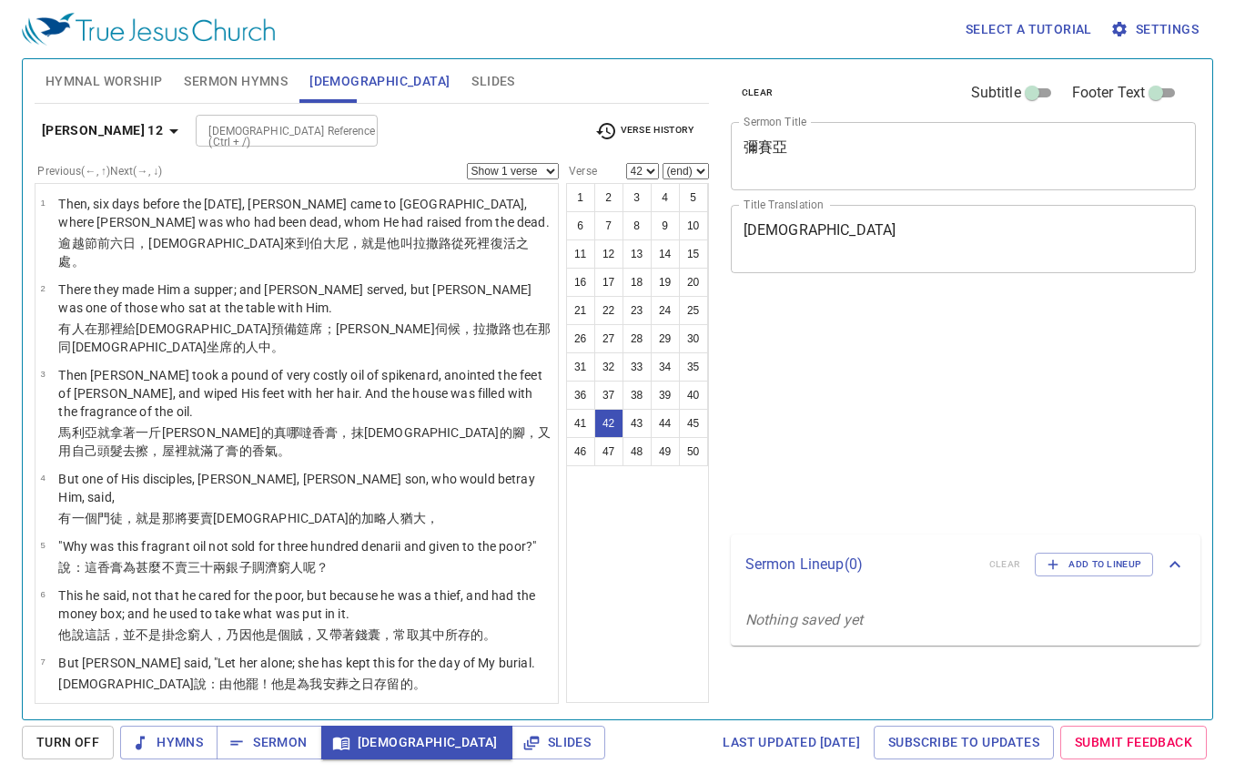
select select "42"
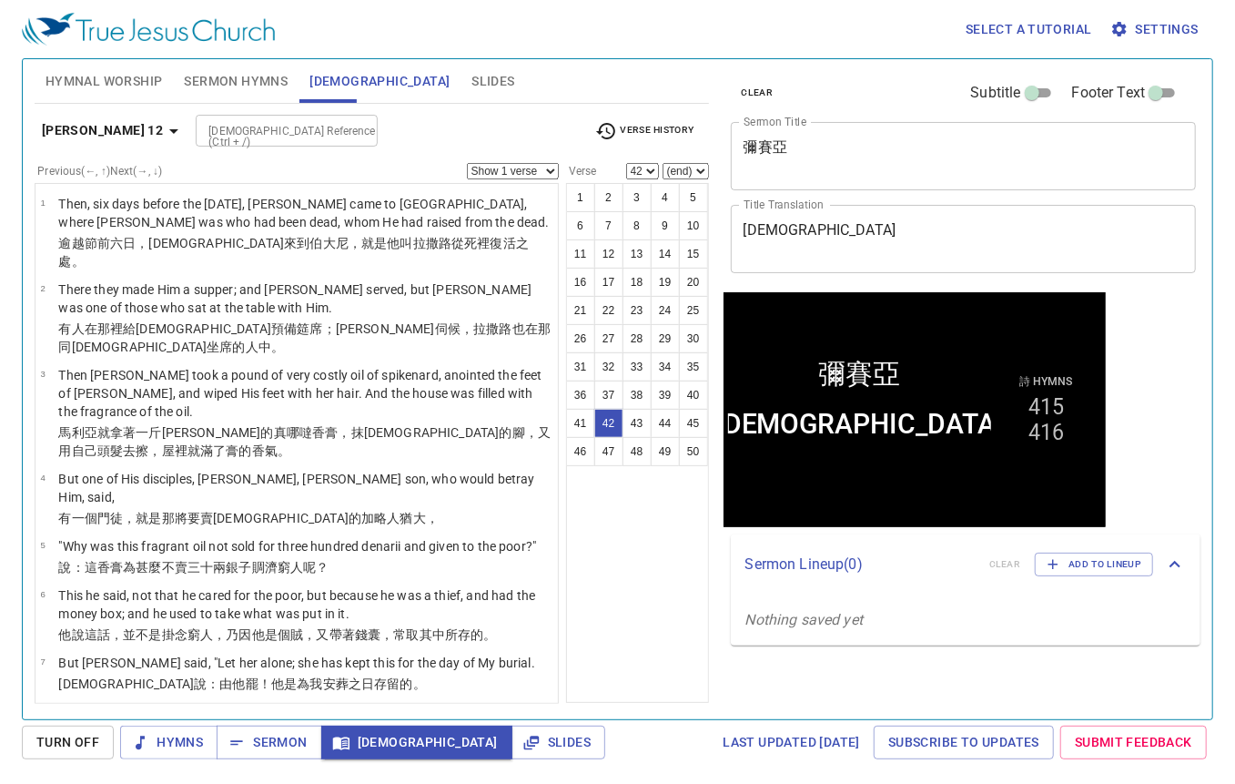
scroll to position [2625, 0]
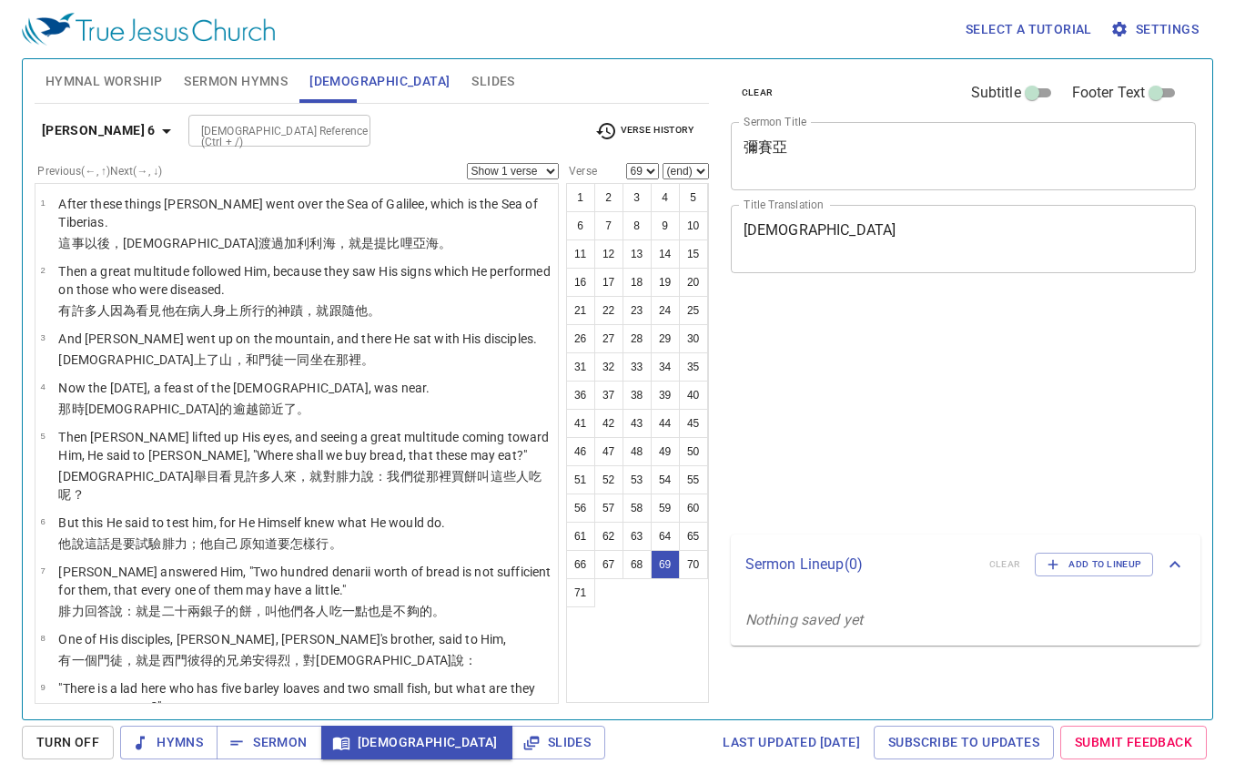
select select "69"
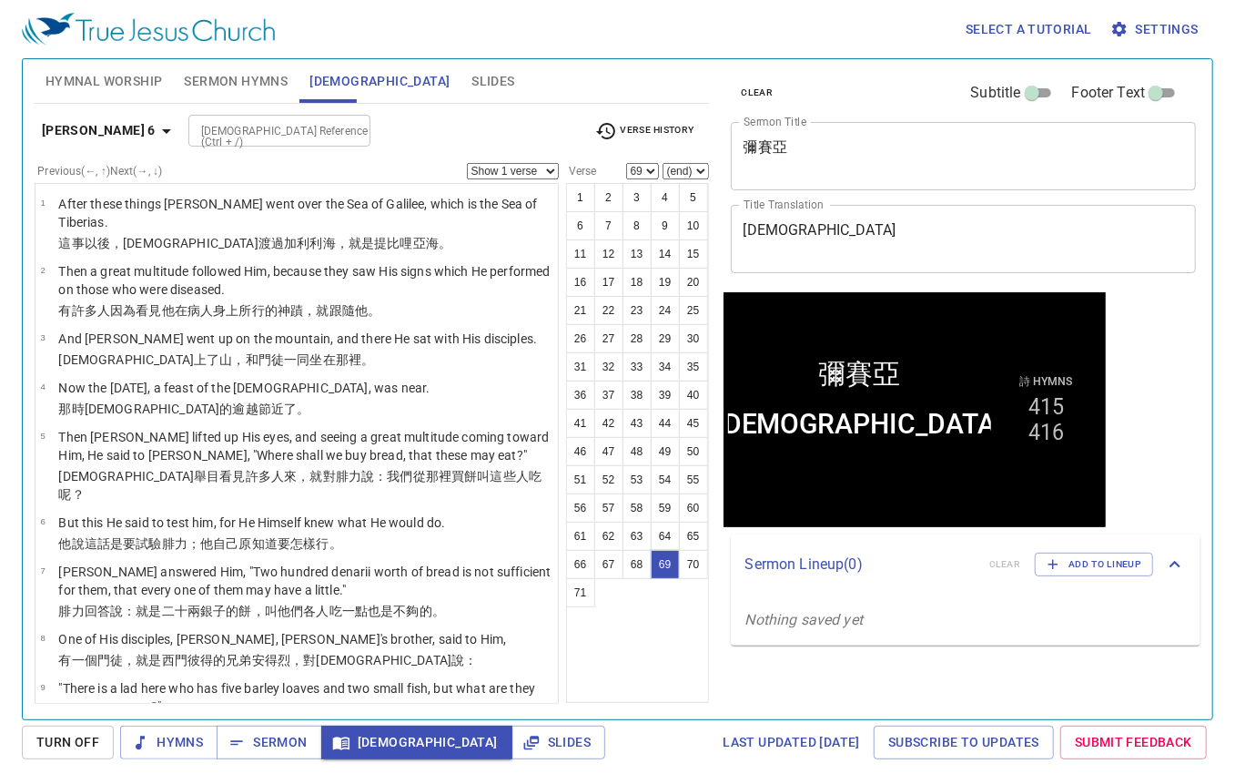
scroll to position [4186, 0]
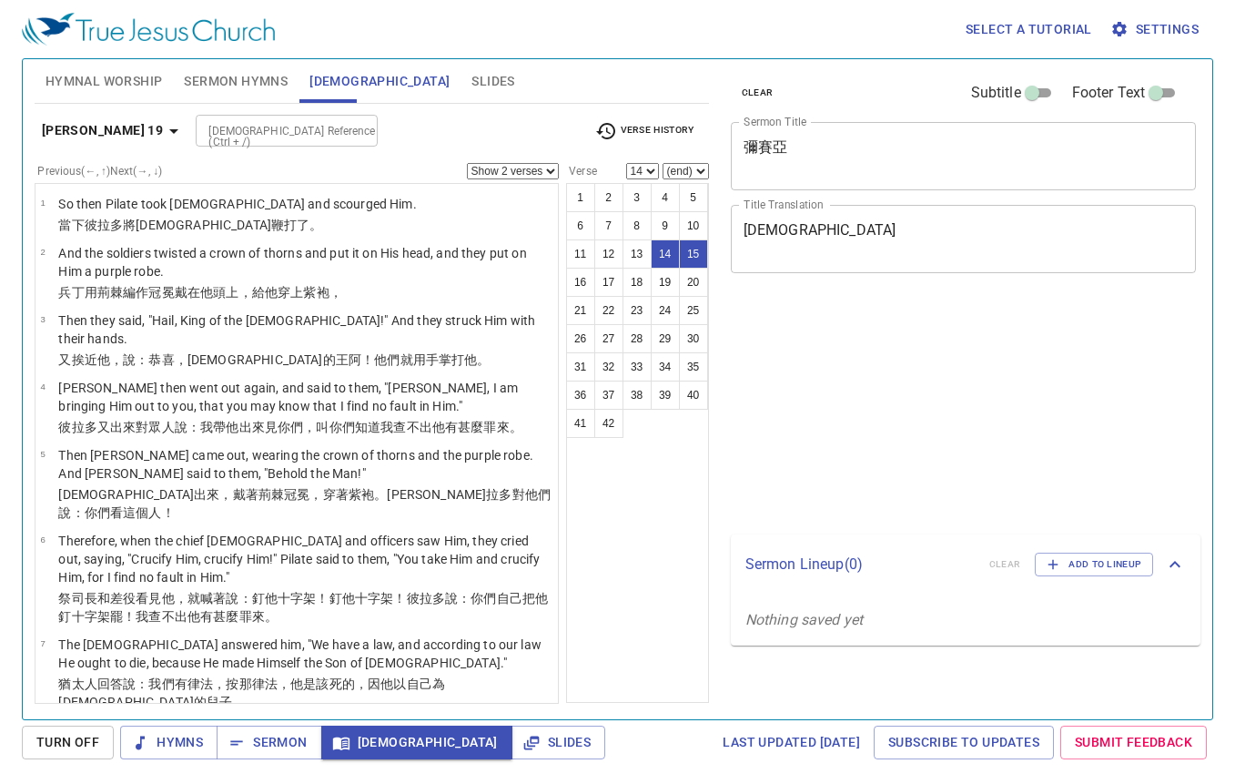
select select "2"
select select "14"
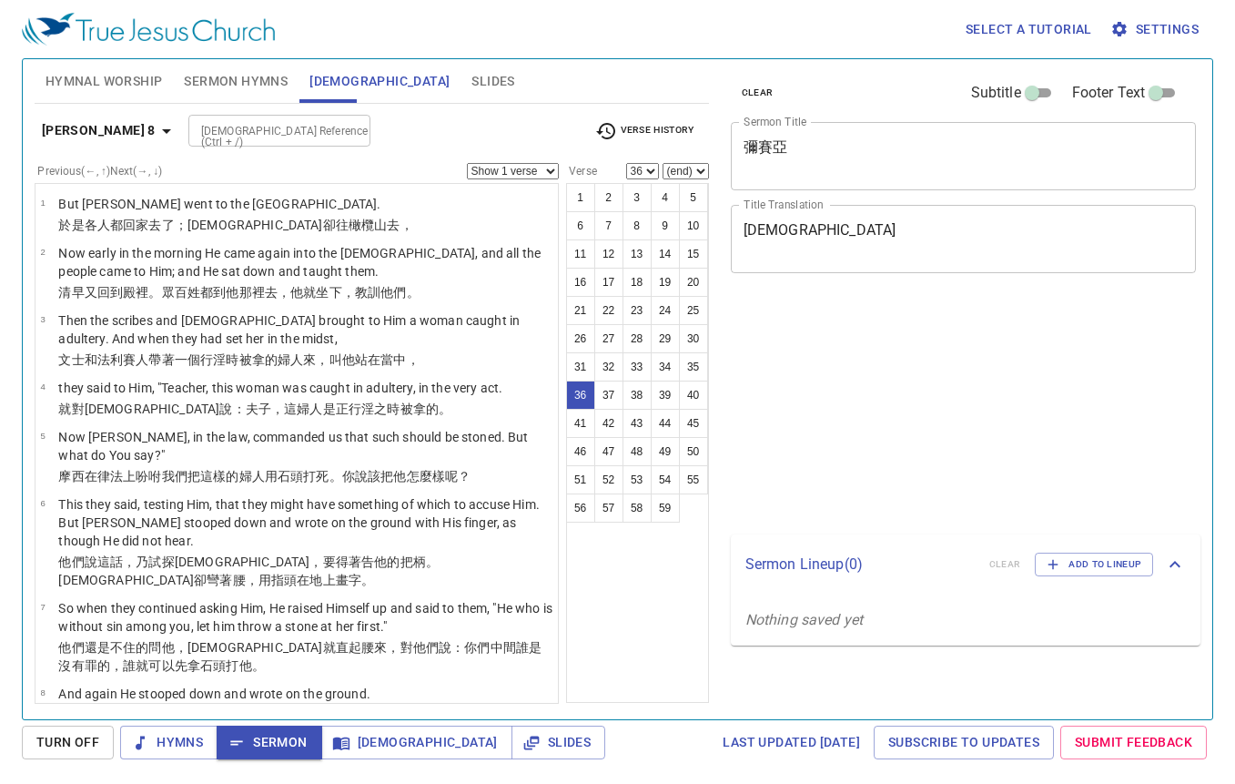
select select "36"
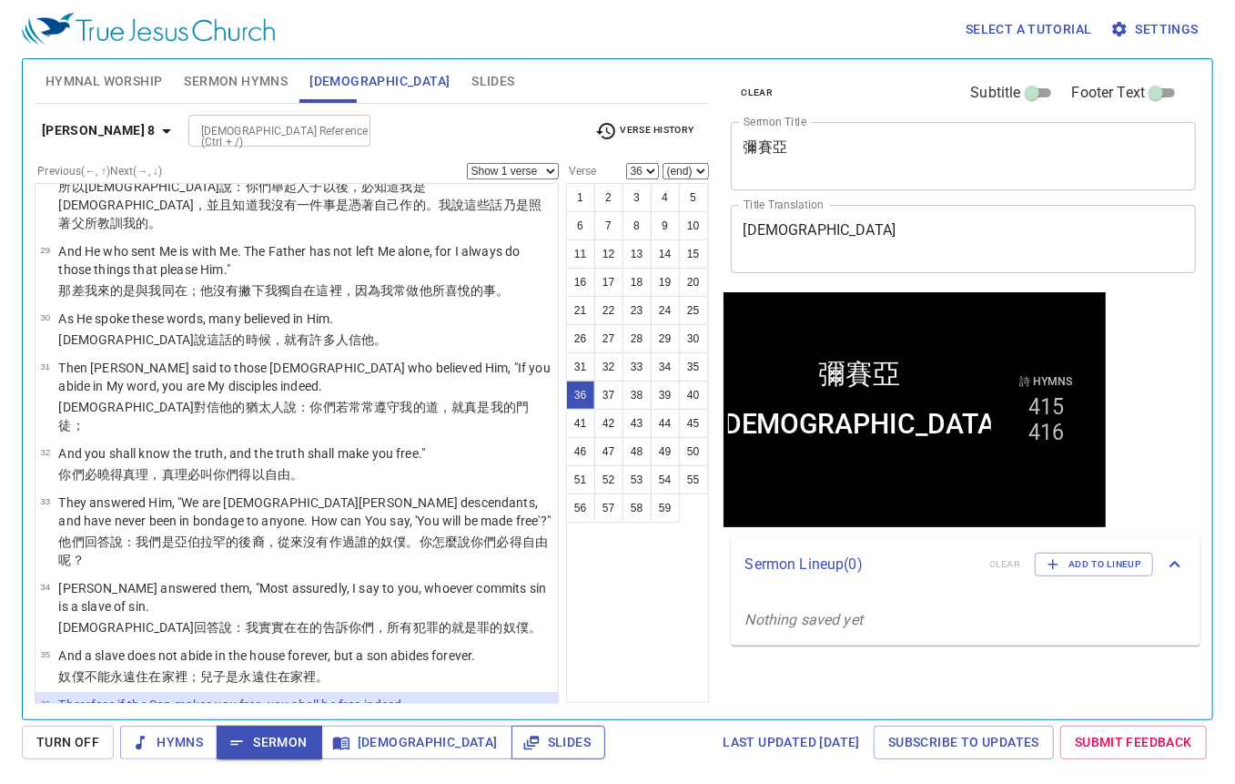
click at [526, 748] on span "Slides" at bounding box center [558, 742] width 65 height 23
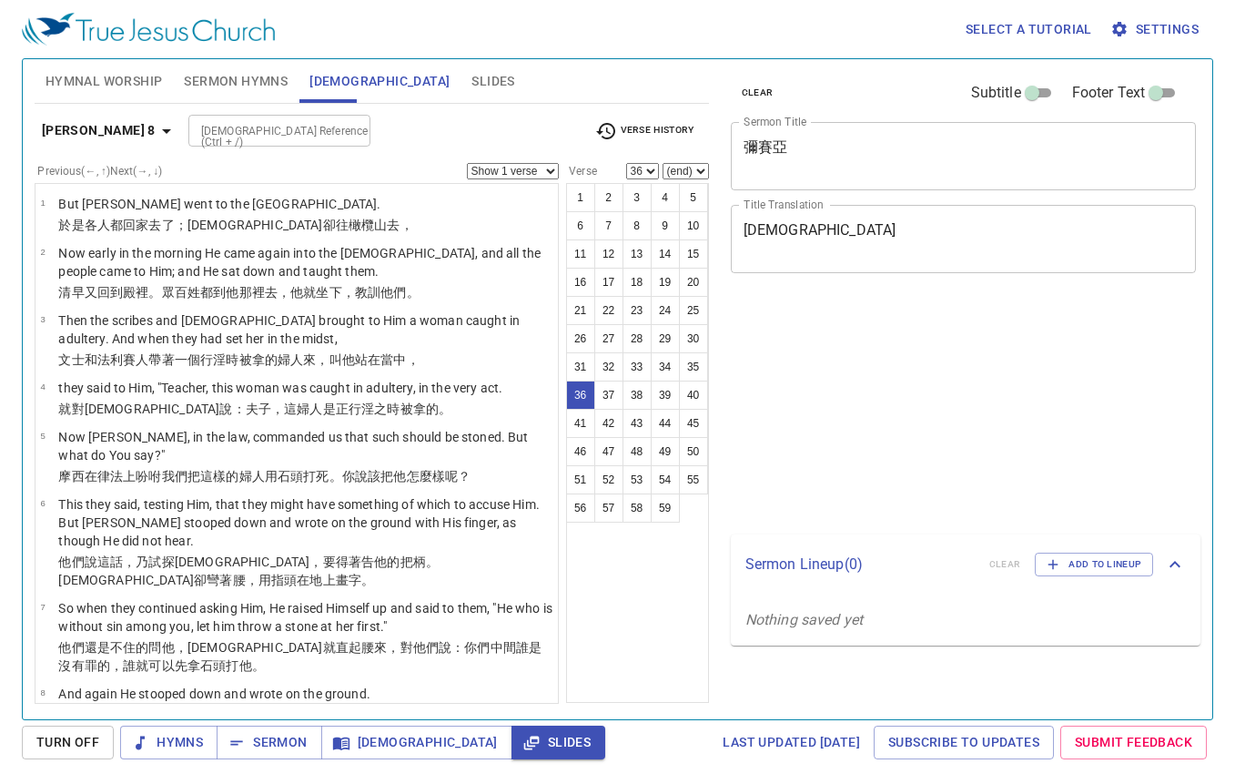
select select "36"
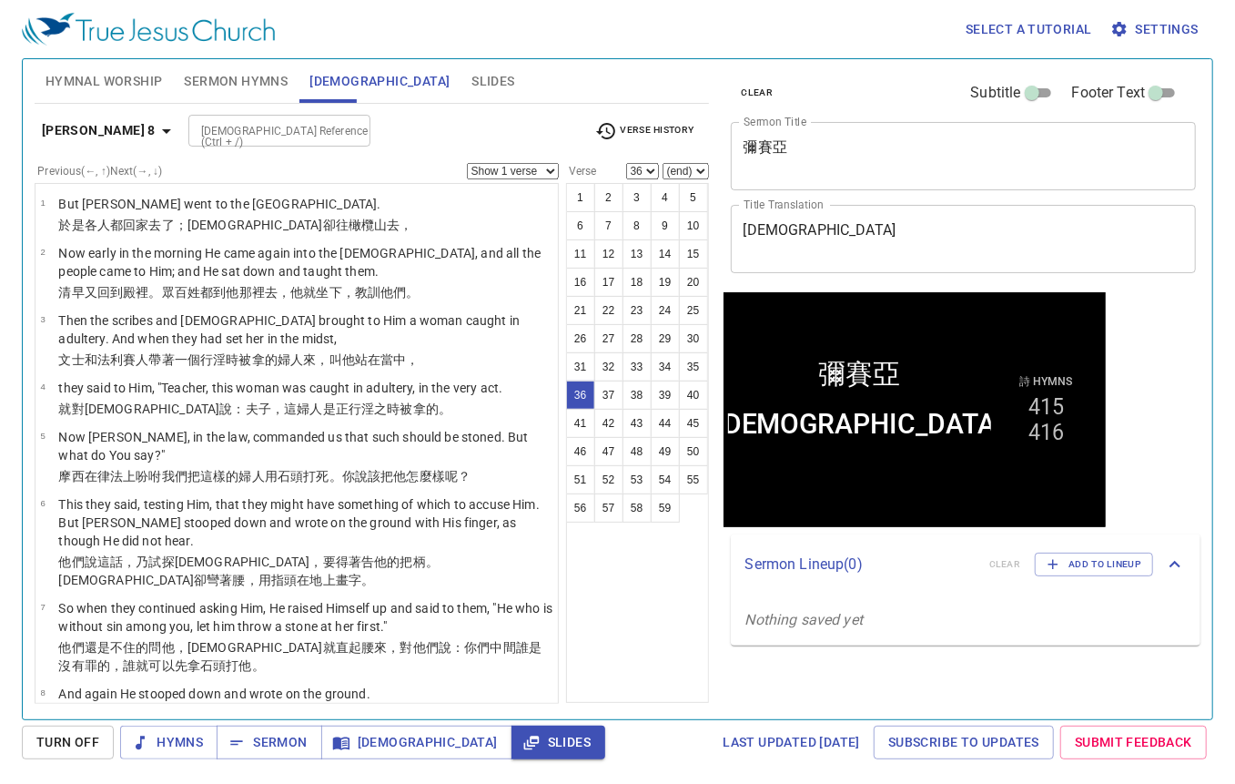
scroll to position [2131, 0]
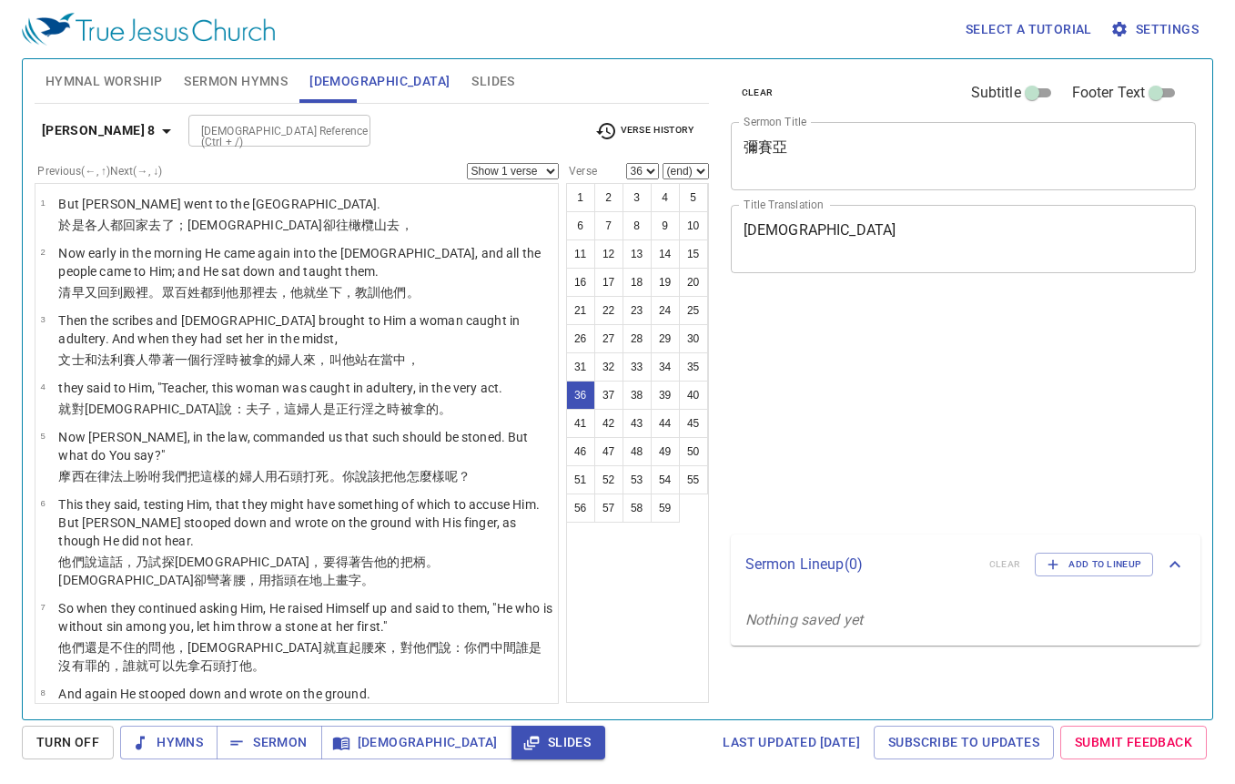
select select "36"
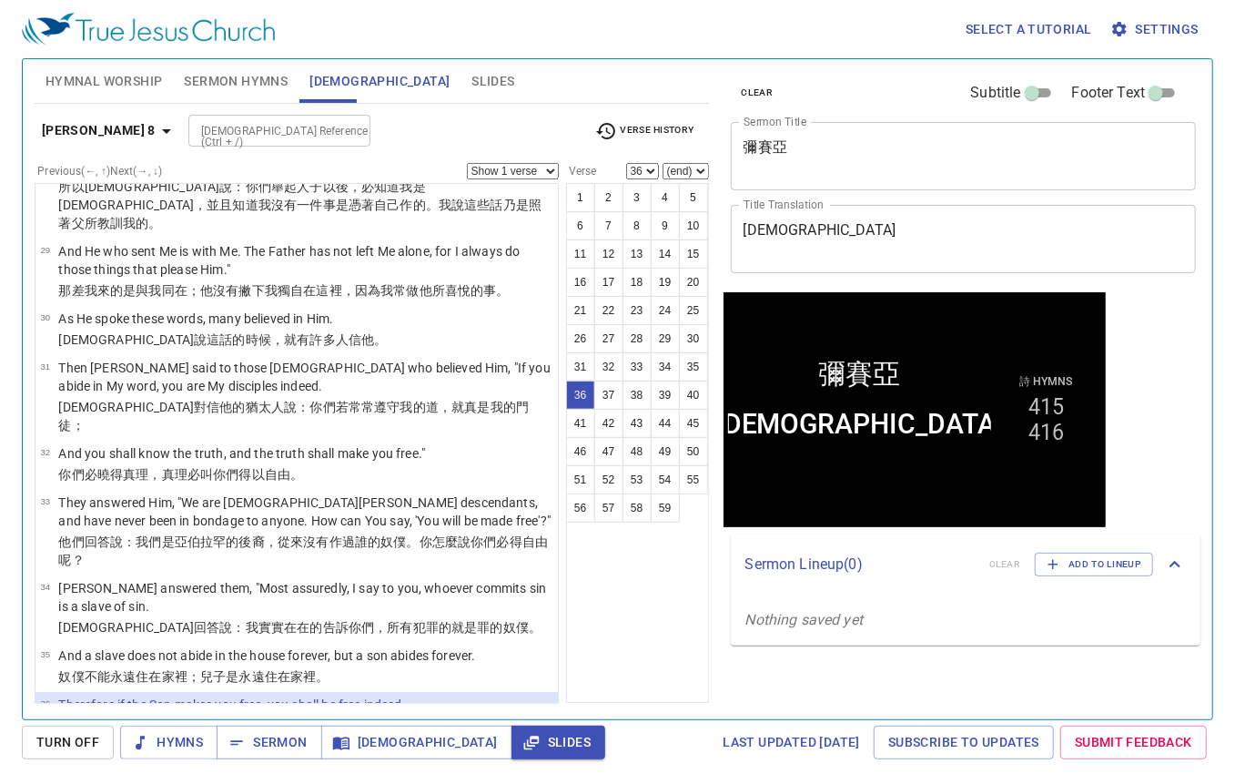
click at [662, 651] on div "1 2 3 4 5 6 7 8 9 10 11 12 13 14 15 16 17 18 19 20 21 22 23 24 25 26 27 28 29 3…" at bounding box center [637, 443] width 143 height 520
click at [264, 741] on span "Sermon" at bounding box center [269, 742] width 76 height 23
